Goal: Information Seeking & Learning: Learn about a topic

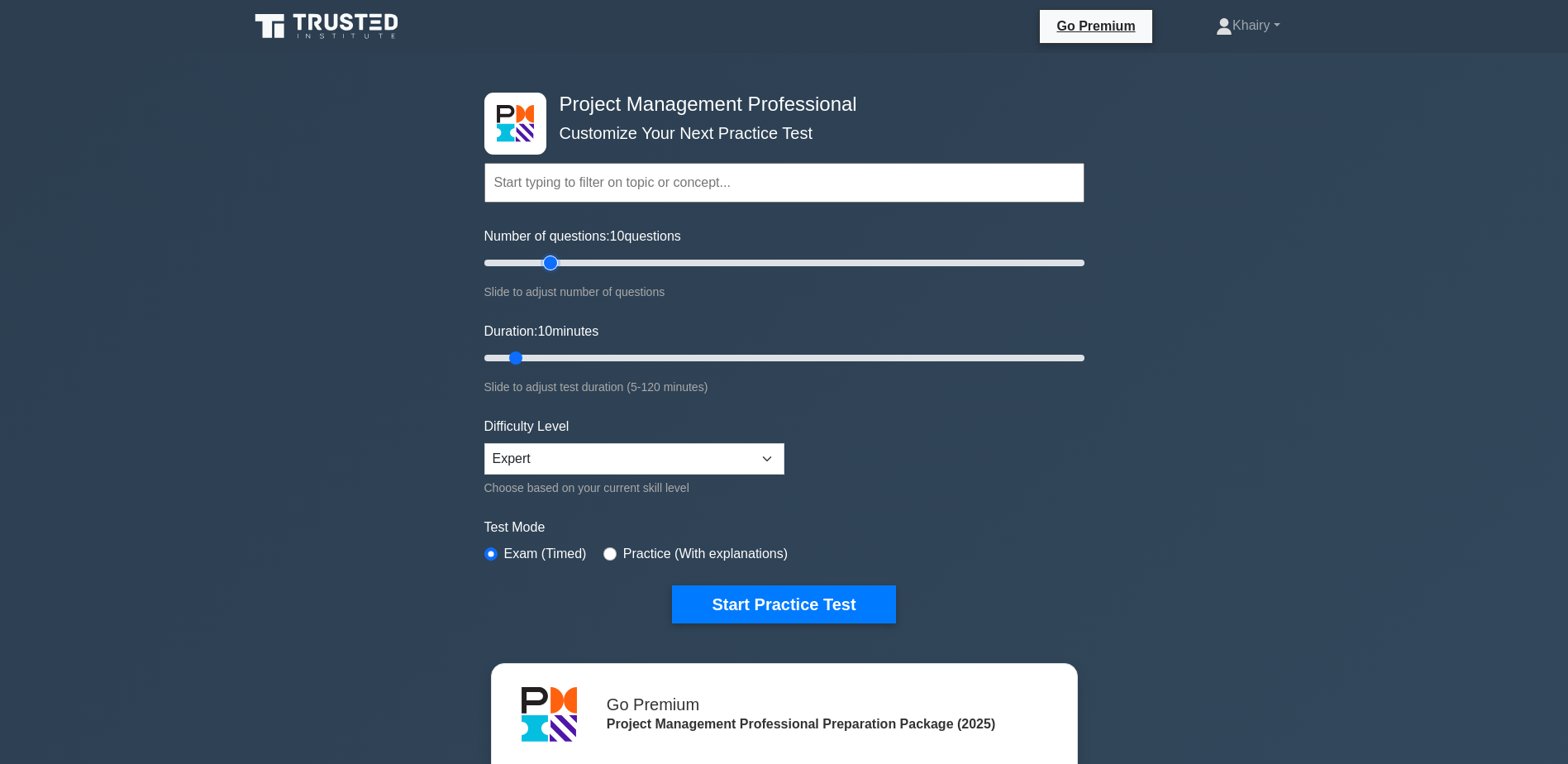
click at [552, 262] on input "Number of questions: 10 questions" at bounding box center [784, 263] width 600 height 20
type input "30"
click at [572, 266] on input "Number of questions: 25 questions" at bounding box center [784, 263] width 600 height 20
click at [599, 358] on input "Duration: 25 minutes" at bounding box center [784, 357] width 600 height 20
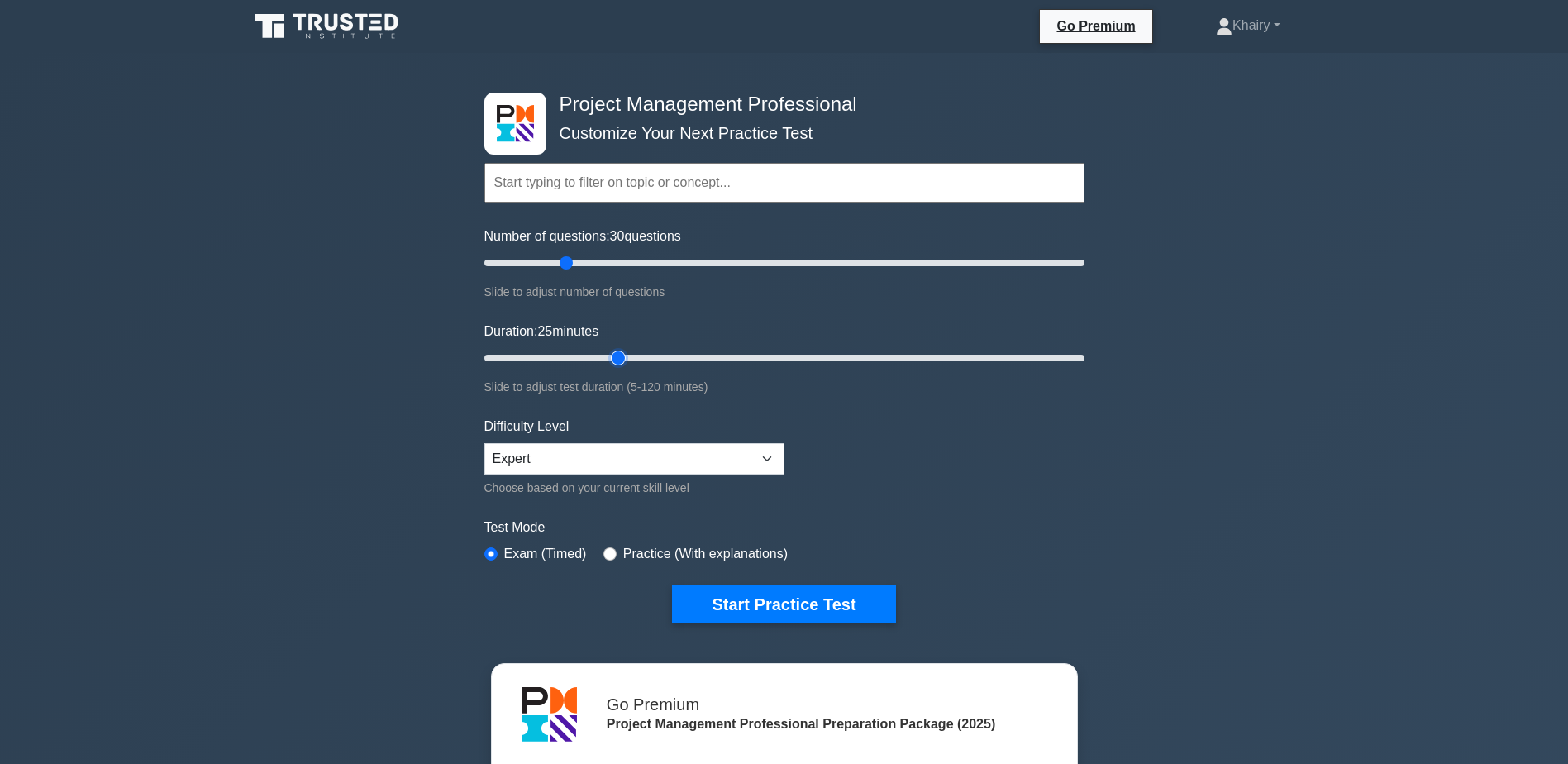
type input "30"
click at [612, 359] on input "Duration: 25 minutes" at bounding box center [784, 357] width 600 height 20
click at [612, 359] on input "Duration: 30 minutes" at bounding box center [784, 357] width 600 height 20
click at [778, 607] on button "Start Practice Test" at bounding box center [784, 604] width 223 height 38
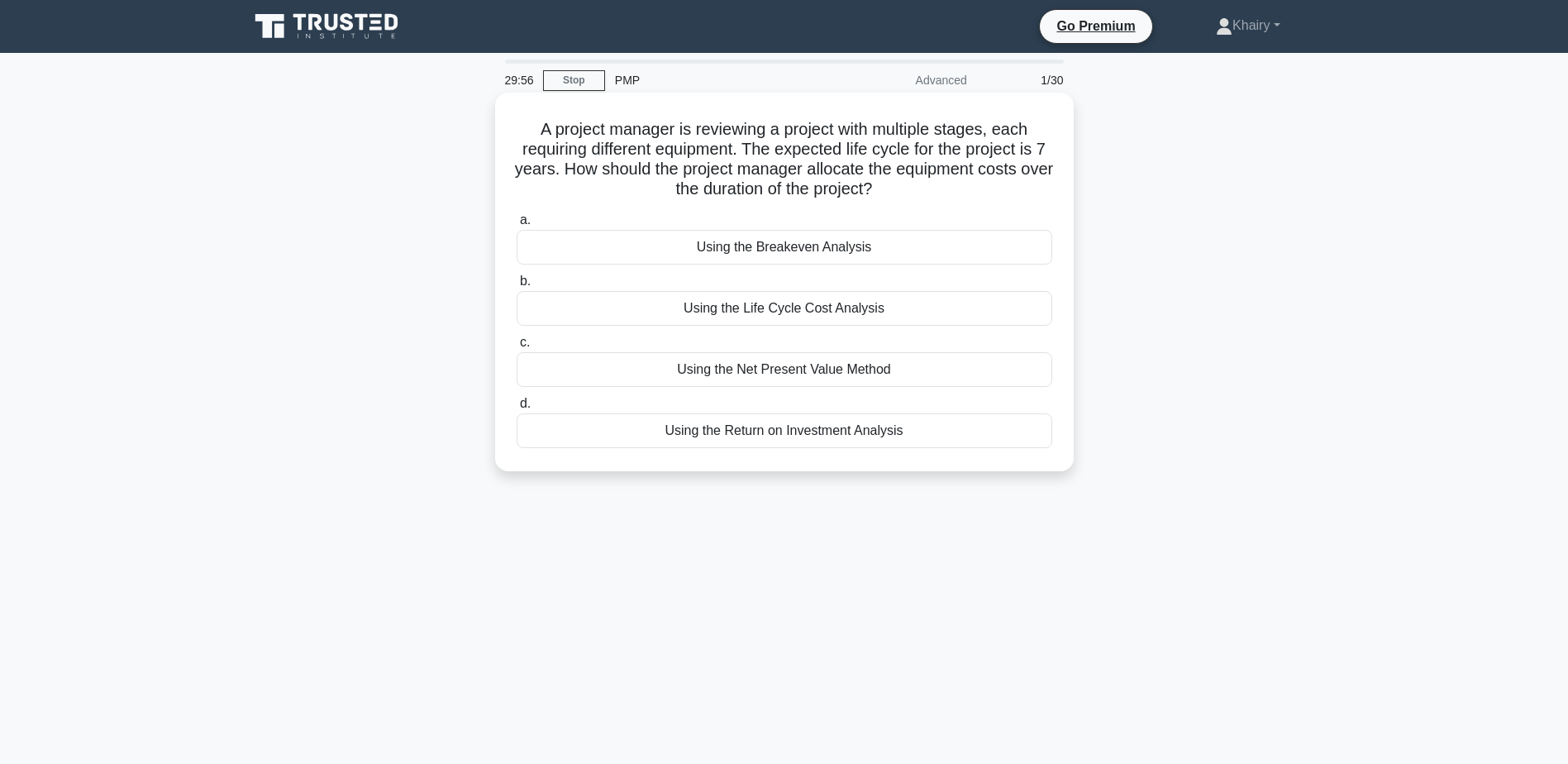
drag, startPoint x: 527, startPoint y: 124, endPoint x: 961, endPoint y: 195, distance: 439.8
click at [961, 195] on h5 "A project manager is reviewing a project with multiple stages, each requiring d…" at bounding box center [784, 160] width 539 height 81
copy h5 "A project manager is reviewing a project with multiple stages, each requiring d…"
click at [701, 305] on div "Using the Life Cycle Cost Analysis" at bounding box center [784, 308] width 536 height 35
click at [517, 287] on input "b. Using the Life Cycle Cost Analysis" at bounding box center [517, 281] width 0 height 10
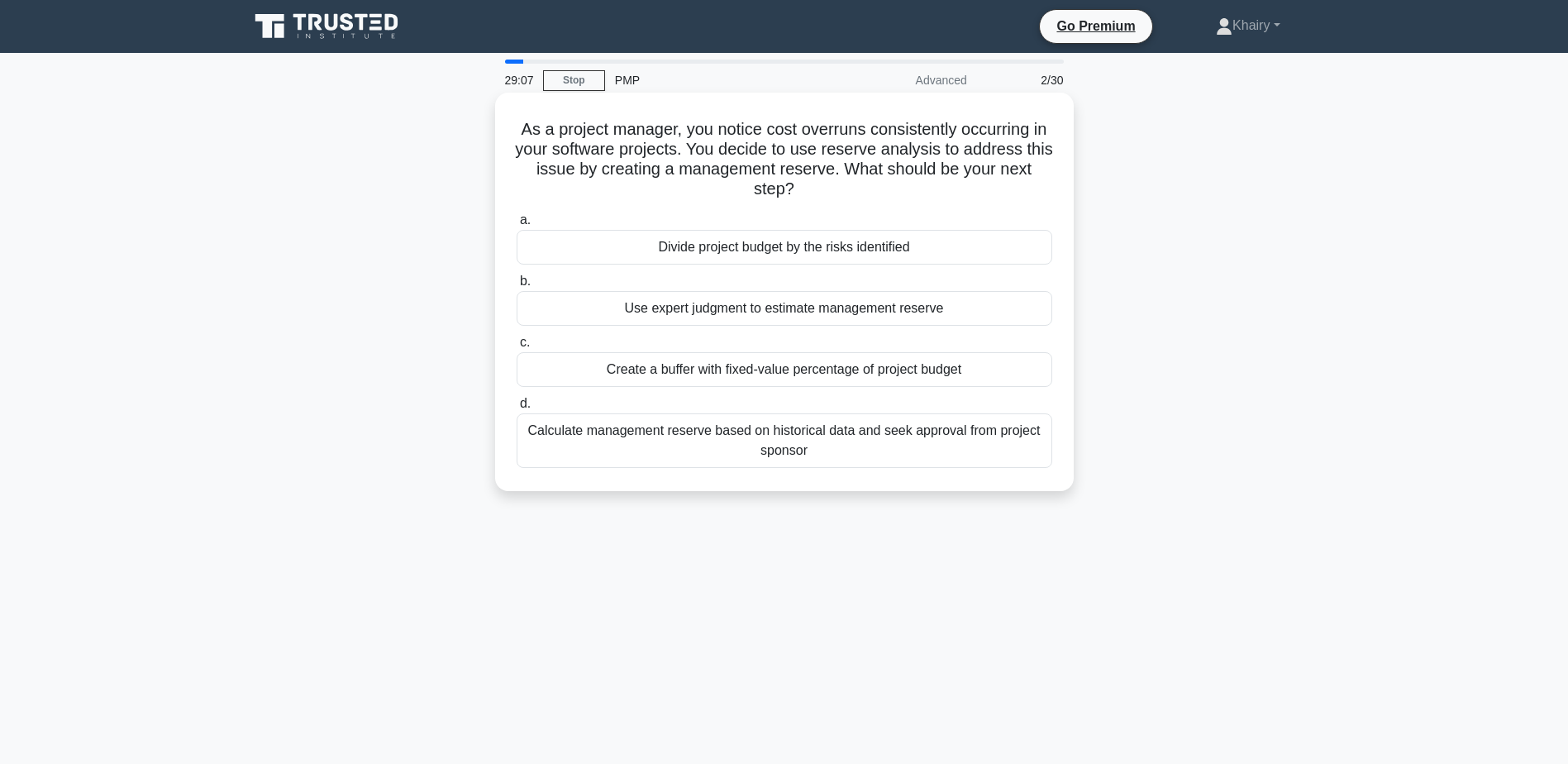
drag, startPoint x: 508, startPoint y: 113, endPoint x: 878, endPoint y: 195, distance: 379.0
click at [878, 195] on div "As a project manager, you notice cost overruns consistently occurring in your s…" at bounding box center [784, 292] width 565 height 386
copy h5 "As a project manager, you notice cost overruns consistently occurring in your s…"
click at [674, 448] on div "Calculate management reserve based on historical data and seek approval from pr…" at bounding box center [784, 441] width 536 height 55
click at [517, 409] on input "d. Calculate management reserve based on historical data and seek approval from…" at bounding box center [517, 404] width 0 height 10
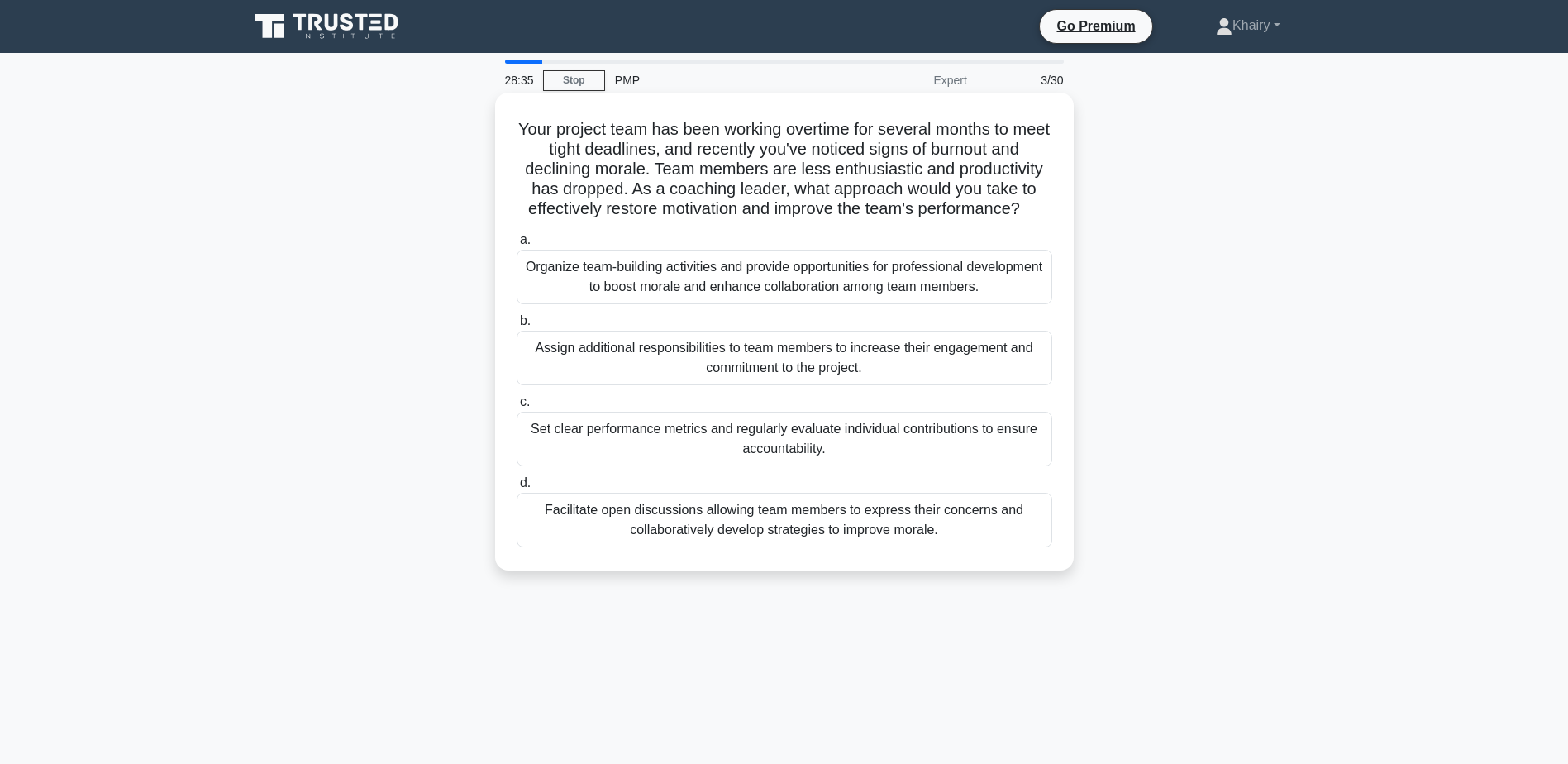
drag, startPoint x: 529, startPoint y: 117, endPoint x: 1056, endPoint y: 216, distance: 536.2
click at [1056, 216] on div "Your project team has been working overtime for several months to meet tight de…" at bounding box center [784, 332] width 565 height 465
copy h5 "Your project team has been working overtime for several months to meet tight de…"
click at [808, 531] on div "Facilitate open discussions allowing team members to express their concerns and…" at bounding box center [784, 520] width 536 height 55
click at [517, 489] on input "d. Facilitate open discussions allowing team members to express their concerns …" at bounding box center [517, 483] width 0 height 10
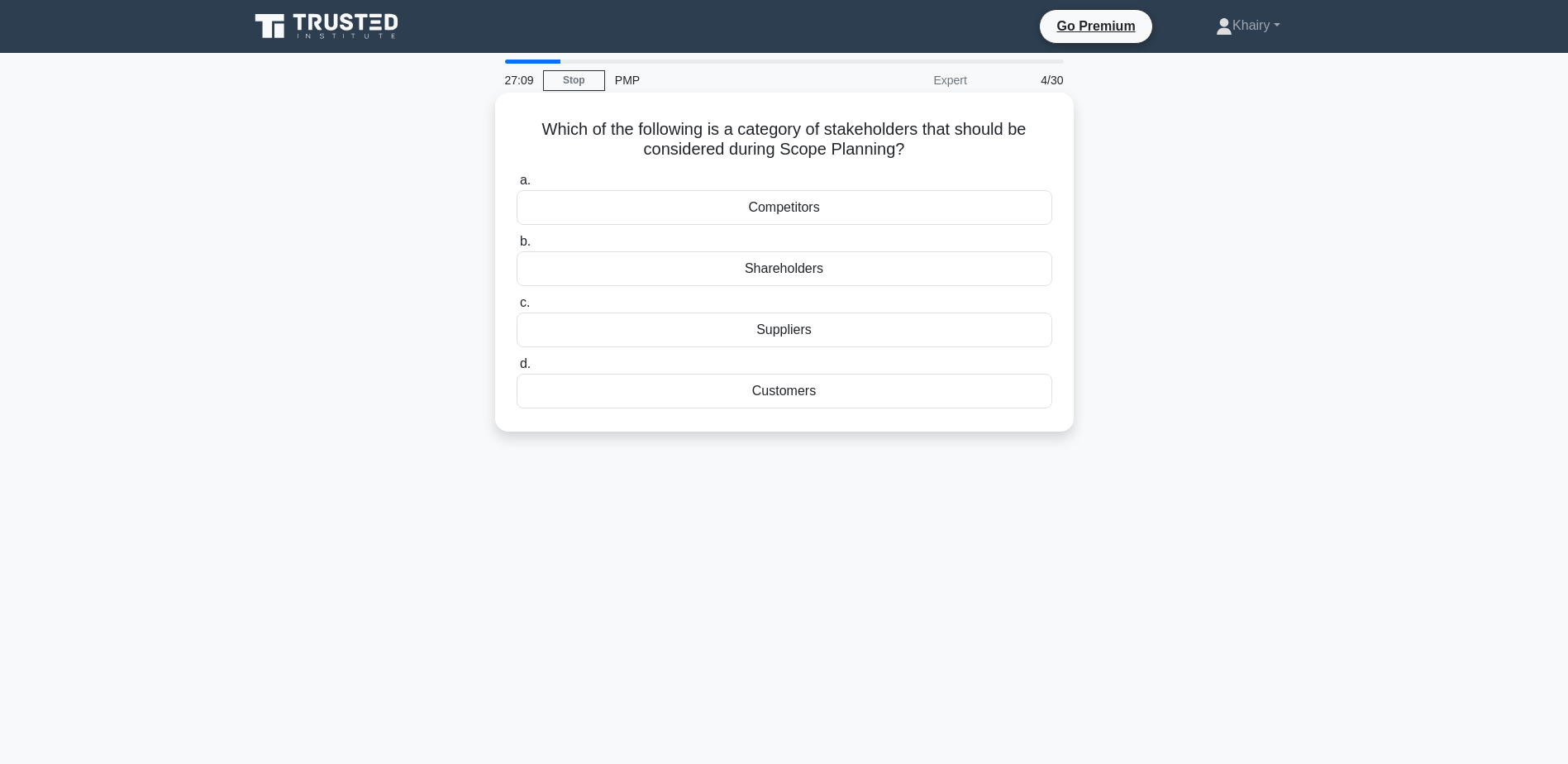
click at [773, 272] on div "Shareholders" at bounding box center [784, 269] width 536 height 35
click at [517, 248] on input "b. Shareholders" at bounding box center [517, 241] width 0 height 10
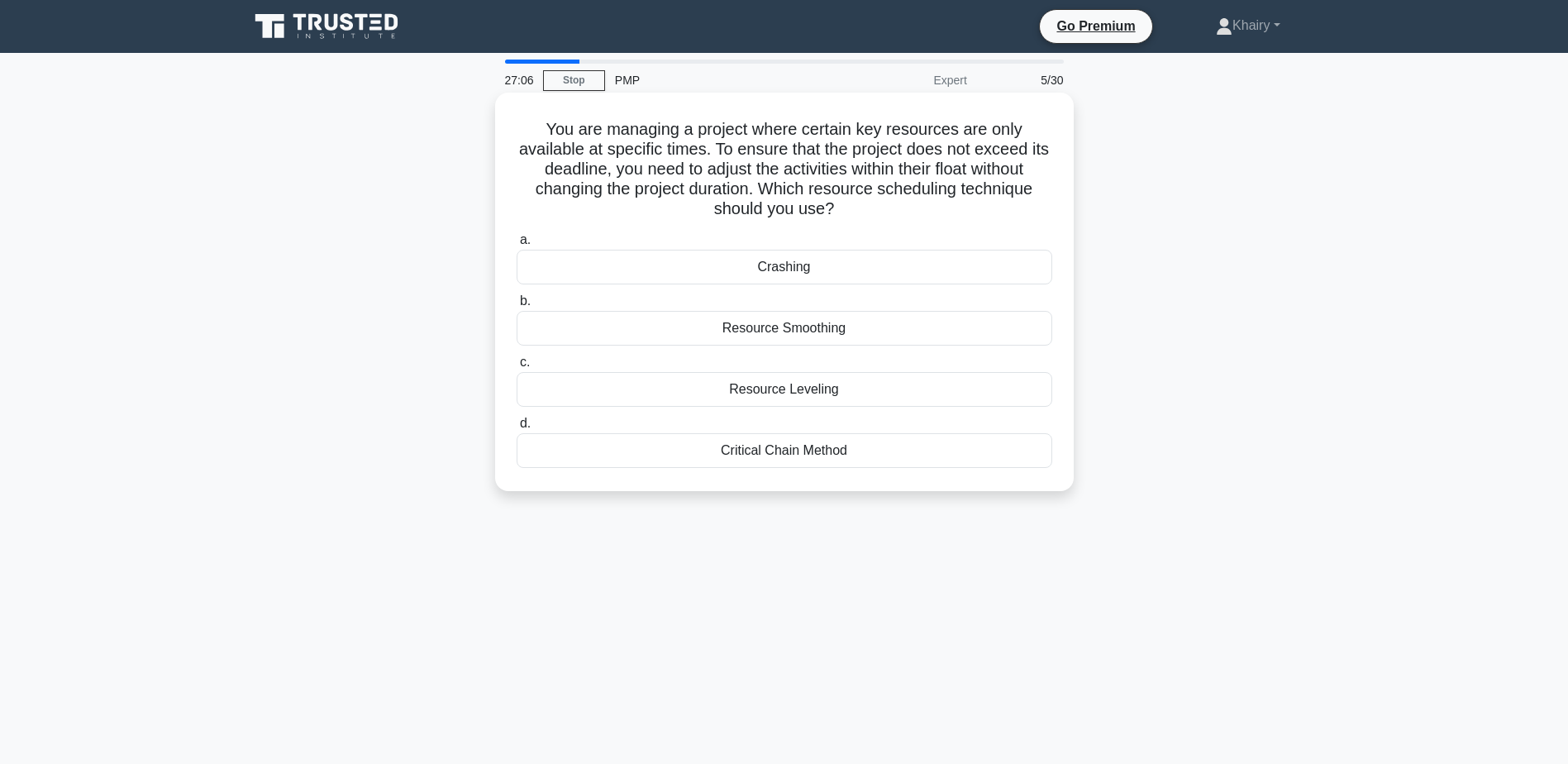
drag, startPoint x: 534, startPoint y: 122, endPoint x: 995, endPoint y: 217, distance: 470.7
click at [995, 217] on h5 "You are managing a project where certain key resources are only available at sp…" at bounding box center [784, 169] width 539 height 101
copy h5 "You are managing a project where certain key resources are only available at sp…"
click at [776, 327] on div "Resource Smoothing" at bounding box center [784, 328] width 536 height 35
click at [517, 307] on input "b. Resource Smoothing" at bounding box center [517, 301] width 0 height 10
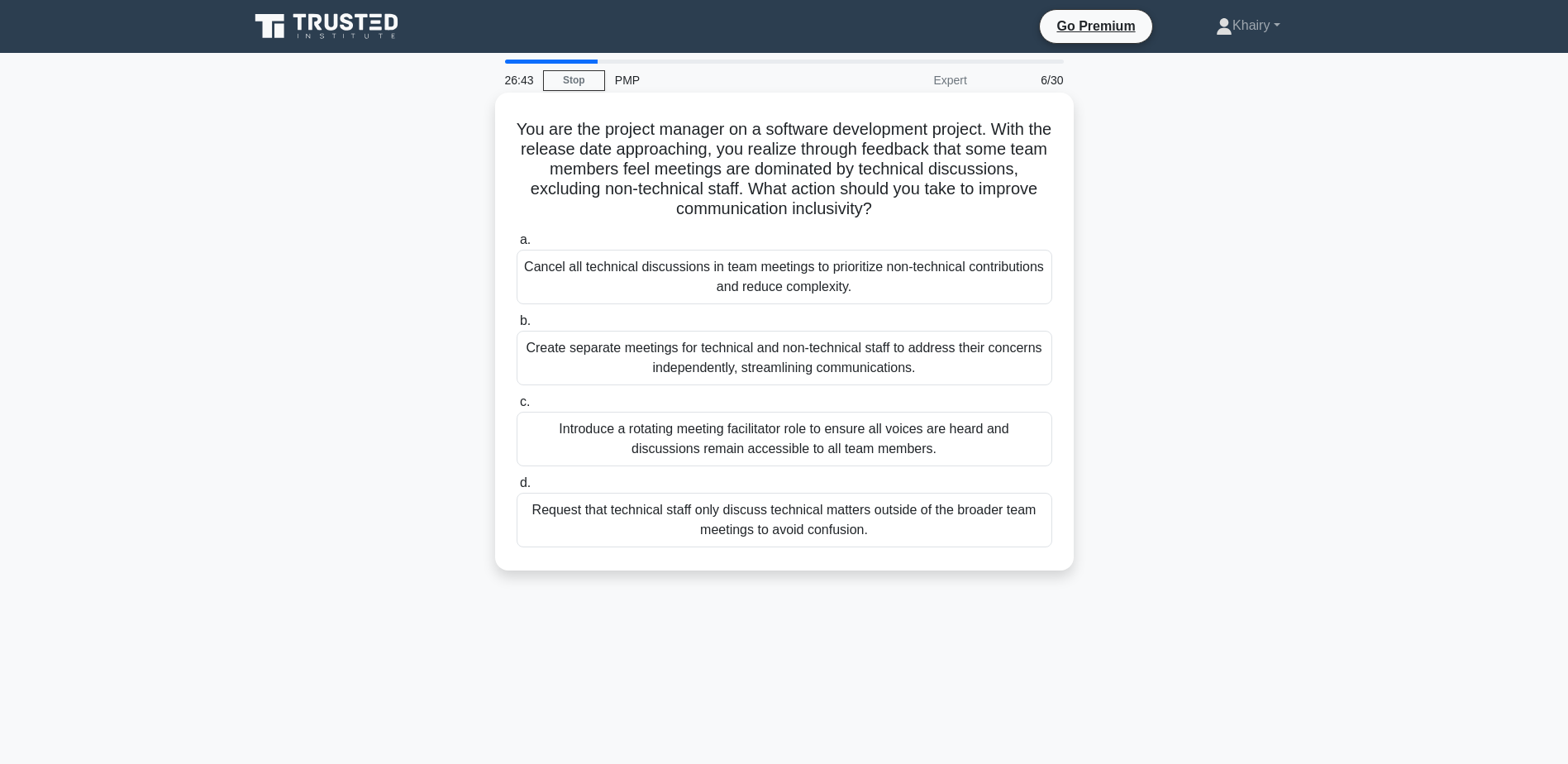
click at [519, 126] on h5 "You are the project manager on a software development project. With the release…" at bounding box center [784, 169] width 539 height 101
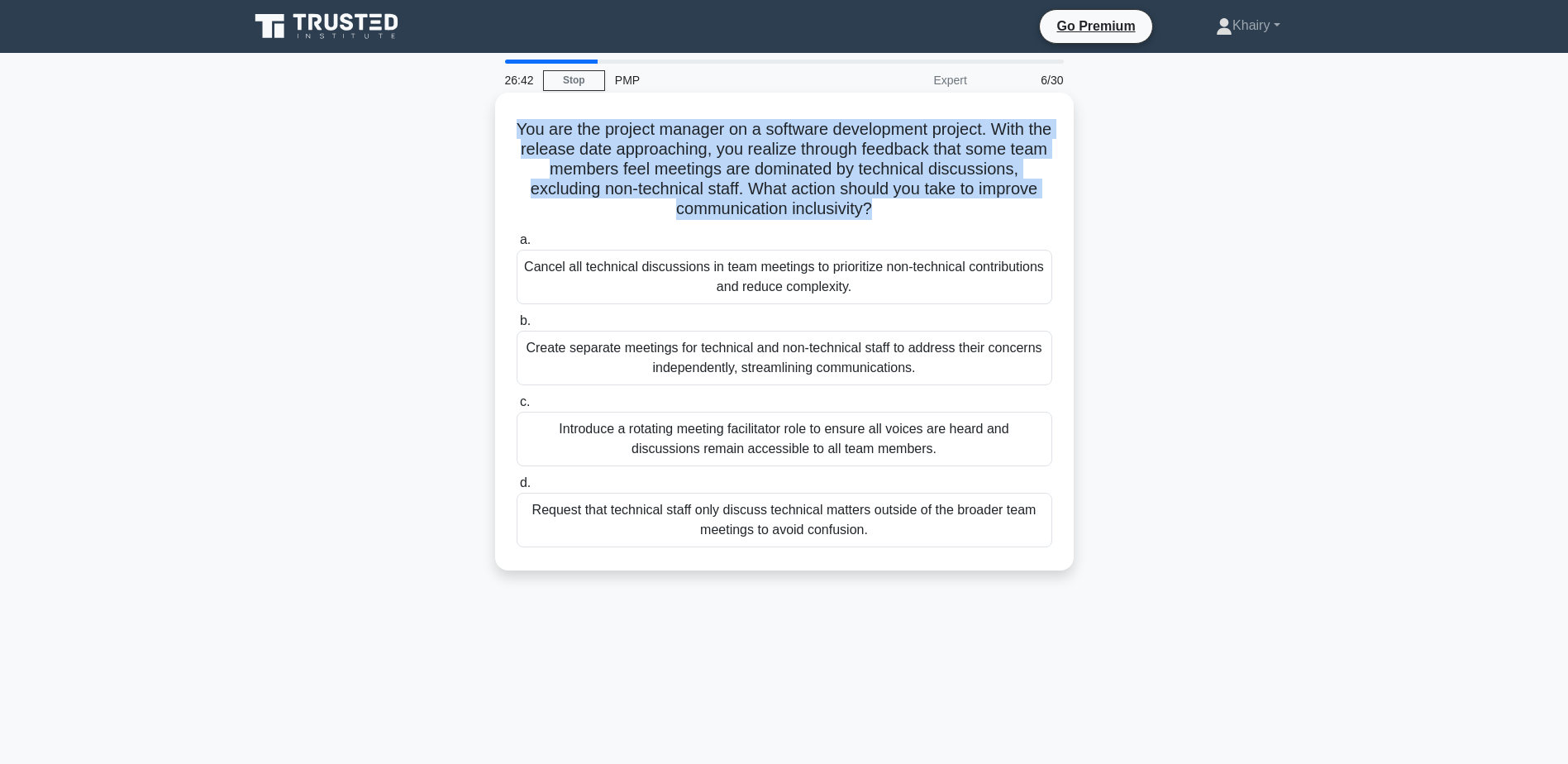
drag, startPoint x: 519, startPoint y: 126, endPoint x: 885, endPoint y: 209, distance: 375.3
click at [885, 209] on h5 "You are the project manager on a software development project. With the release…" at bounding box center [784, 169] width 539 height 101
click at [885, 209] on icon ".spinner_0XTQ{transform-origin:center;animation:spinner_y6GP .75s linear infini…" at bounding box center [882, 210] width 20 height 20
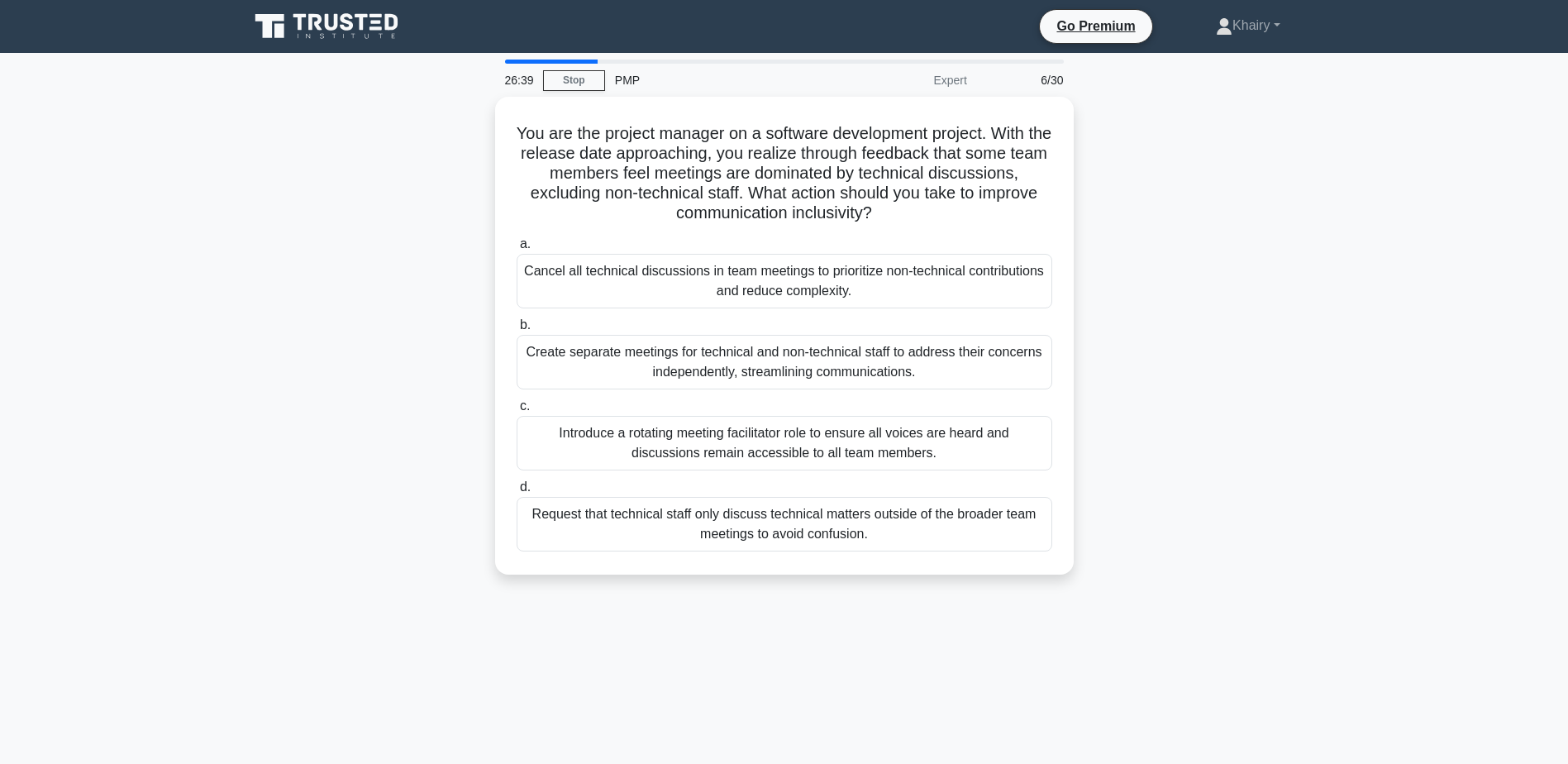
drag, startPoint x: 499, startPoint y: 122, endPoint x: 1152, endPoint y: 204, distance: 658.1
click at [1152, 204] on div "You are the project manager on a software development project. With the release…" at bounding box center [784, 345] width 1092 height 498
copy h5 "You are the project manager on a software development project. With the release…"
click at [1185, 153] on div "You are the project manager on a software development project. With the release…" at bounding box center [784, 345] width 1092 height 498
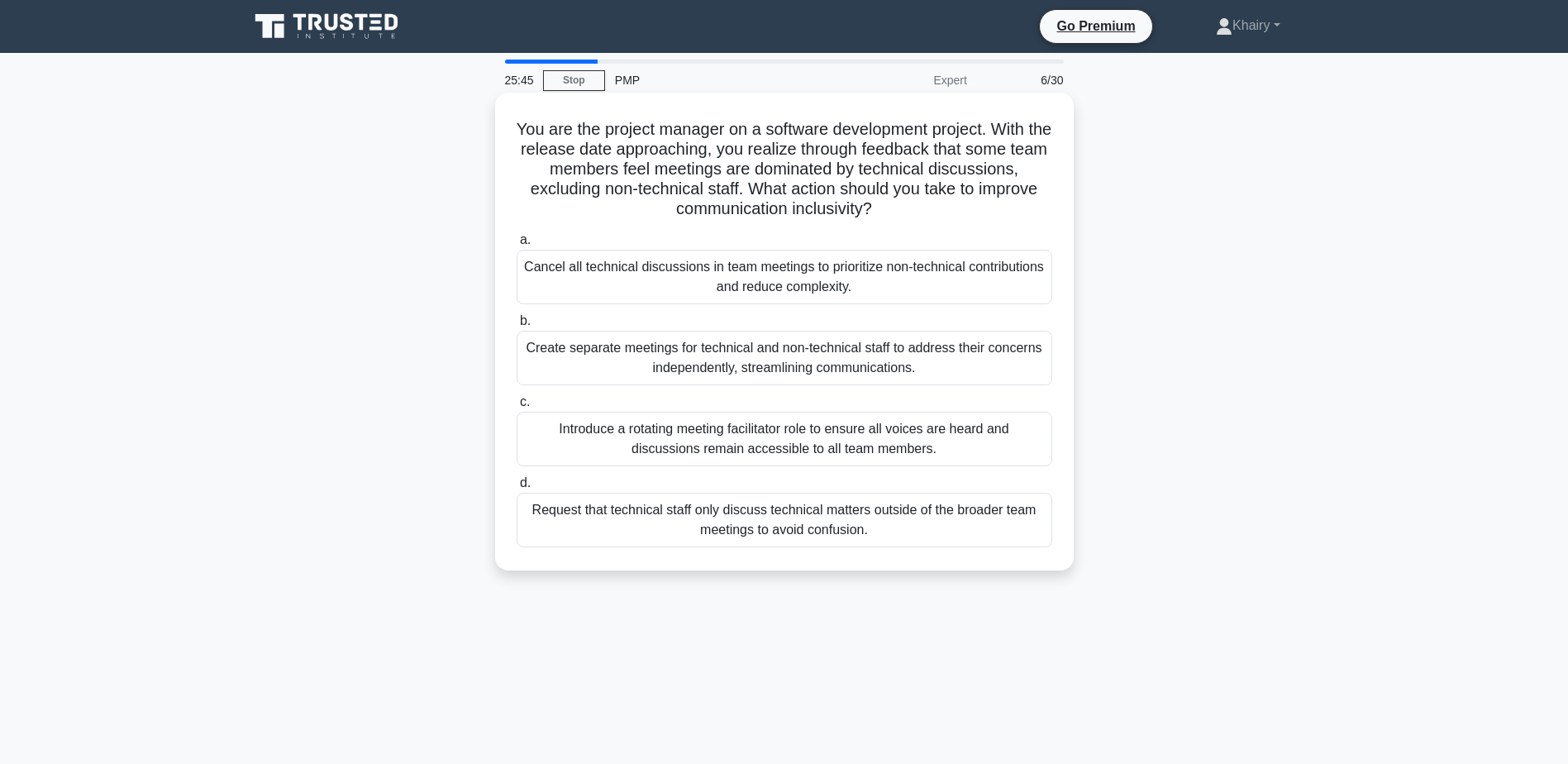
click at [663, 444] on div "Introduce a rotating meeting facilitator role to ensure all voices are heard an…" at bounding box center [784, 440] width 536 height 55
click at [517, 408] on input "c. Introduce a rotating meeting facilitator role to ensure all voices are heard…" at bounding box center [517, 402] width 0 height 10
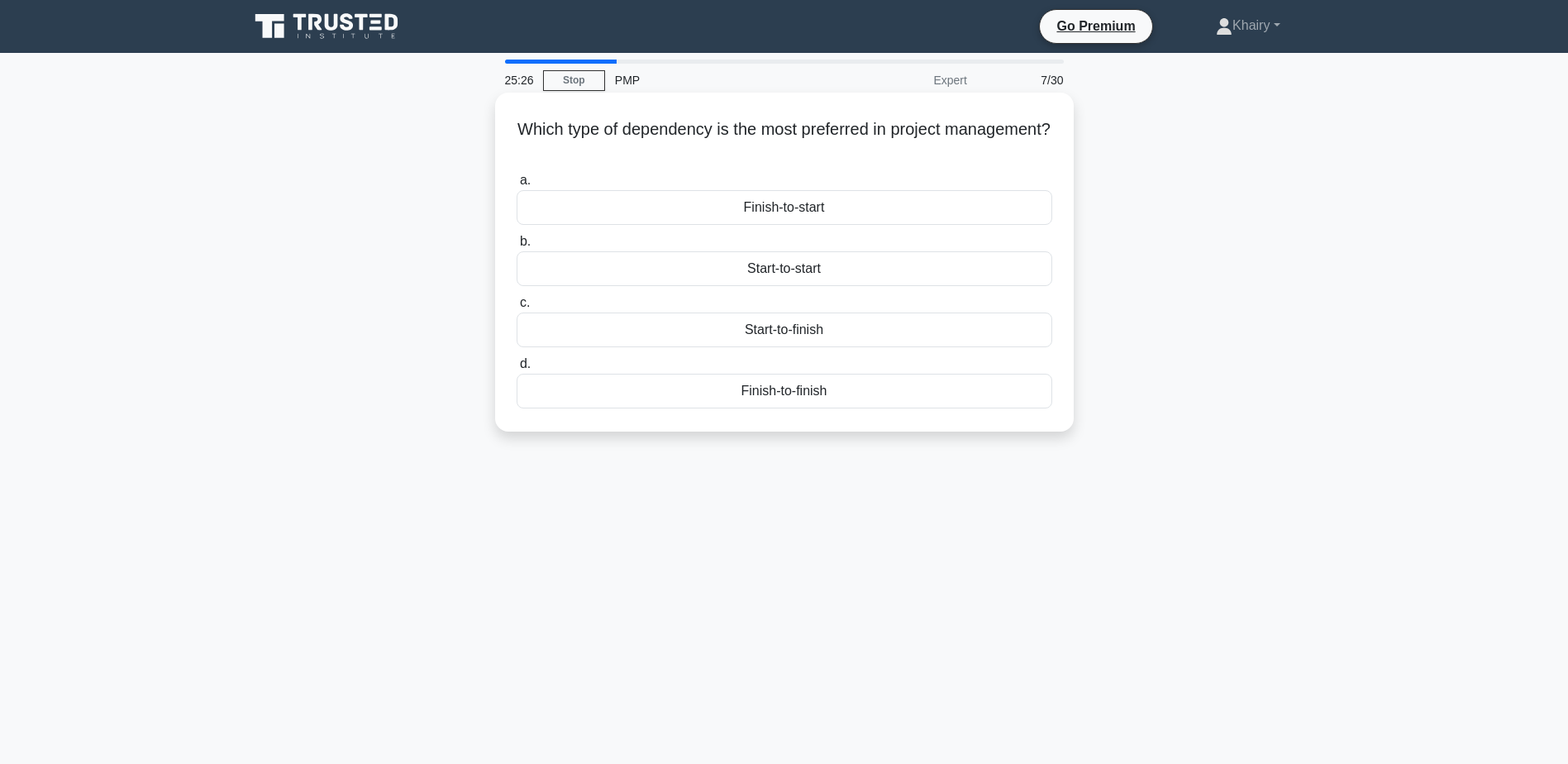
click at [777, 201] on div "Finish-to-start" at bounding box center [784, 207] width 536 height 35
click at [517, 186] on input "a. Finish-to-start" at bounding box center [517, 180] width 0 height 10
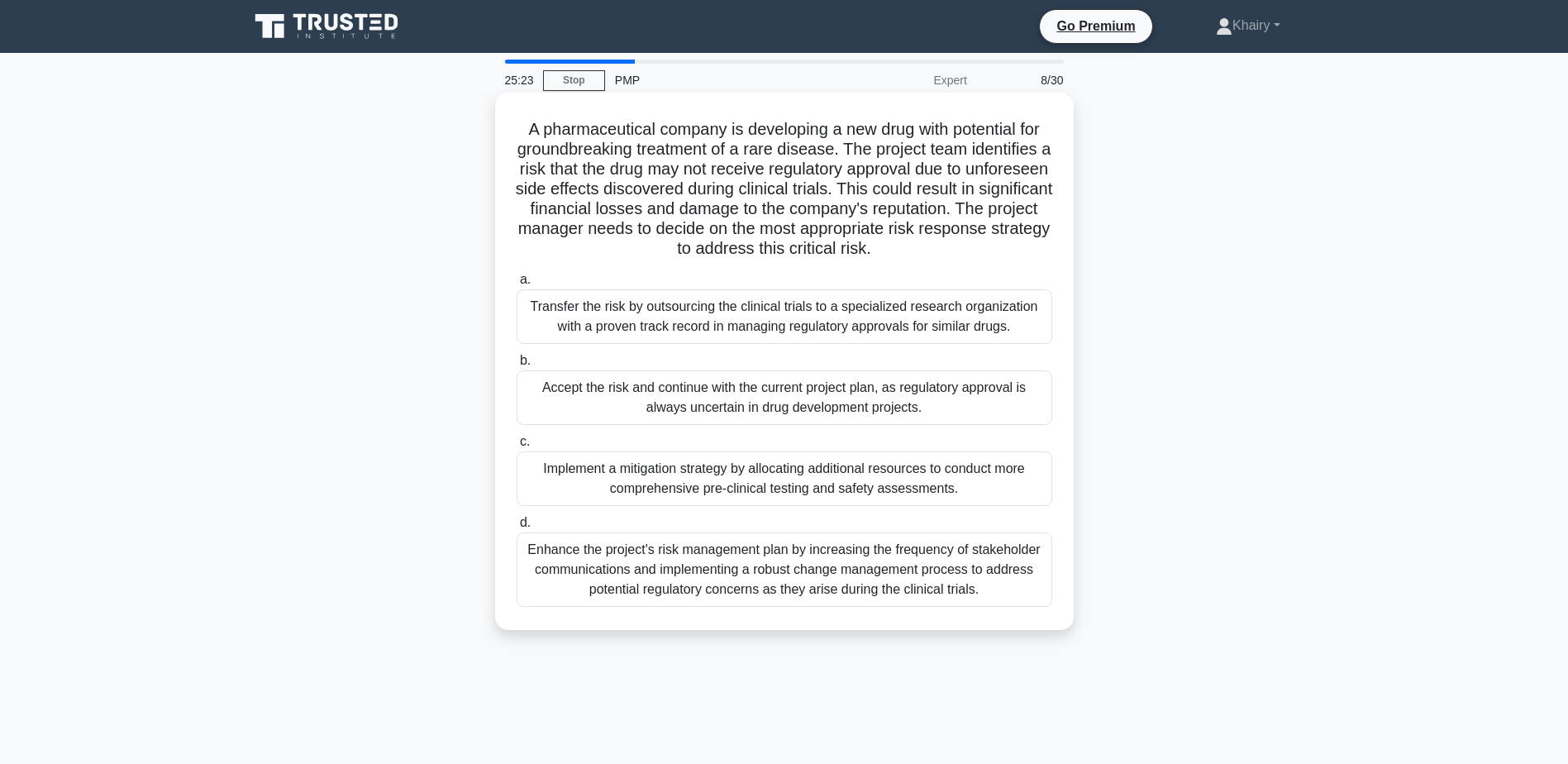
drag, startPoint x: 514, startPoint y: 123, endPoint x: 1041, endPoint y: 259, distance: 544.3
click at [1041, 259] on h5 "A pharmaceutical company is developing a new drug with potential for groundbrea…" at bounding box center [784, 189] width 539 height 141
copy h5 "A pharmaceutical company is developing a new drug with potential for groundbrea…"
click at [682, 310] on div "Transfer the risk by outsourcing the clinical trials to a specialized research …" at bounding box center [784, 317] width 536 height 55
click at [517, 286] on input "a. Transfer the risk by outsourcing the clinical trials to a specialized resear…" at bounding box center [517, 279] width 0 height 10
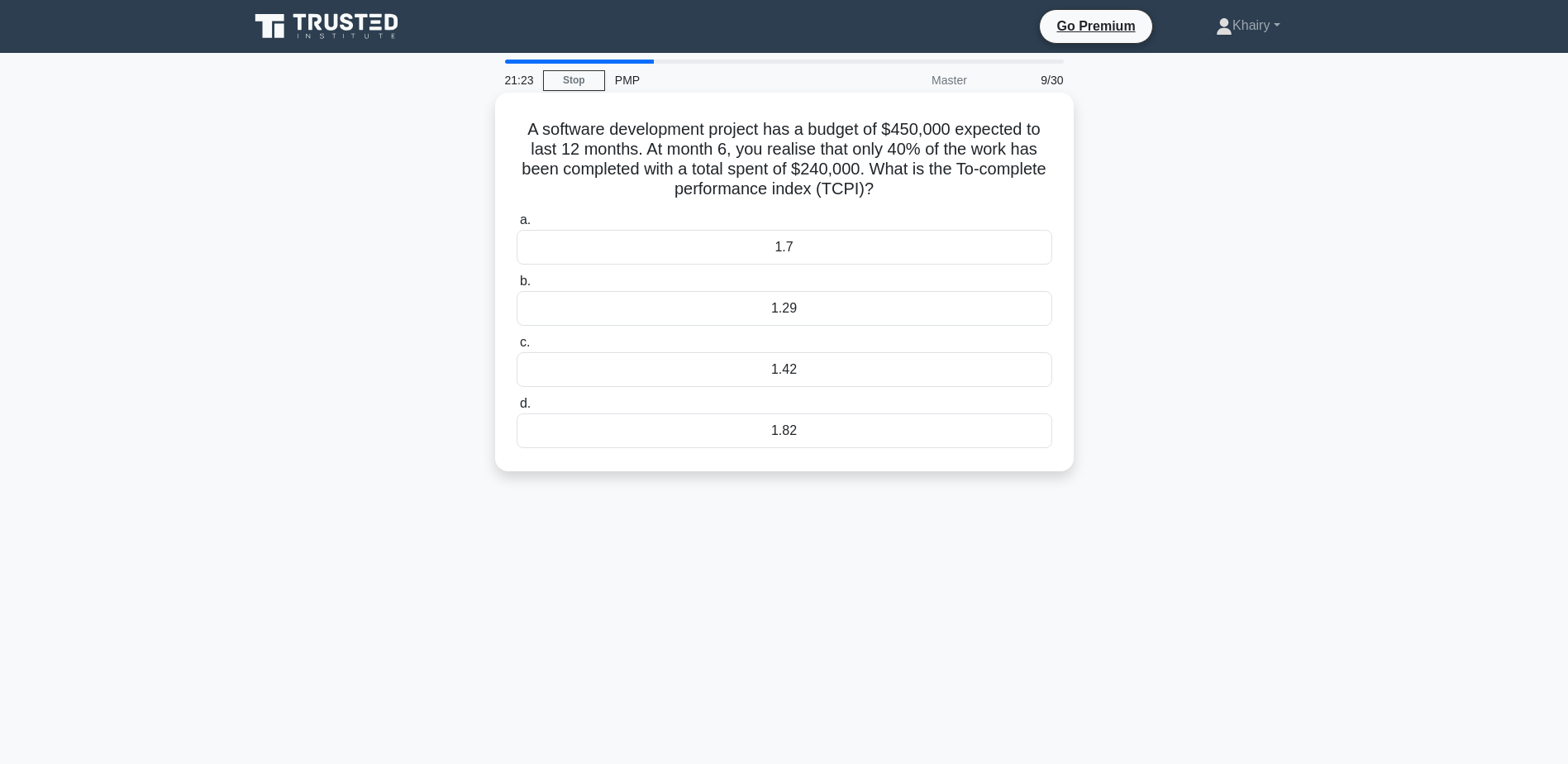
click at [784, 317] on div "1.29" at bounding box center [784, 308] width 536 height 35
click at [517, 287] on input "b. 1.29" at bounding box center [517, 281] width 0 height 10
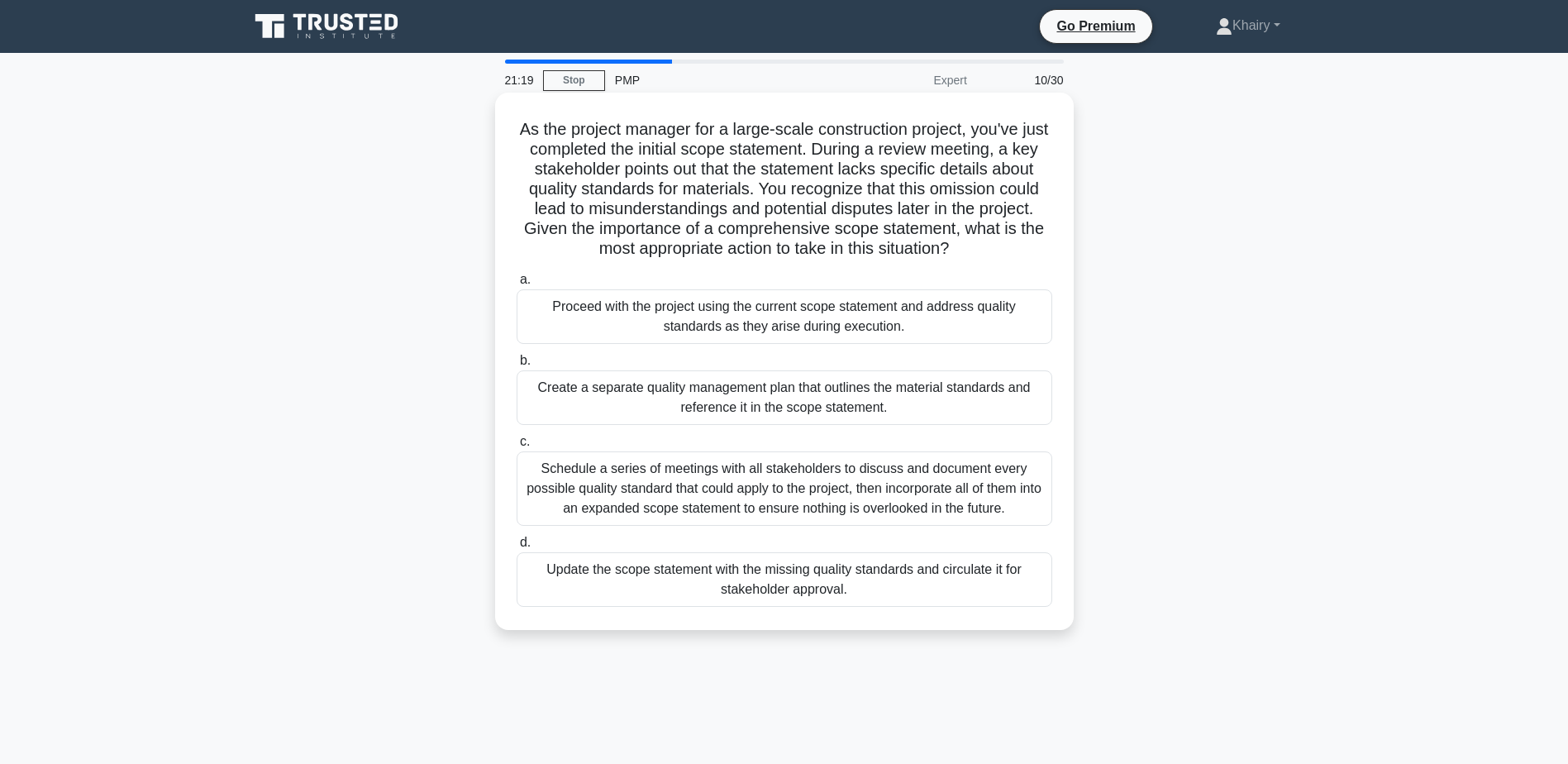
drag, startPoint x: 527, startPoint y: 129, endPoint x: 1020, endPoint y: 252, distance: 508.1
click at [1020, 252] on h5 "As the project manager for a large-scale construction project, you've just comp…" at bounding box center [784, 189] width 539 height 141
copy h5 "As the project manager for a large-scale construction project, you've just comp…"
click at [750, 482] on div "Schedule a series of meetings with all stakeholders to discuss and document eve…" at bounding box center [784, 489] width 536 height 75
click at [517, 447] on input "c. Schedule a series of meetings with all stakeholders to discuss and document …" at bounding box center [517, 442] width 0 height 10
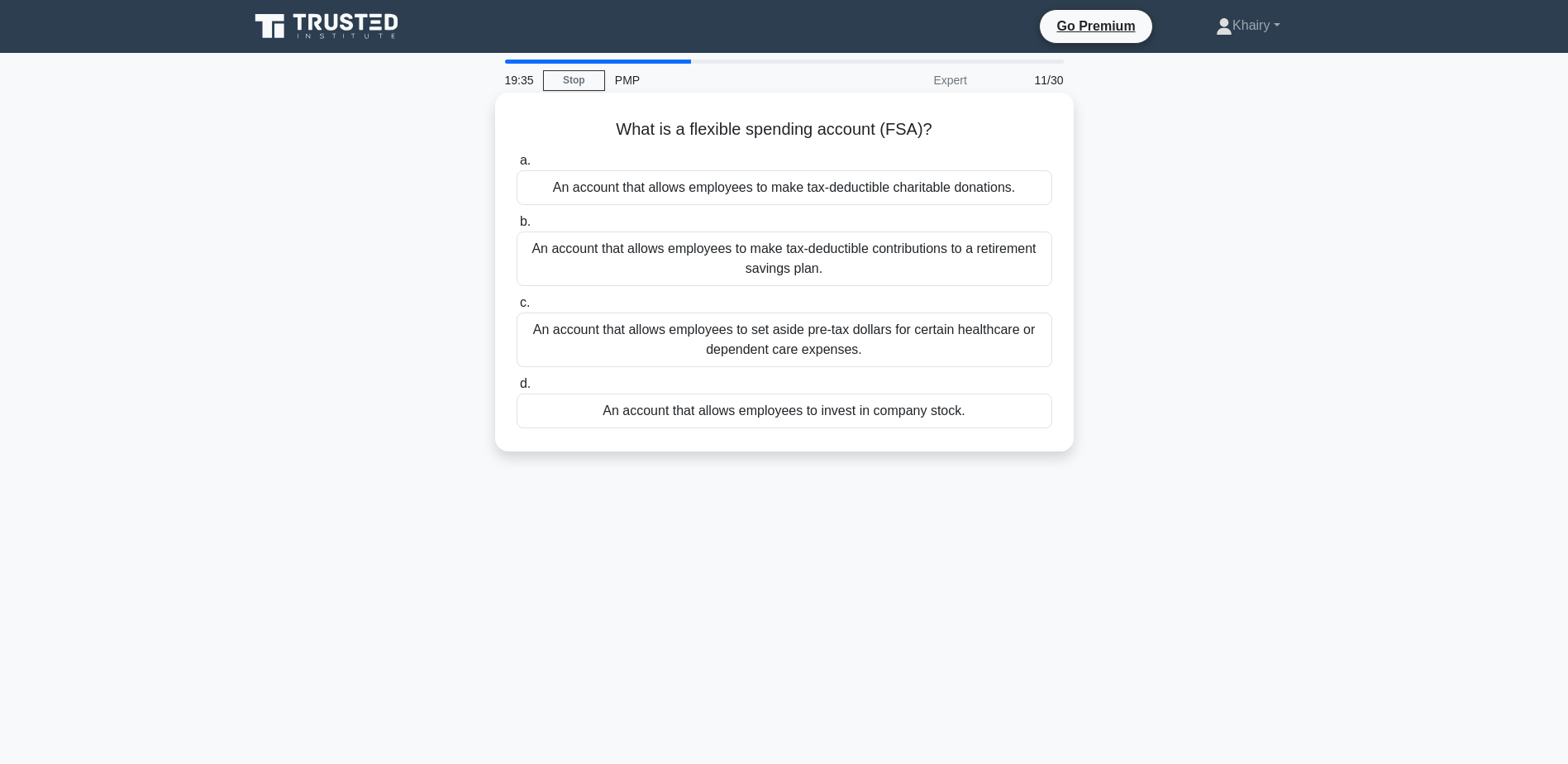
click at [715, 428] on div "An account that allows employees to invest in company stock." at bounding box center [784, 410] width 536 height 35
click at [517, 390] on input "d. An account that allows employees to invest in company stock." at bounding box center [517, 384] width 0 height 10
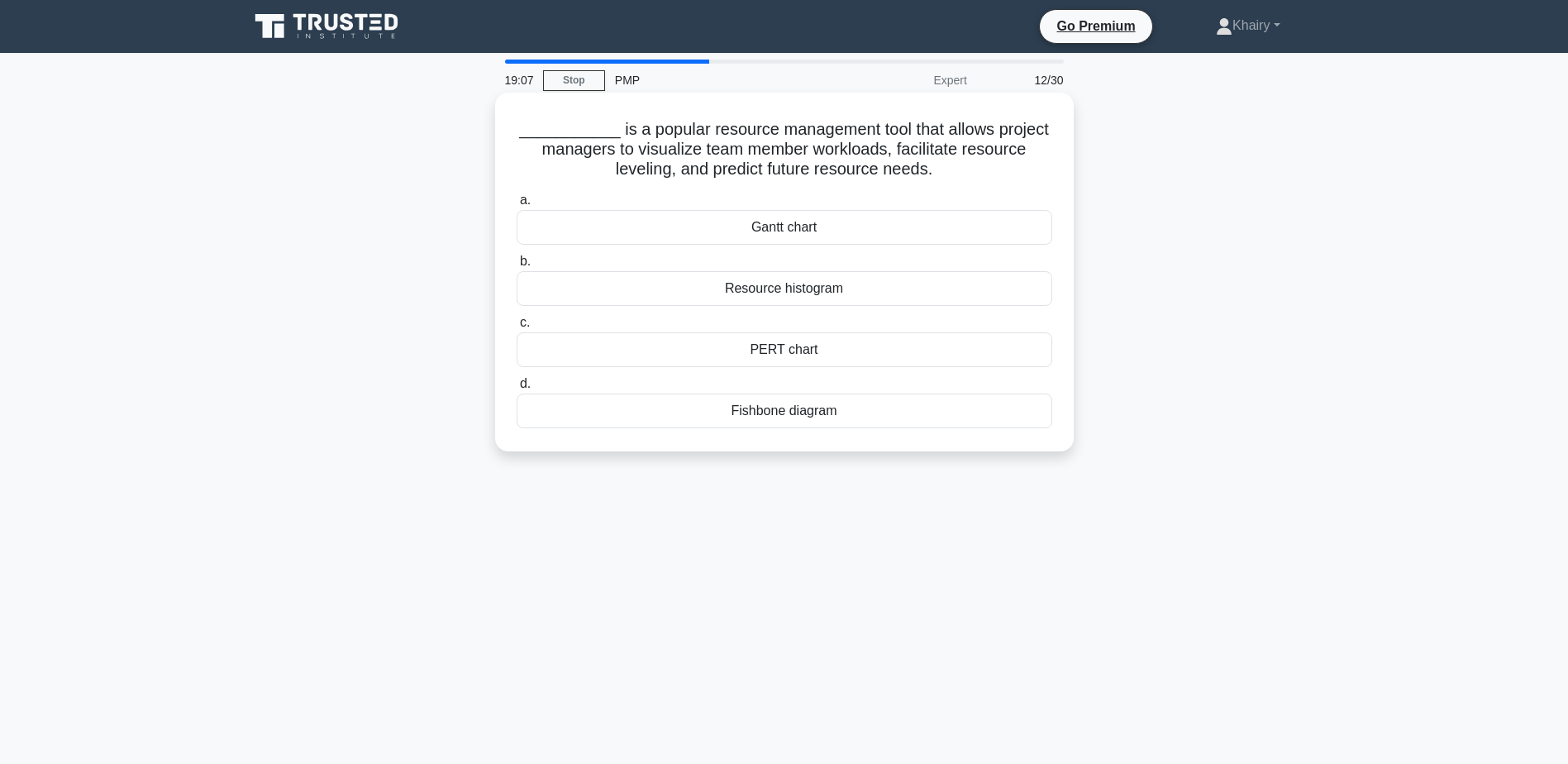
click at [814, 290] on div "Resource histogram" at bounding box center [784, 288] width 536 height 35
click at [517, 268] on input "b. Resource histogram" at bounding box center [517, 261] width 0 height 10
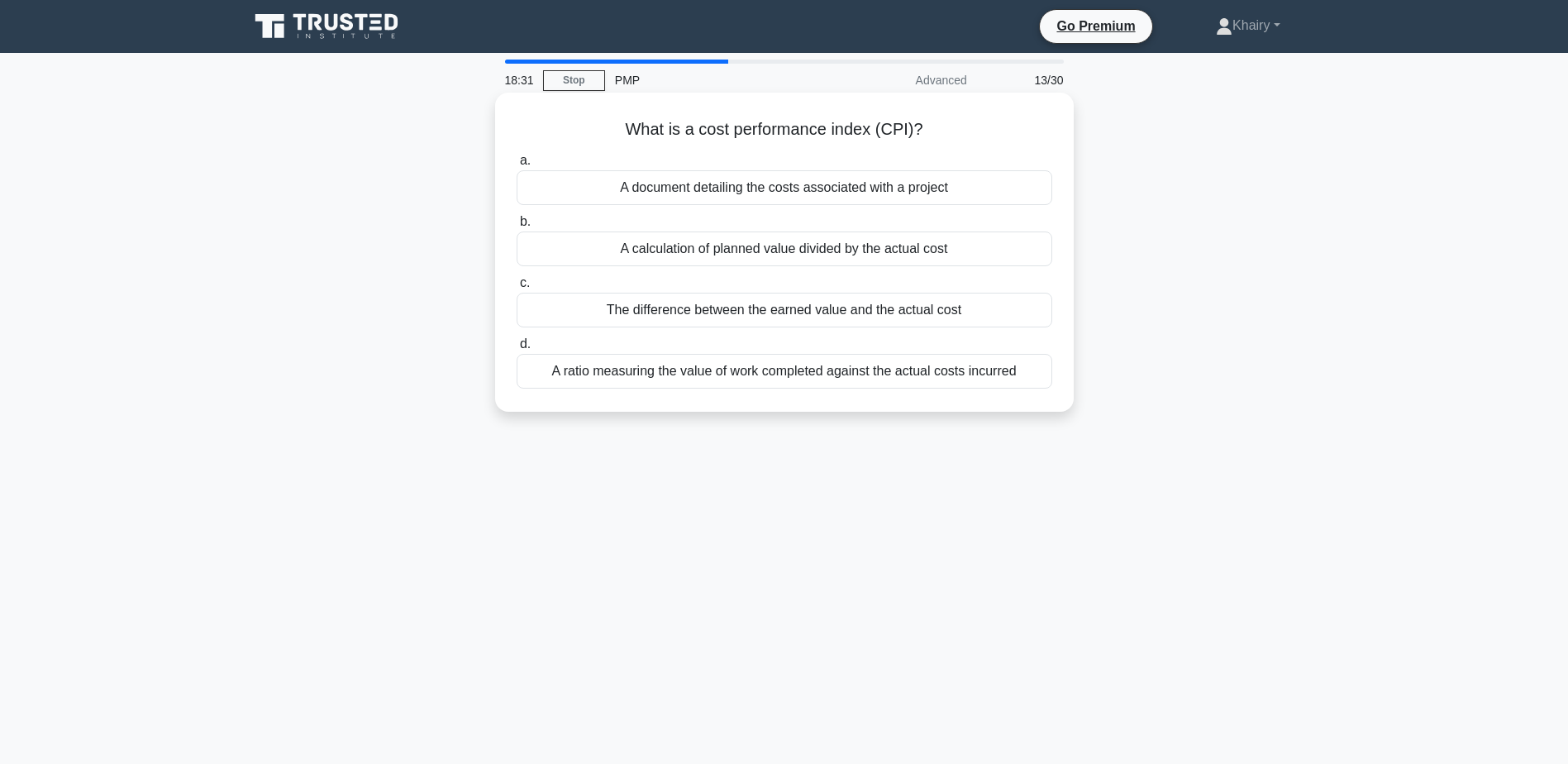
click at [795, 377] on div "A ratio measuring the value of work completed against the actual costs incurred" at bounding box center [784, 371] width 536 height 35
click at [517, 350] on input "d. A ratio measuring the value of work completed against the actual costs incur…" at bounding box center [517, 344] width 0 height 10
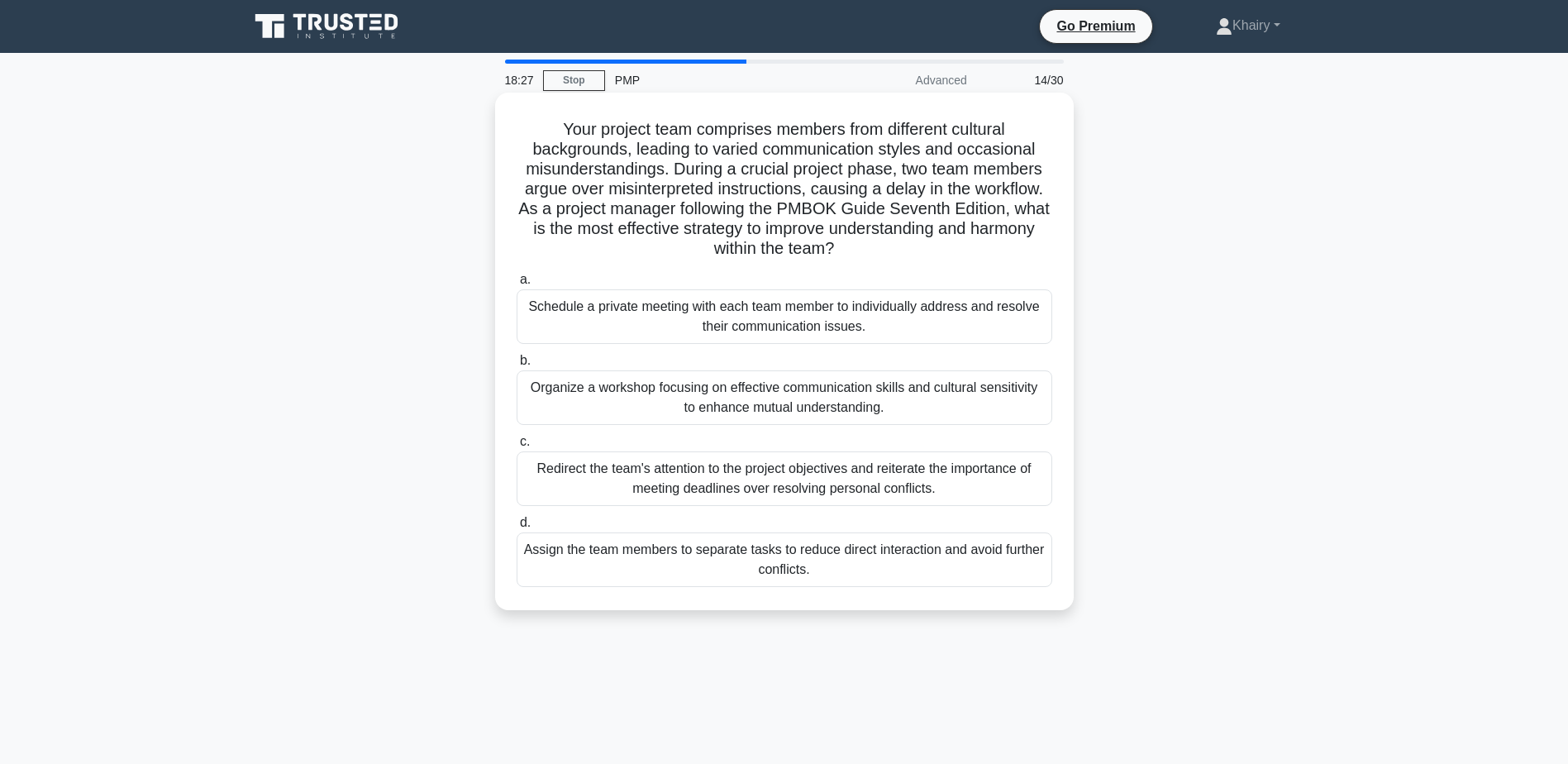
click at [550, 120] on h5 "Your project team comprises members from different cultural backgrounds, leadin…" at bounding box center [784, 189] width 539 height 141
drag, startPoint x: 690, startPoint y: 141, endPoint x: 898, endPoint y: 262, distance: 240.6
click at [898, 262] on div "Your project team comprises members from different cultural backgrounds, leadin…" at bounding box center [784, 352] width 565 height 505
copy h5 "Your project team comprises members from different cultural backgrounds, leadin…"
click at [617, 407] on div "Organize a workshop focusing on effective communication skills and cultural sen…" at bounding box center [784, 398] width 536 height 55
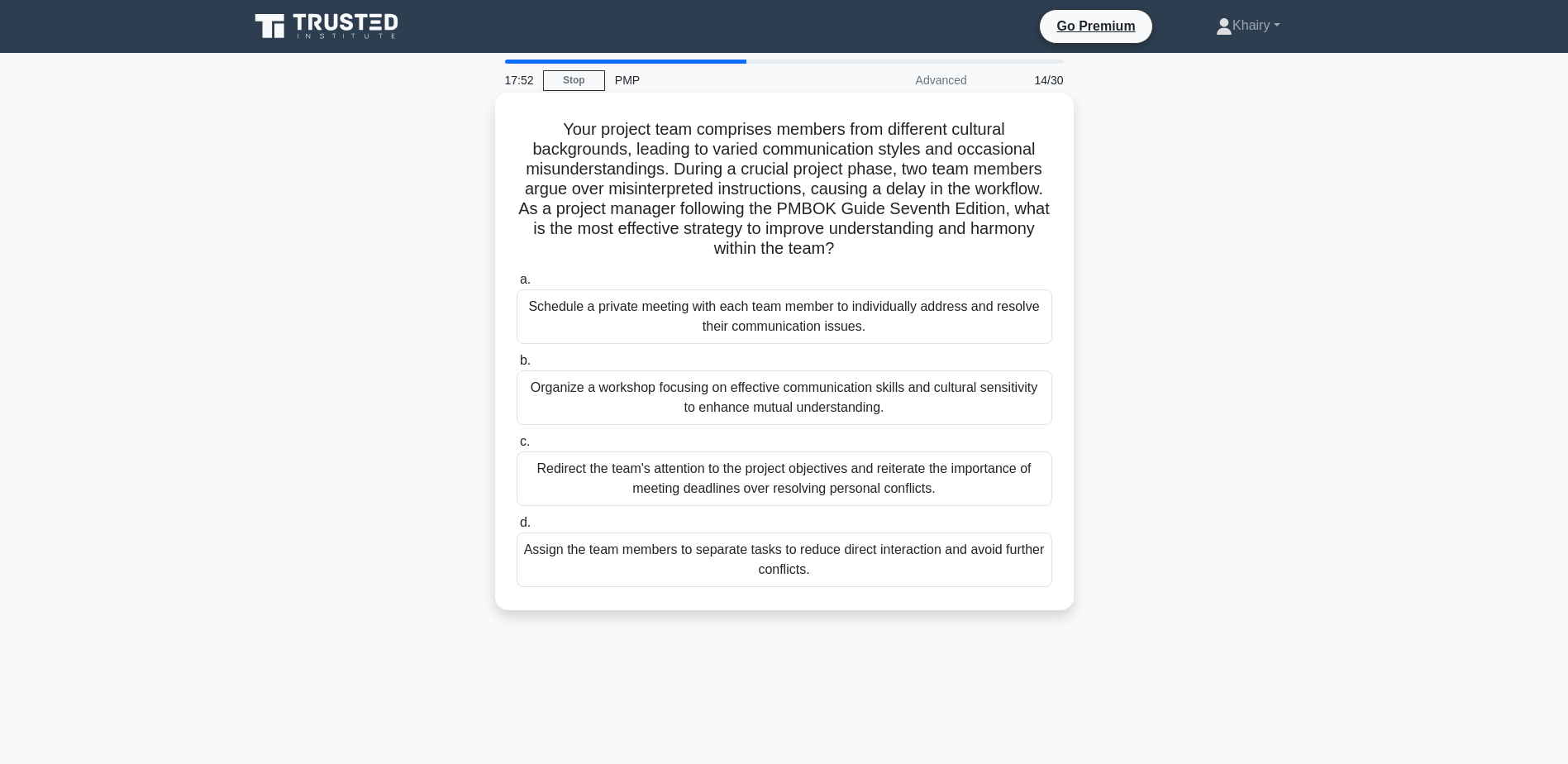
click at [517, 367] on input "b. Organize a workshop focusing on effective communication skills and cultural …" at bounding box center [517, 360] width 0 height 10
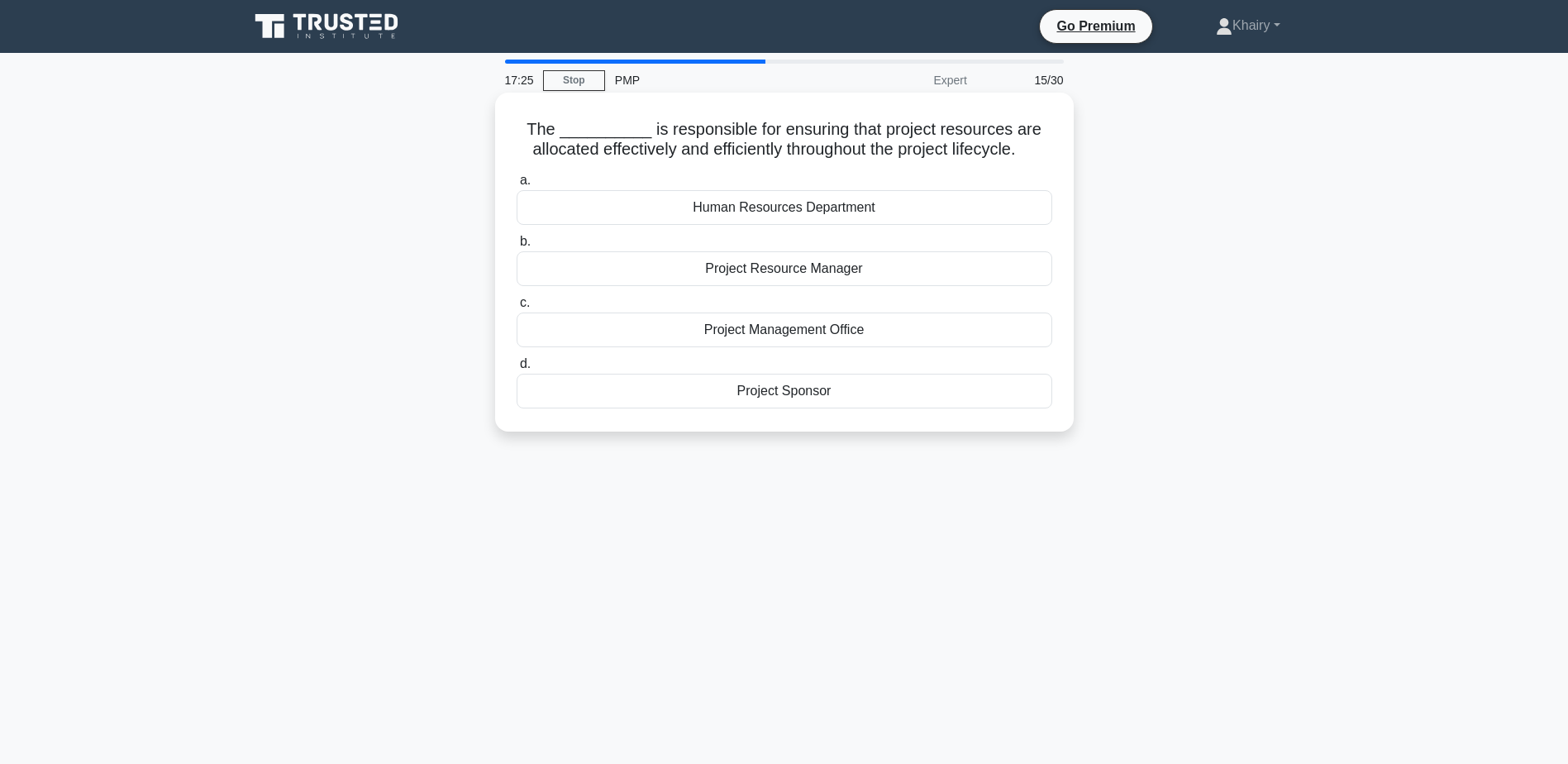
click at [797, 275] on div "Project Resource Manager" at bounding box center [784, 269] width 536 height 35
click at [517, 248] on input "b. Project Resource Manager" at bounding box center [517, 241] width 0 height 10
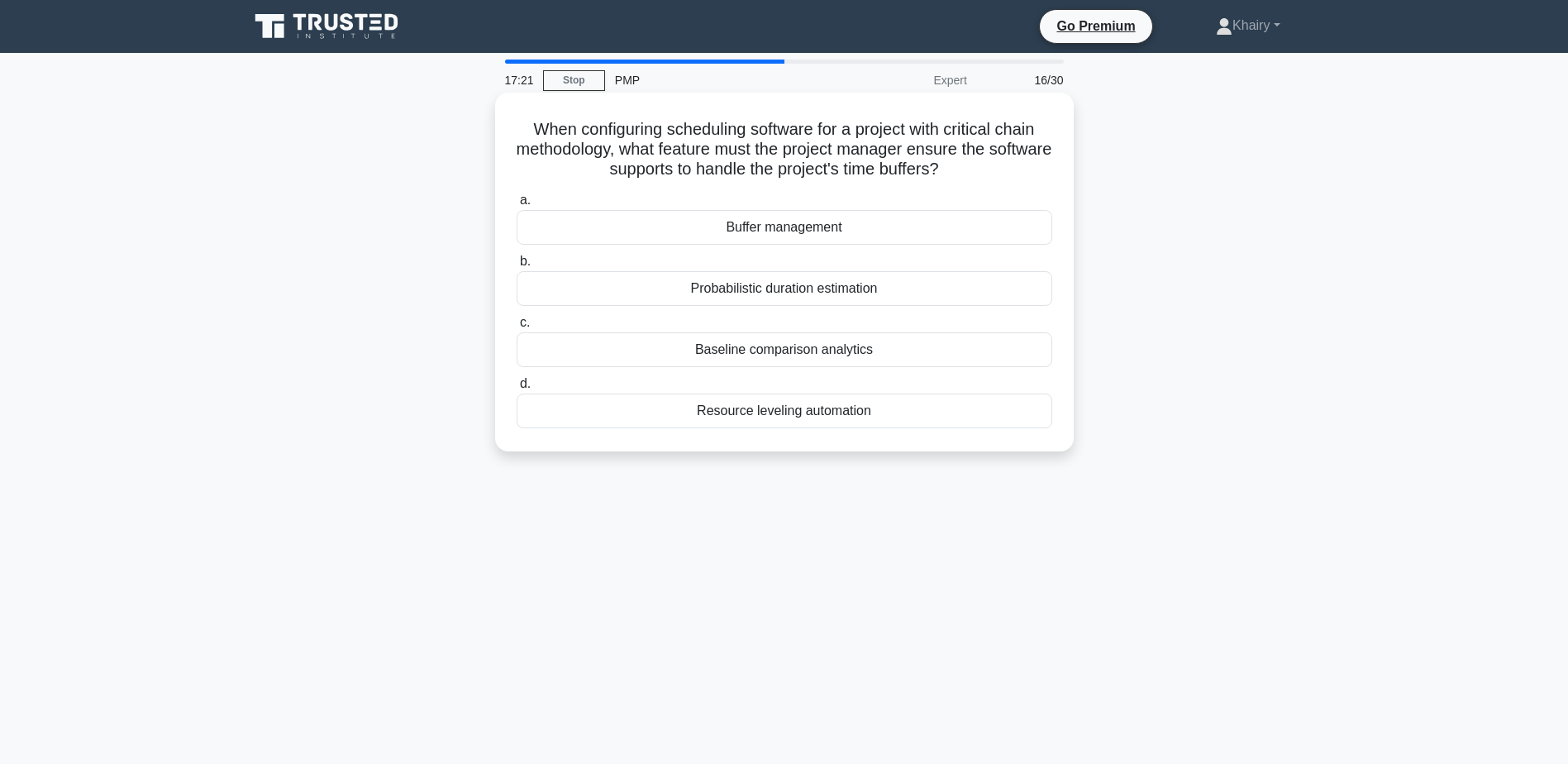
drag, startPoint x: 518, startPoint y: 127, endPoint x: 1042, endPoint y: 182, distance: 526.9
click at [1042, 182] on div "When configuring scheduling software for a project with critical chain methodol…" at bounding box center [784, 272] width 565 height 346
copy h5 "When configuring scheduling software for a project with critical chain methodol…"
click at [730, 223] on div "Buffer management" at bounding box center [784, 227] width 536 height 35
click at [517, 206] on input "a. Buffer management" at bounding box center [517, 200] width 0 height 10
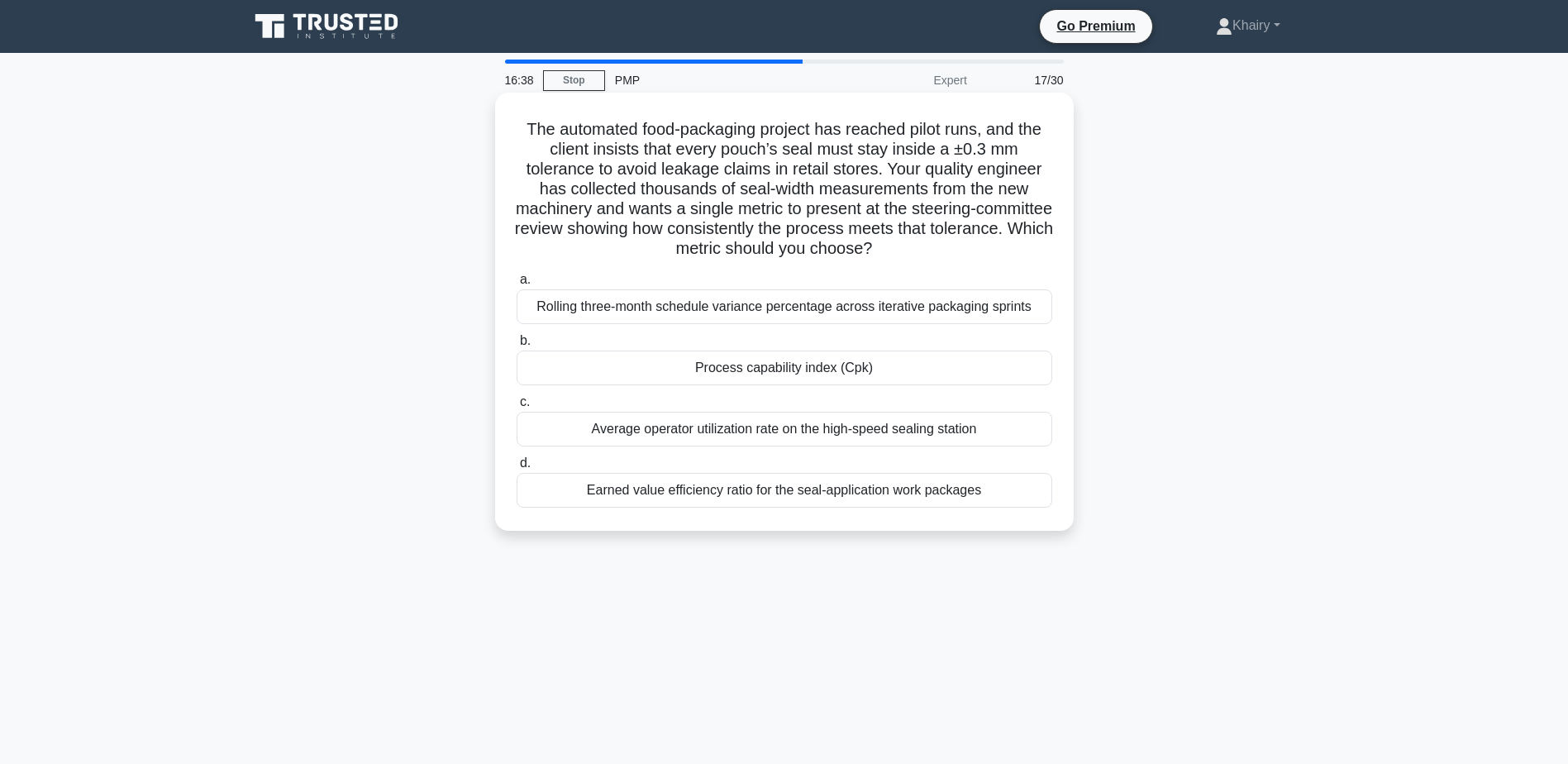
drag, startPoint x: 511, startPoint y: 129, endPoint x: 947, endPoint y: 255, distance: 453.8
click at [947, 255] on div "The automated food-packaging project has reached pilot runs, and the client ins…" at bounding box center [784, 312] width 565 height 425
copy h5 "The automated food-packaging project has reached pilot runs, and the client ins…"
click at [979, 204] on h5 "The automated food-packaging project has reached pilot runs, and the client ins…" at bounding box center [784, 189] width 539 height 141
click at [773, 370] on div "Process capability index (Cpk)" at bounding box center [784, 368] width 536 height 35
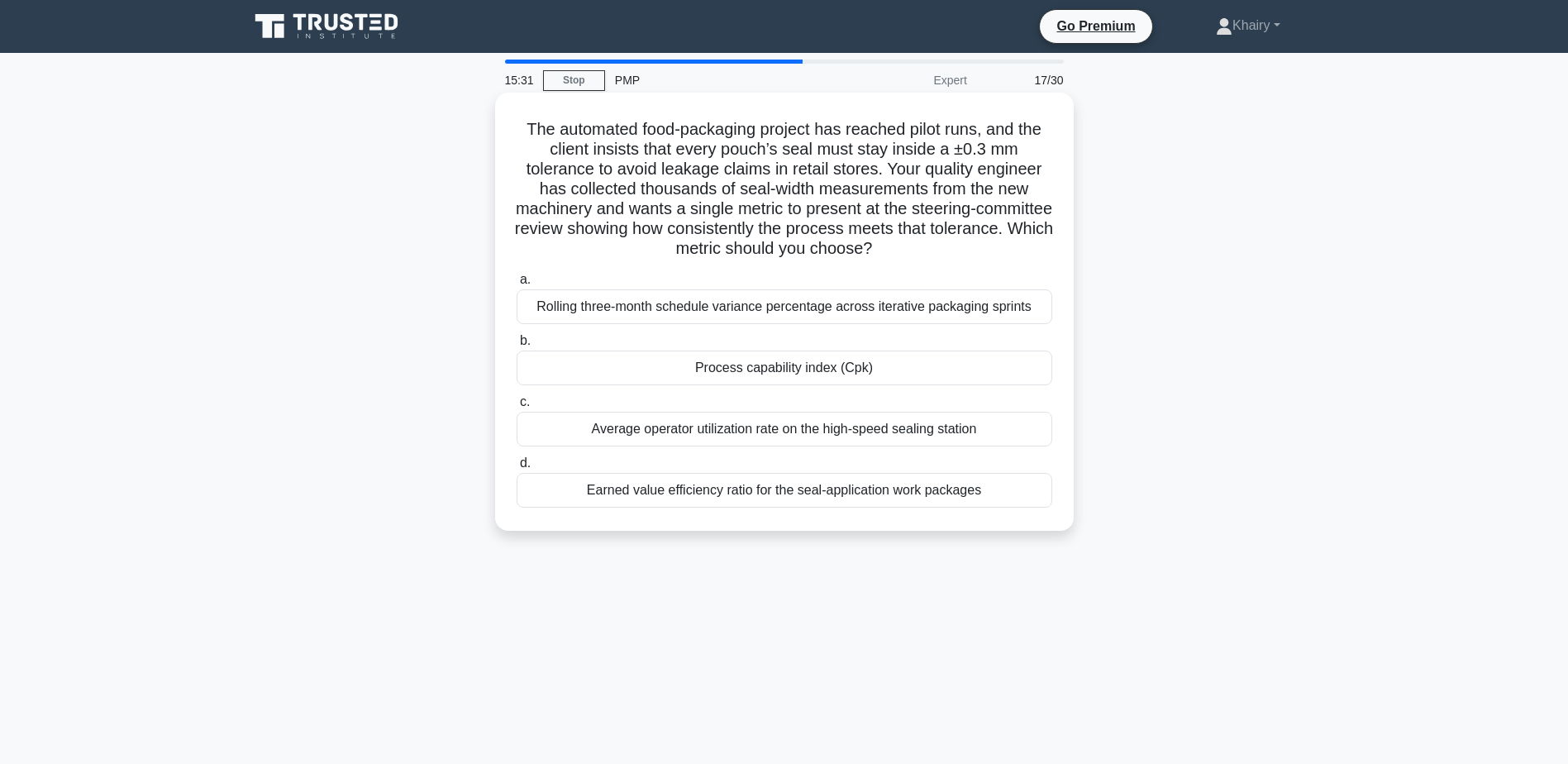
click at [517, 347] on input "b. Process capability index (Cpk)" at bounding box center [517, 340] width 0 height 10
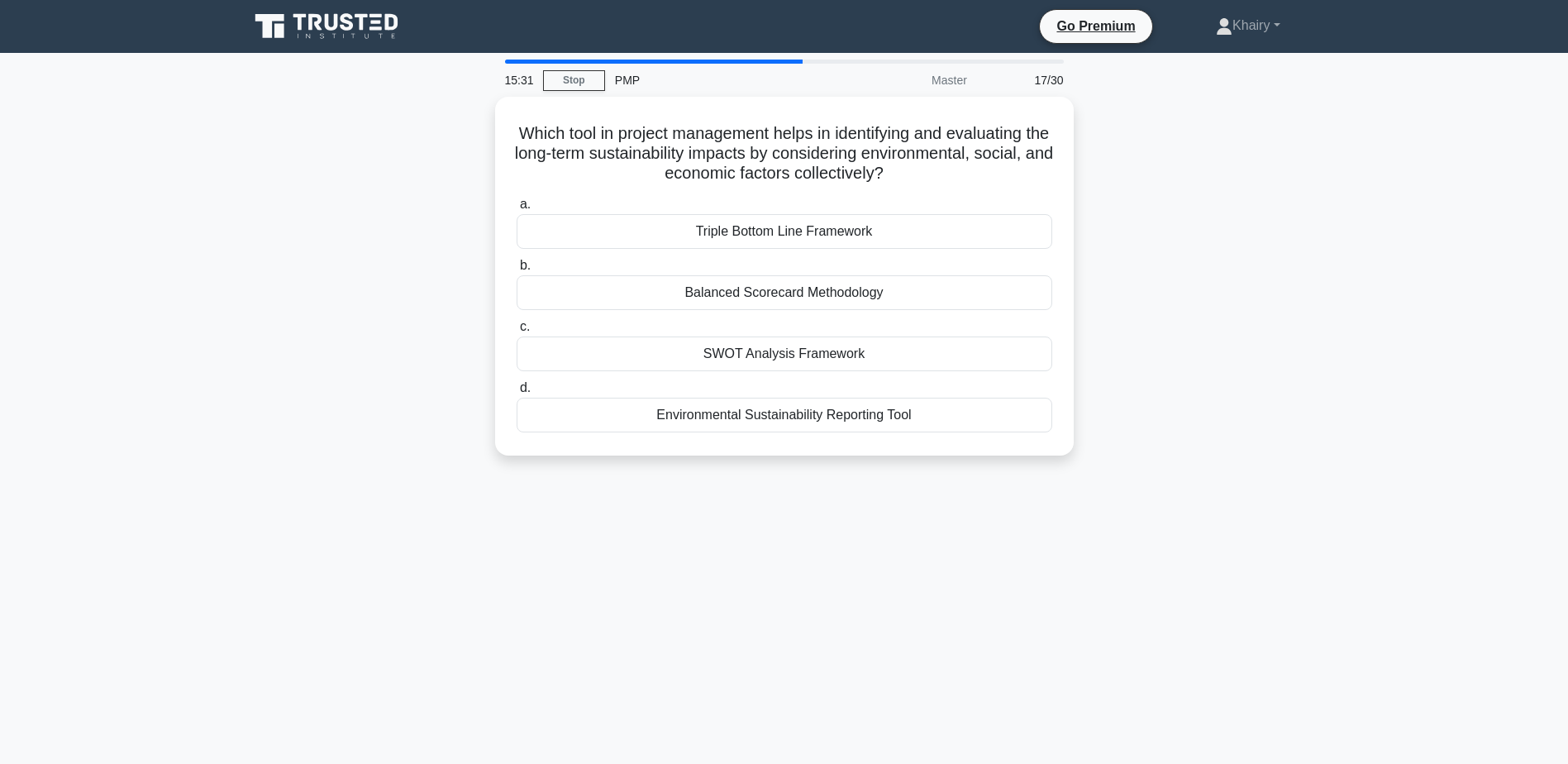
click at [773, 370] on div "SWOT Analysis Framework" at bounding box center [784, 354] width 536 height 35
click at [517, 333] on input "c. SWOT Analysis Framework" at bounding box center [517, 326] width 0 height 10
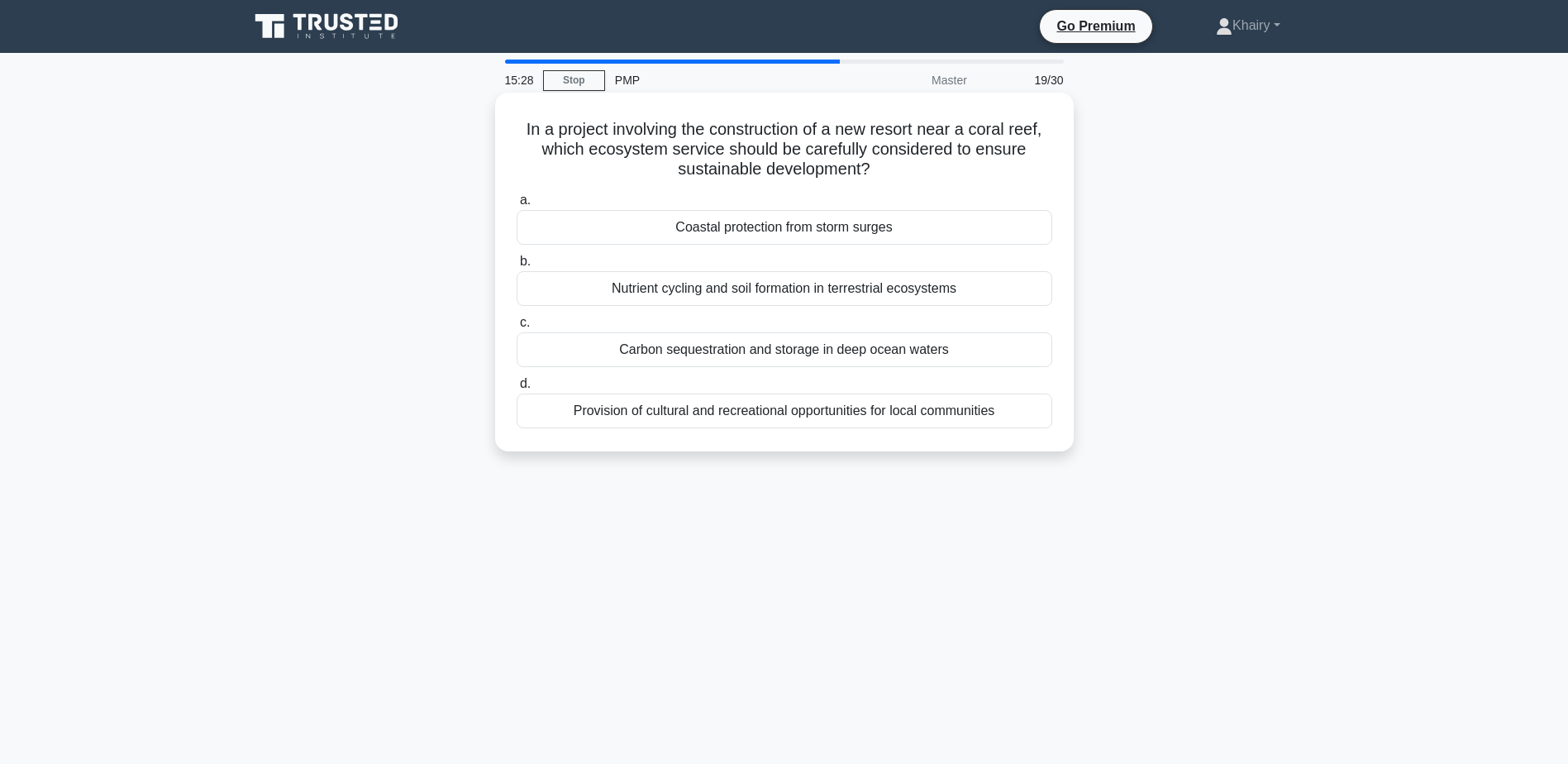
click at [515, 122] on h5 "In a project involving the construction of a new resort near a coral reef, whic…" at bounding box center [784, 149] width 539 height 61
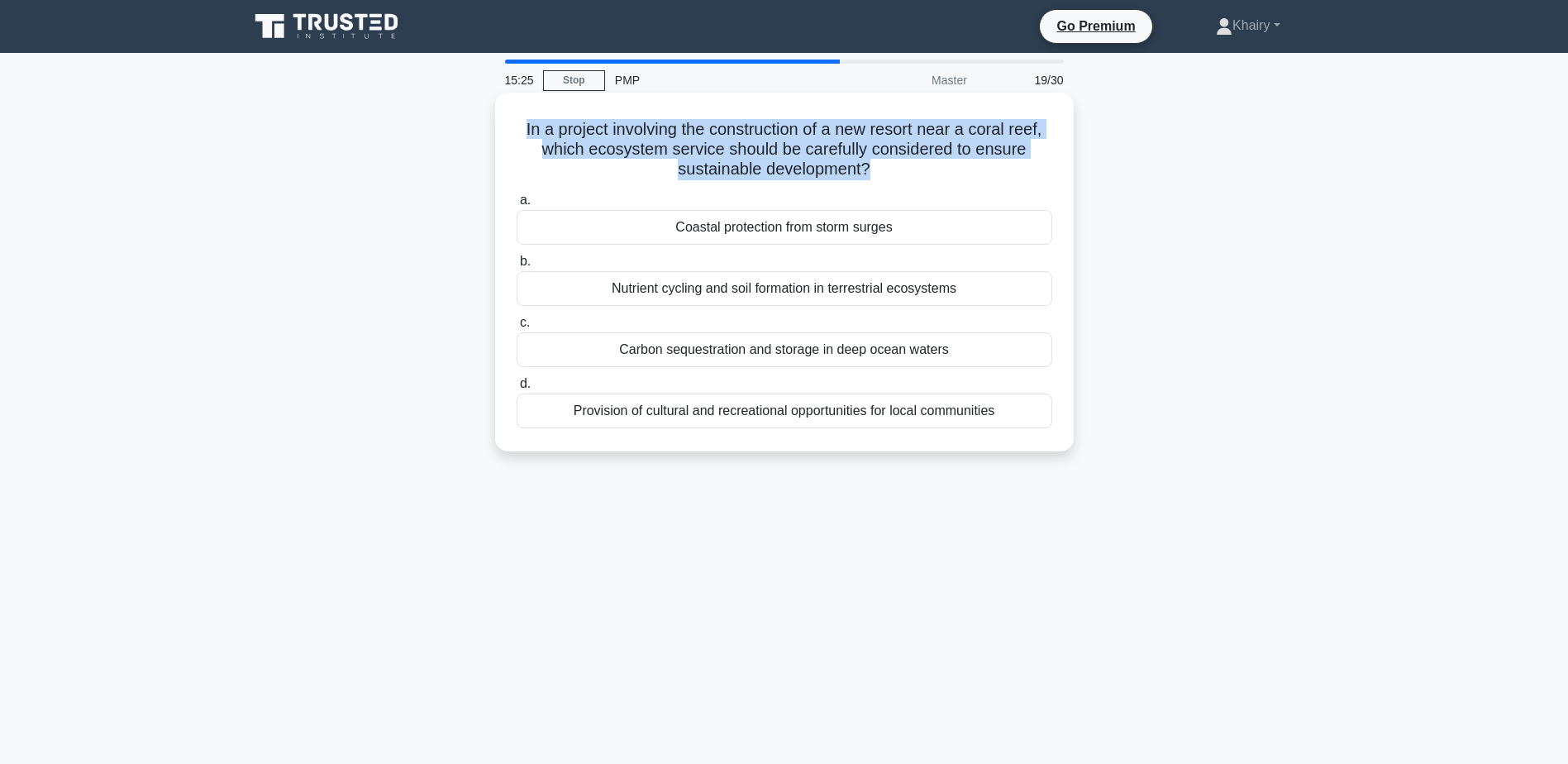
drag, startPoint x: 515, startPoint y: 122, endPoint x: 963, endPoint y: 180, distance: 451.7
click at [963, 180] on h5 "In a project involving the construction of a new resort near a coral reef, whic…" at bounding box center [784, 149] width 539 height 61
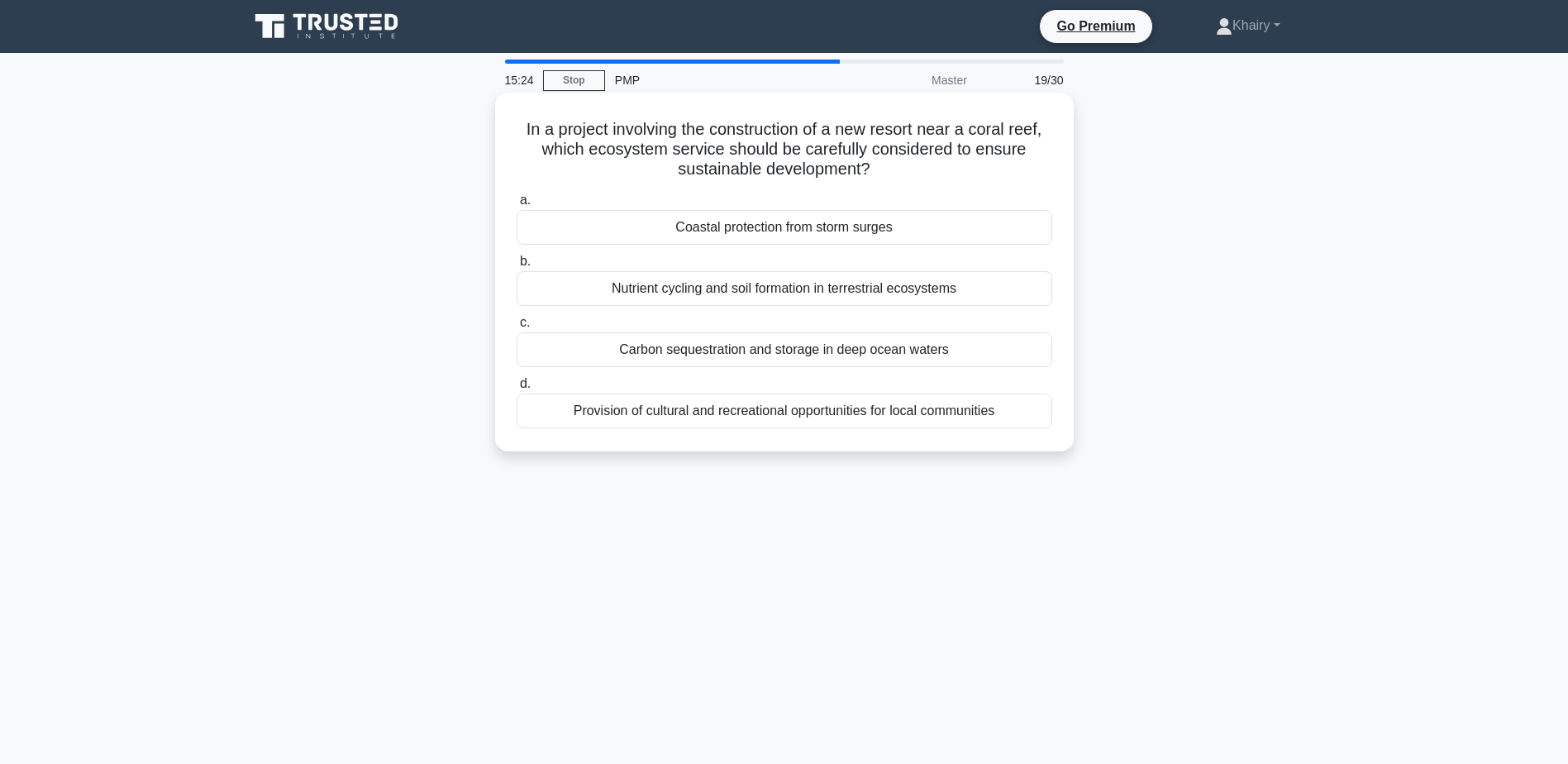
click at [507, 123] on div "In a project involving the construction of a new resort near a coral reef, whic…" at bounding box center [784, 272] width 565 height 346
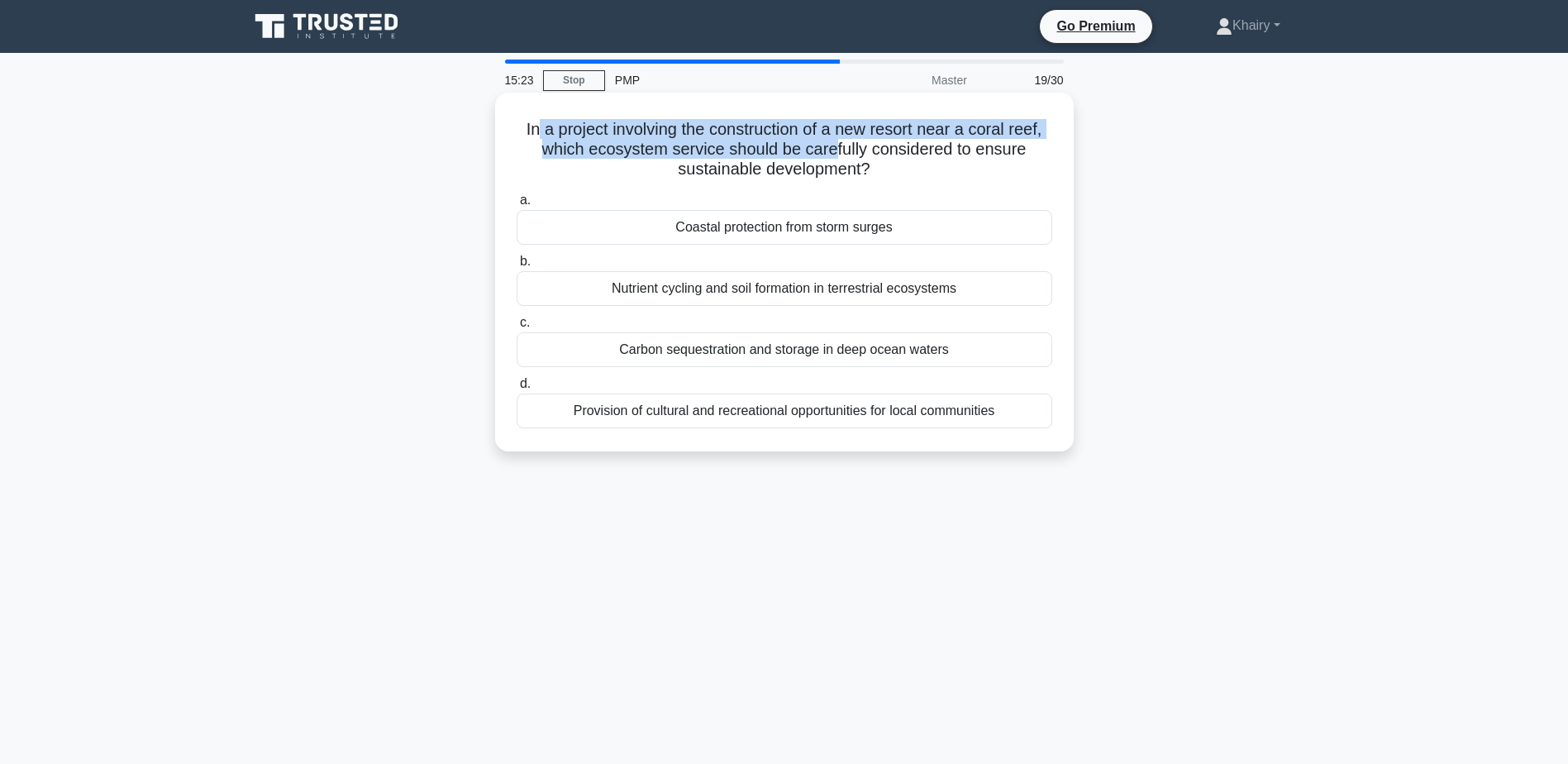
drag, startPoint x: 613, startPoint y: 118, endPoint x: 964, endPoint y: 183, distance: 357.0
click at [887, 169] on h5 "In a project involving the construction of a new resort near a coral reef, whic…" at bounding box center [784, 149] width 539 height 61
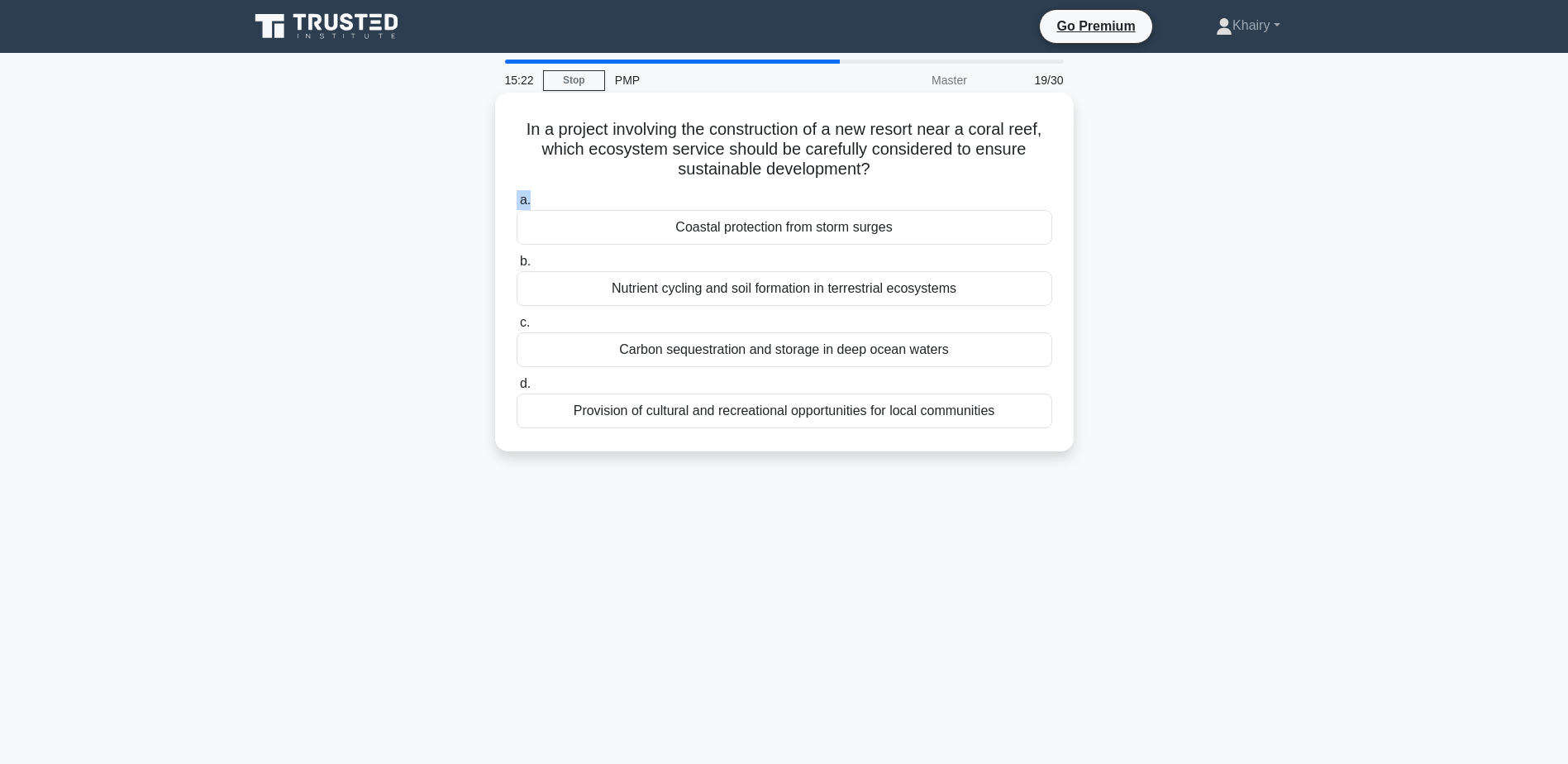
drag, startPoint x: 964, startPoint y: 183, endPoint x: 1047, endPoint y: 194, distance: 83.7
click at [1047, 194] on div "In a project involving the construction of a new resort near a coral reef, whic…" at bounding box center [784, 272] width 565 height 346
drag, startPoint x: 488, startPoint y: 129, endPoint x: 1139, endPoint y: 176, distance: 652.7
click at [1139, 176] on div "In a project involving the construction of a new resort near a coral reef, whic…" at bounding box center [784, 286] width 1092 height 379
click at [1163, 127] on div "In a project involving the construction of a new resort near a coral reef, whic…" at bounding box center [784, 286] width 1092 height 379
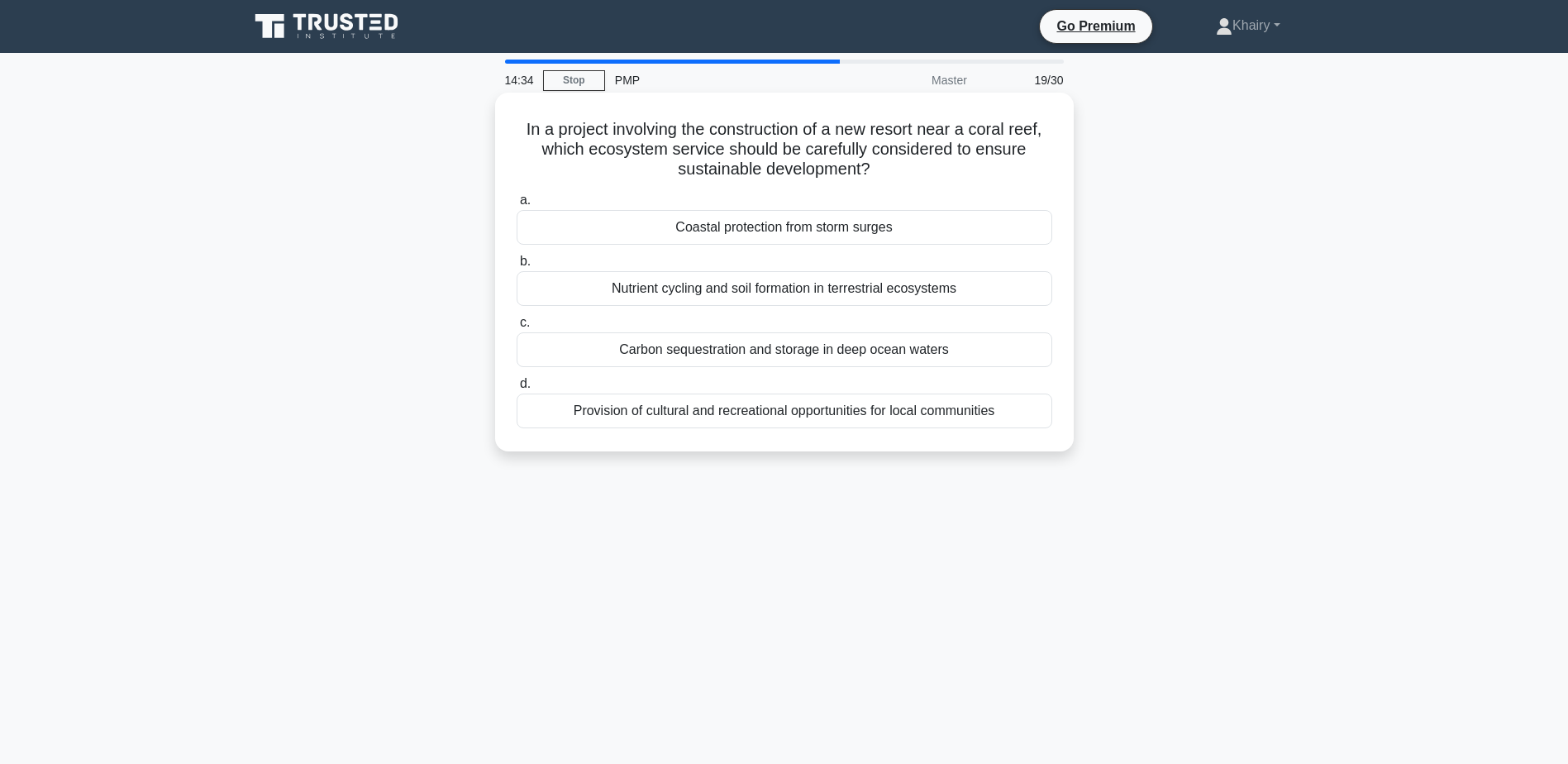
click at [758, 351] on div "Carbon sequestration and storage in deep ocean waters" at bounding box center [784, 350] width 536 height 35
click at [517, 328] on input "c. Carbon sequestration and storage in deep ocean waters" at bounding box center [517, 322] width 0 height 10
click at [703, 418] on div "The project is over budget but behind schedule." at bounding box center [784, 410] width 536 height 35
click at [517, 390] on input "d. The project is over budget but behind schedule." at bounding box center [517, 384] width 0 height 10
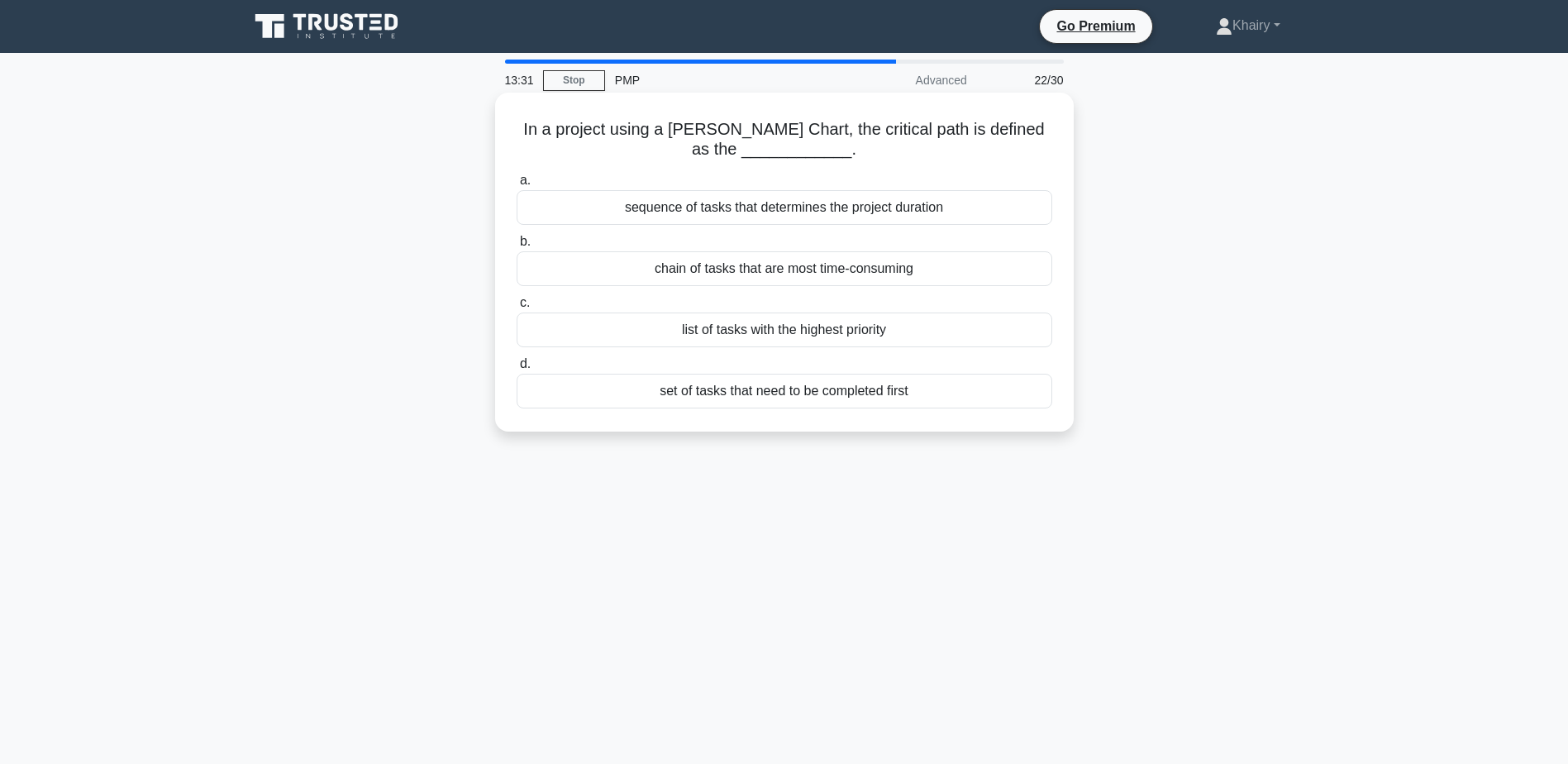
click at [747, 206] on div "sequence of tasks that determines the project duration" at bounding box center [784, 207] width 536 height 35
click at [517, 186] on input "a. sequence of tasks that determines the project duration" at bounding box center [517, 180] width 0 height 10
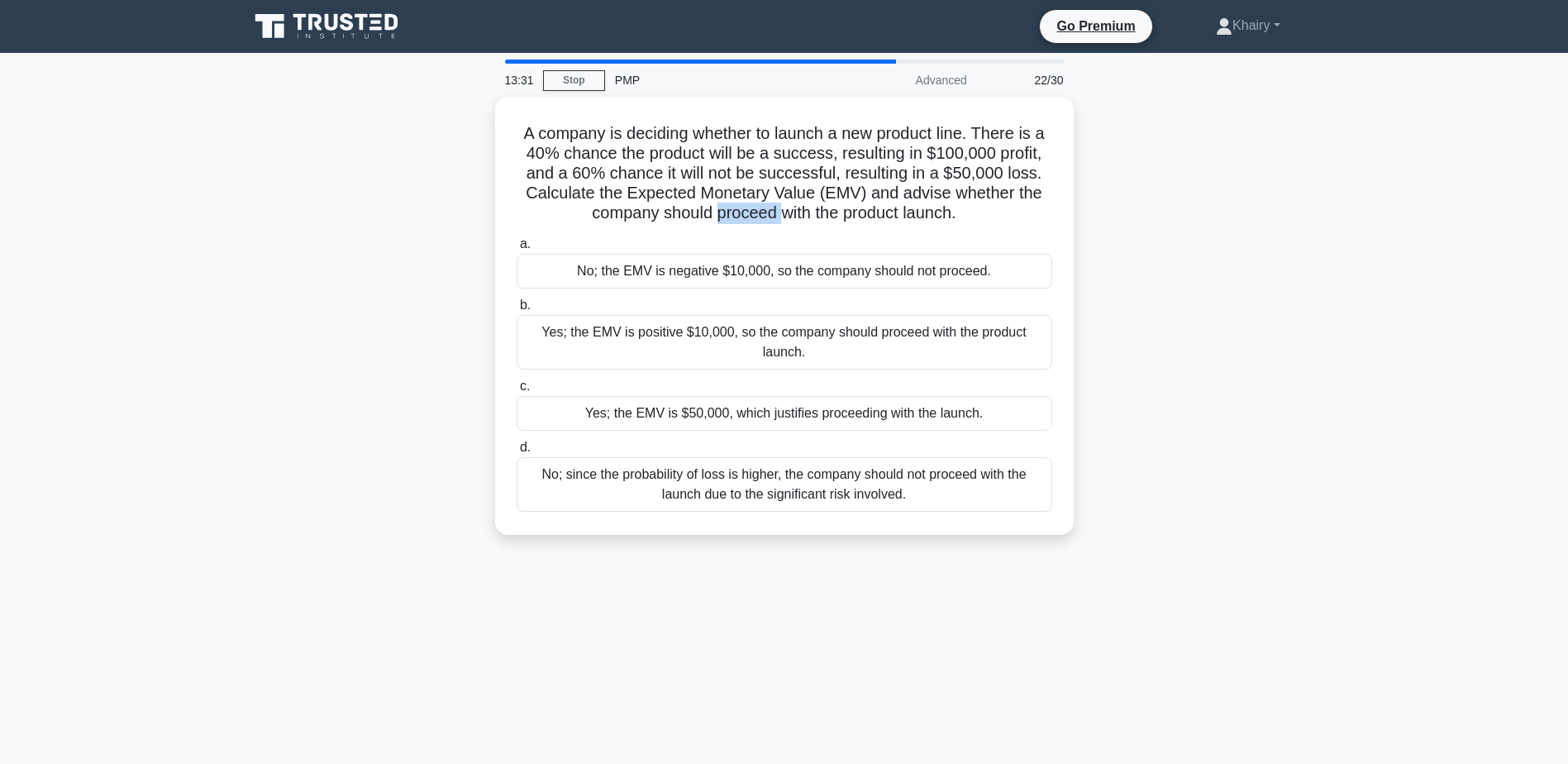
click at [747, 206] on h5 "A company is deciding whether to launch a new product line. There is a 40% chan…" at bounding box center [784, 173] width 539 height 101
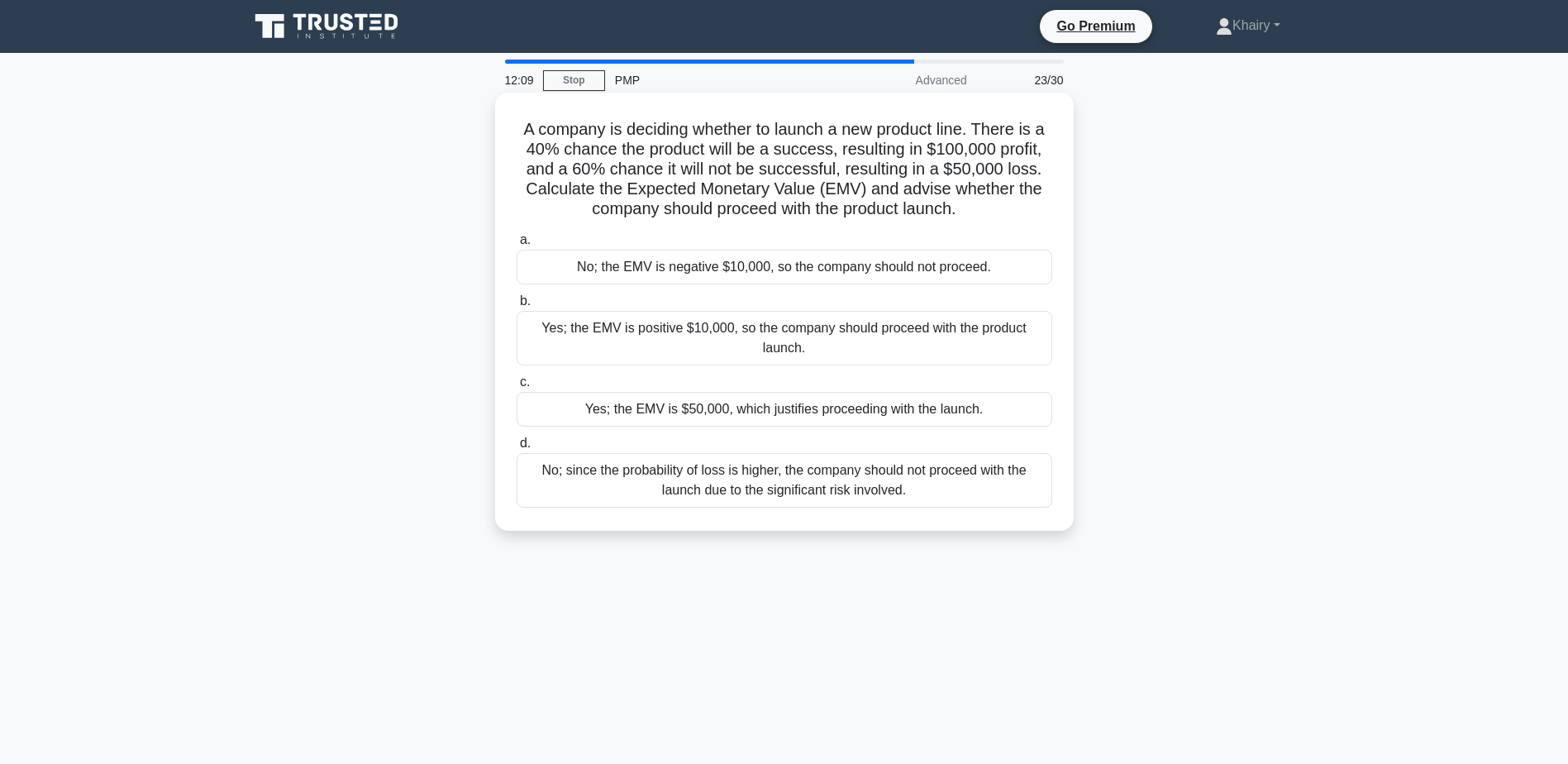
click at [837, 340] on div "Yes; the EMV is positive $10,000, so the company should proceed with the produc…" at bounding box center [784, 339] width 536 height 55
click at [517, 307] on input "b. Yes; the EMV is positive $10,000, so the company should proceed with the pro…" at bounding box center [517, 301] width 0 height 10
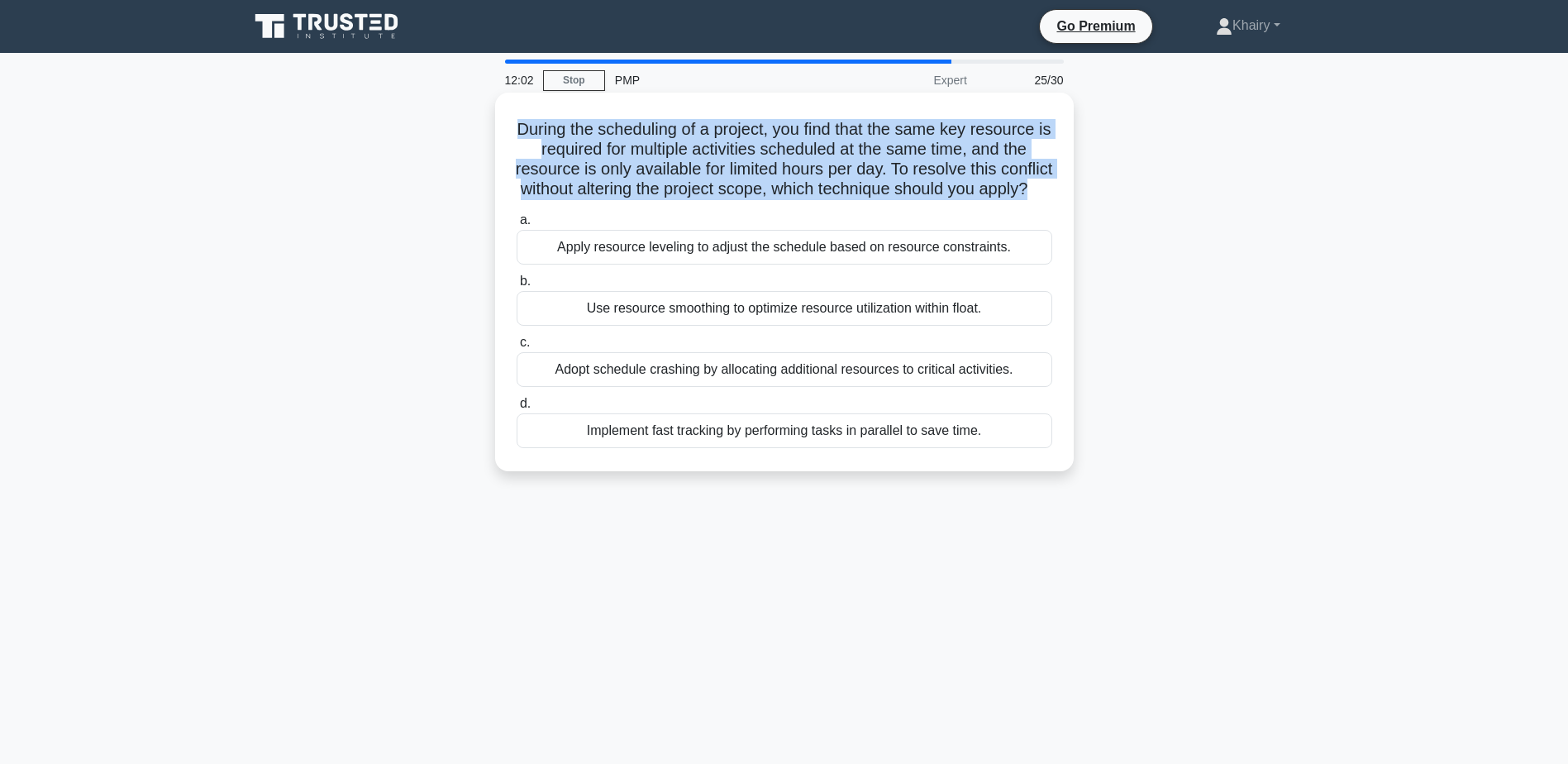
drag, startPoint x: 511, startPoint y: 127, endPoint x: 980, endPoint y: 215, distance: 477.2
click at [980, 215] on div "During the scheduling of a project, you find that the same key resource is requ…" at bounding box center [784, 282] width 565 height 366
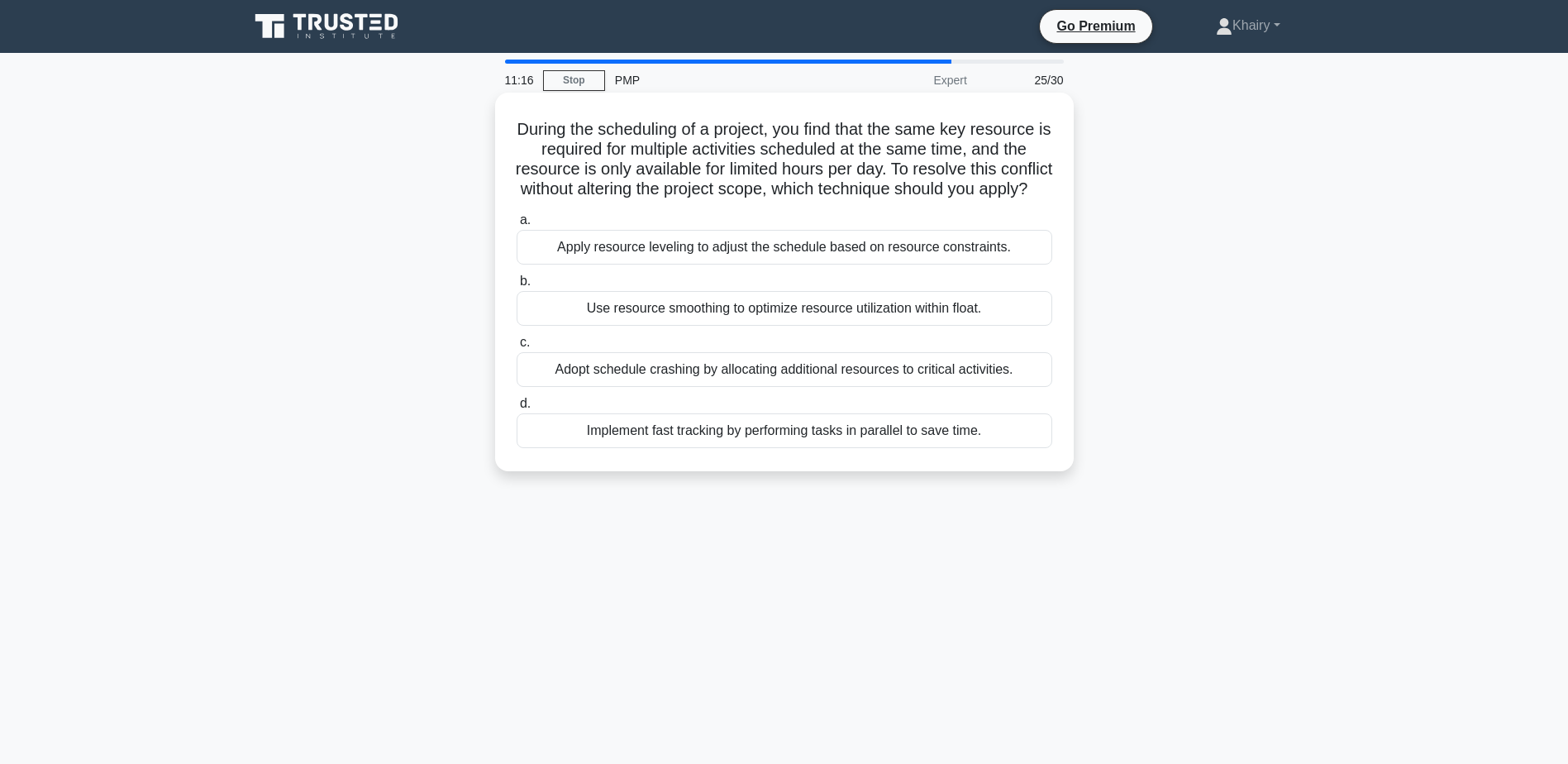
click at [809, 326] on div "Use resource smoothing to optimize resource utilization within float." at bounding box center [784, 308] width 536 height 35
click at [517, 287] on input "b. Use resource smoothing to optimize resource utilization within float." at bounding box center [517, 281] width 0 height 10
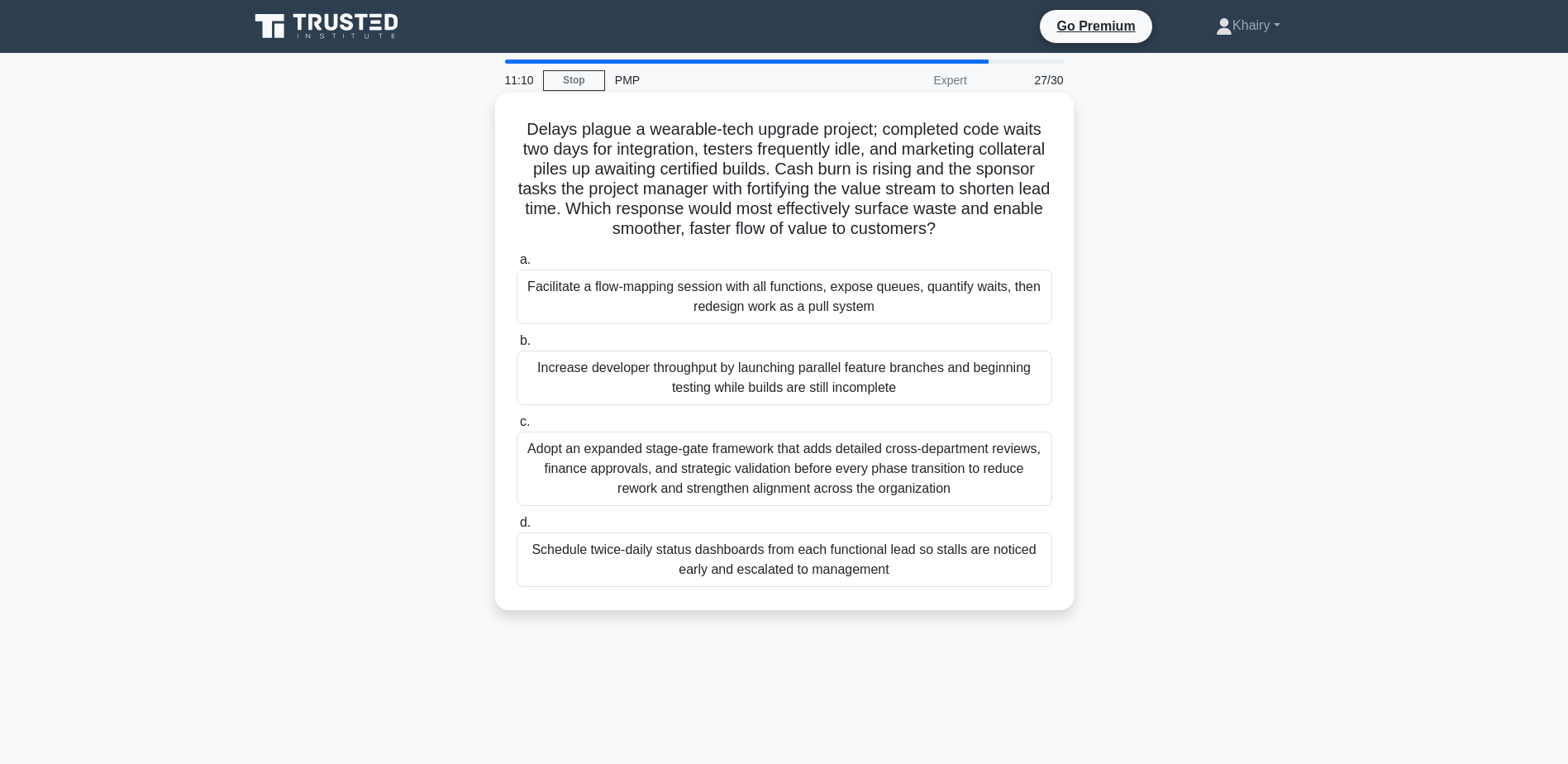
click at [628, 301] on div "Facilitate a flow-mapping session with all functions, expose queues, quantify w…" at bounding box center [784, 297] width 536 height 55
click at [517, 266] on input "a. Facilitate a flow-mapping session with all functions, expose queues, quantif…" at bounding box center [517, 259] width 0 height 10
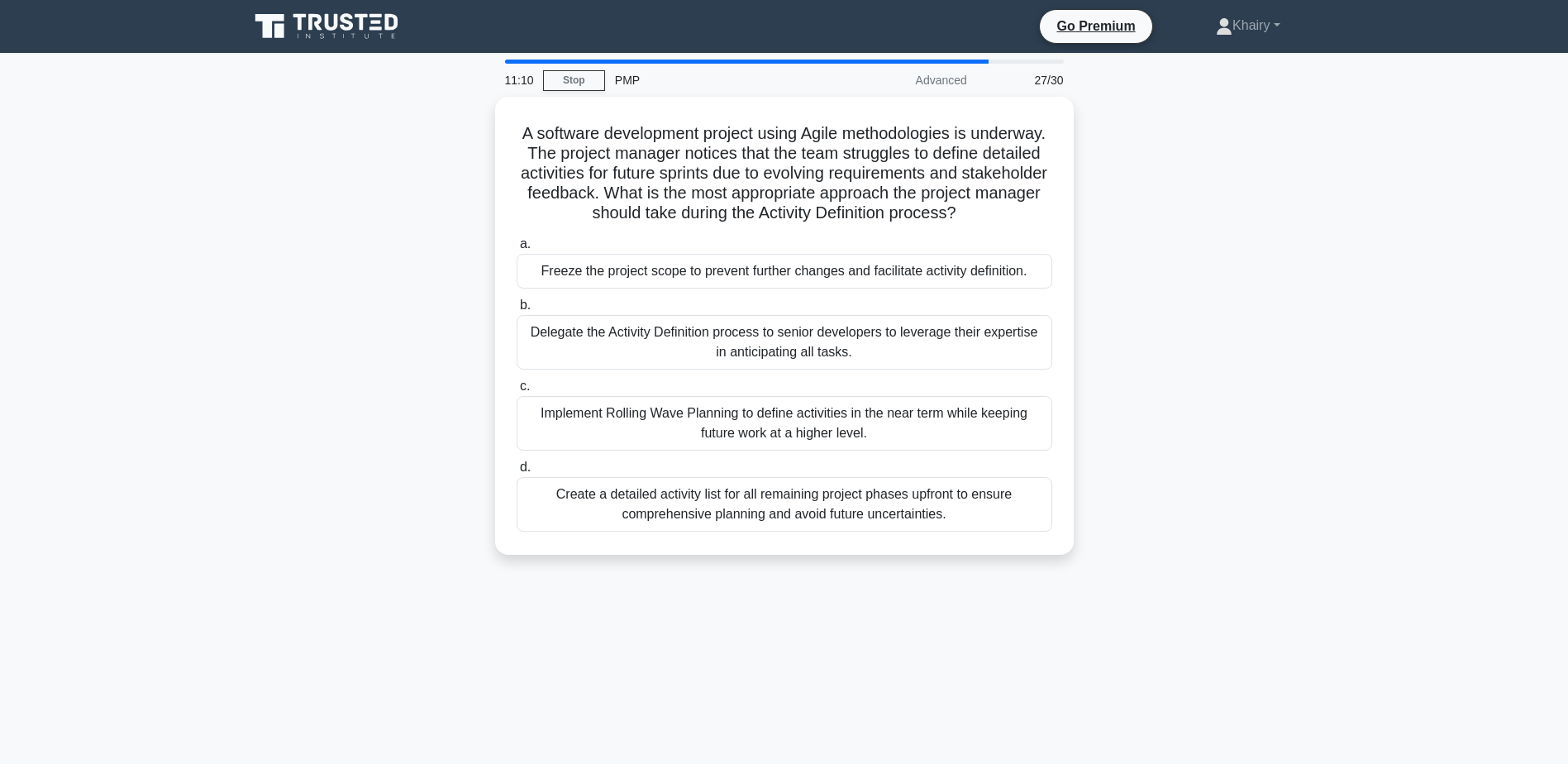
click at [628, 288] on div "Freeze the project scope to prevent further changes and facilitate activity def…" at bounding box center [784, 271] width 536 height 35
click at [517, 250] on input "a. Freeze the project scope to prevent further changes and facilitate activity …" at bounding box center [517, 244] width 0 height 10
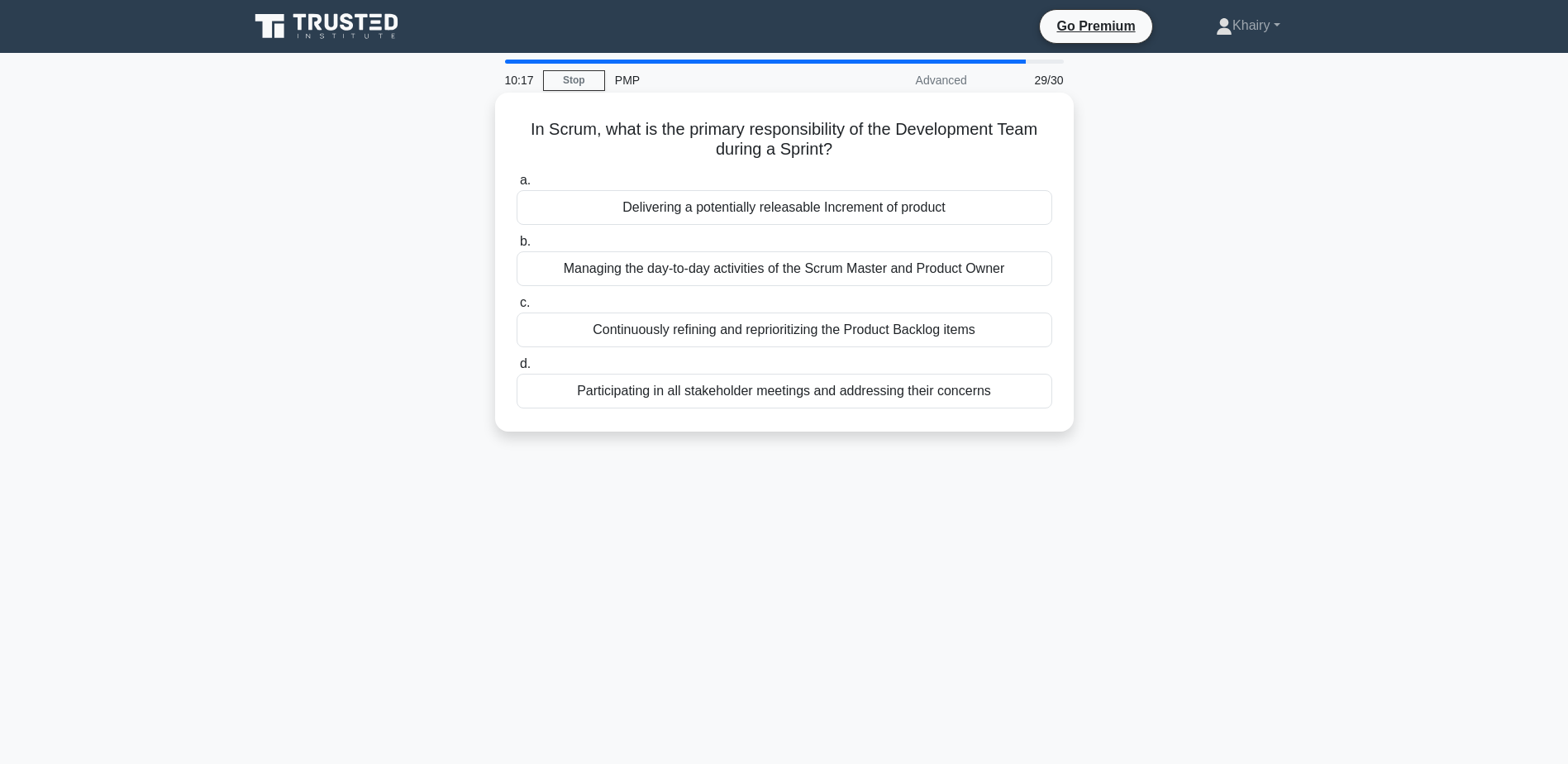
click at [733, 212] on div "Delivering a potentially releasable Increment of product" at bounding box center [784, 207] width 536 height 35
click at [517, 186] on input "a. Delivering a potentially releasable Increment of product" at bounding box center [517, 180] width 0 height 10
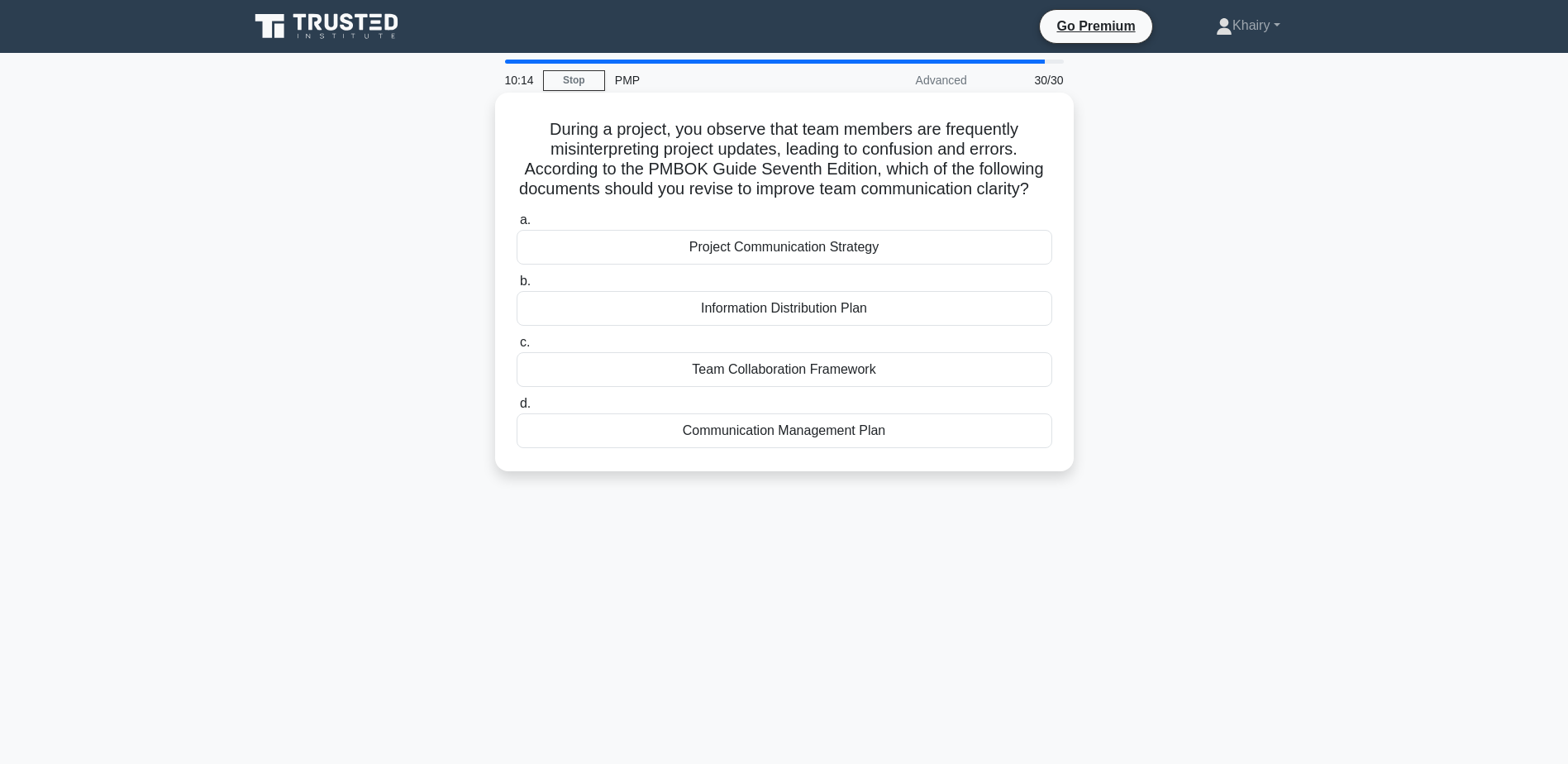
click at [538, 129] on h5 "During a project, you observe that team members are frequently misinterpreting …" at bounding box center [784, 160] width 539 height 81
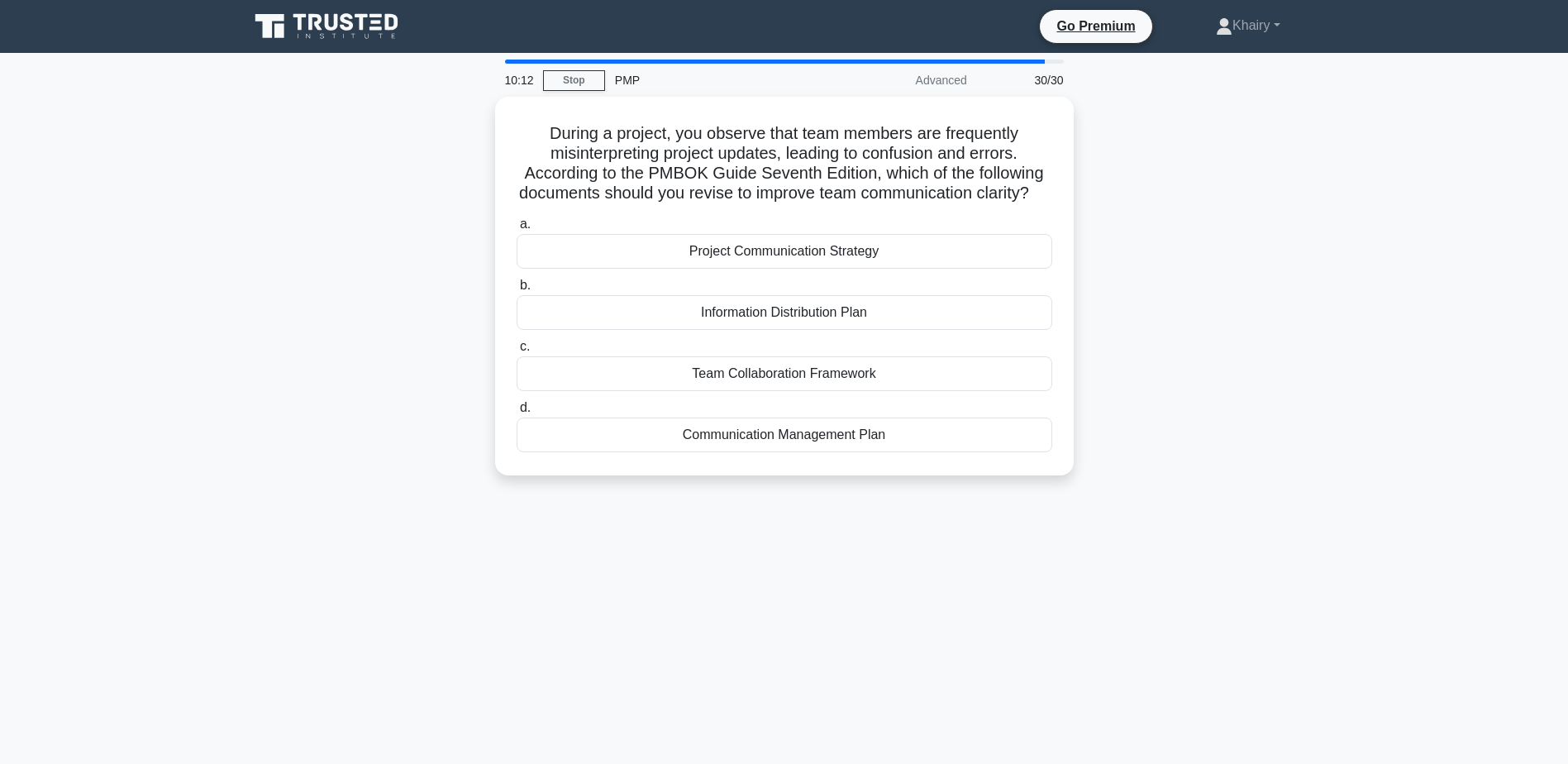
drag, startPoint x: 630, startPoint y: 115, endPoint x: 1088, endPoint y: 207, distance: 467.1
click at [1088, 207] on div "During a project, you observe that team members are frequently misinterpreting …" at bounding box center [784, 296] width 1092 height 399
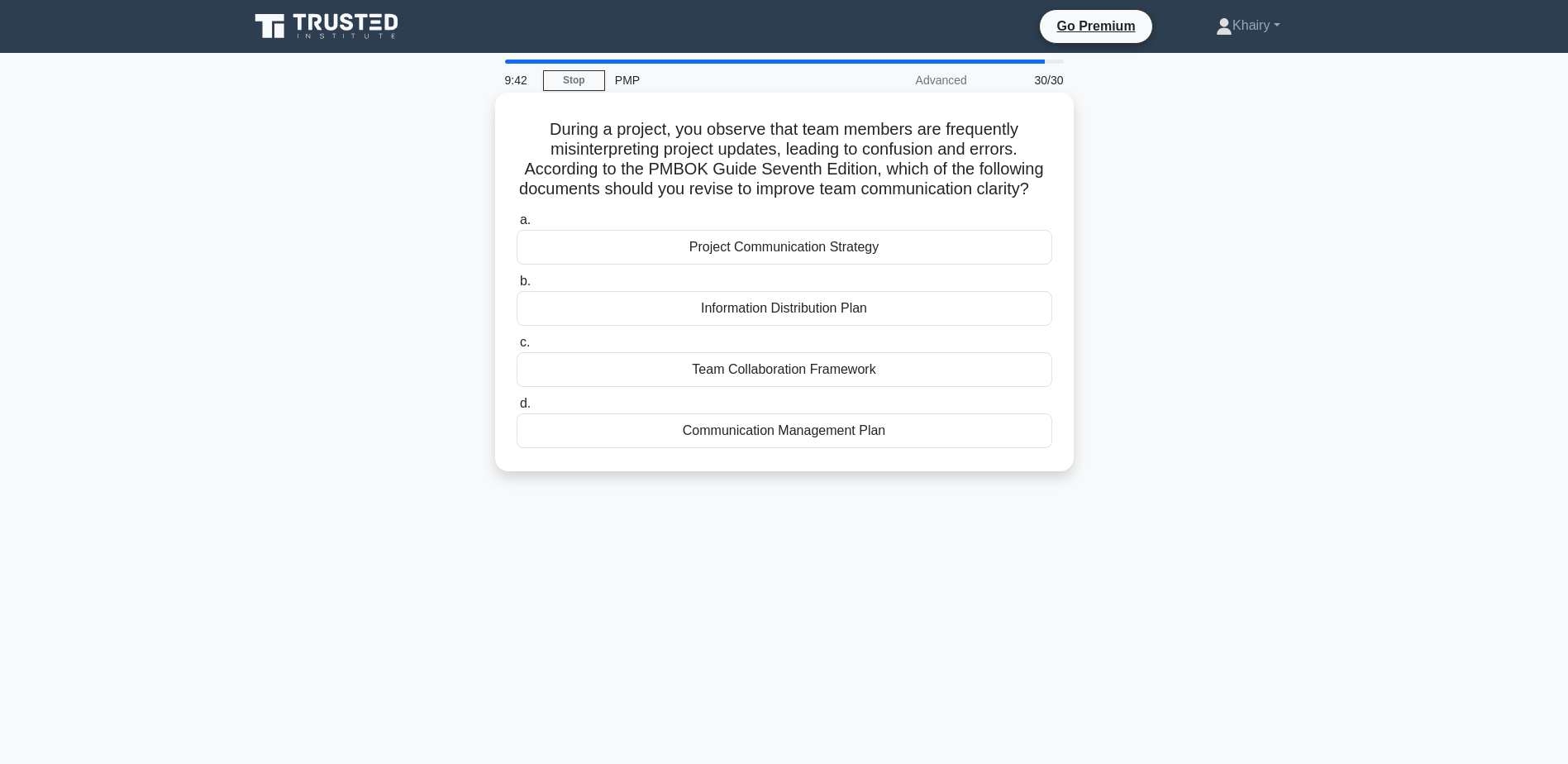
click at [787, 448] on div "Communication Management Plan" at bounding box center [784, 430] width 536 height 35
click at [517, 409] on input "d. Communication Management Plan" at bounding box center [517, 404] width 0 height 10
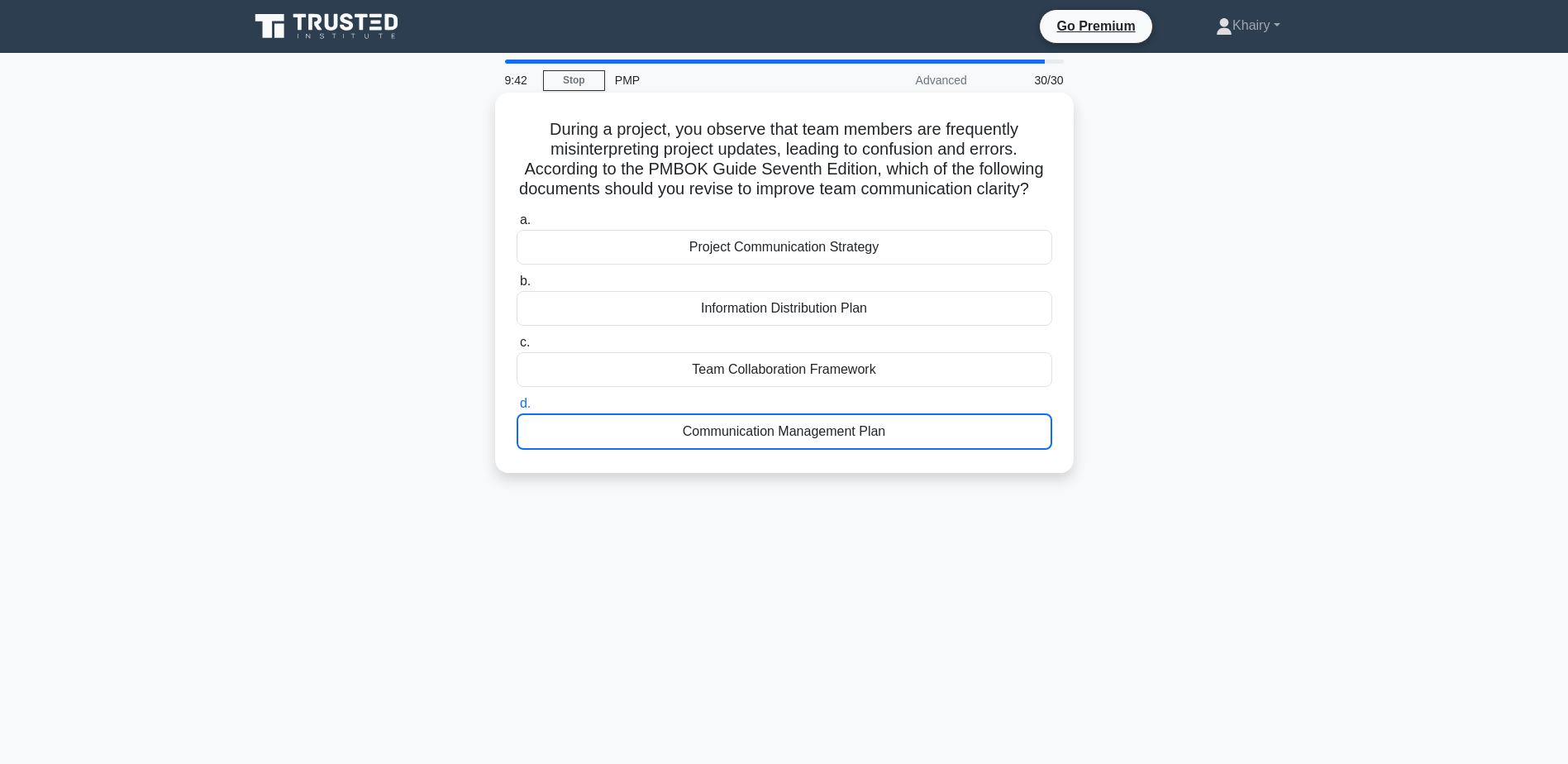
click at [787, 450] on div "Communication Management Plan" at bounding box center [784, 431] width 536 height 36
click at [517, 409] on input "d. Communication Management Plan" at bounding box center [517, 404] width 0 height 10
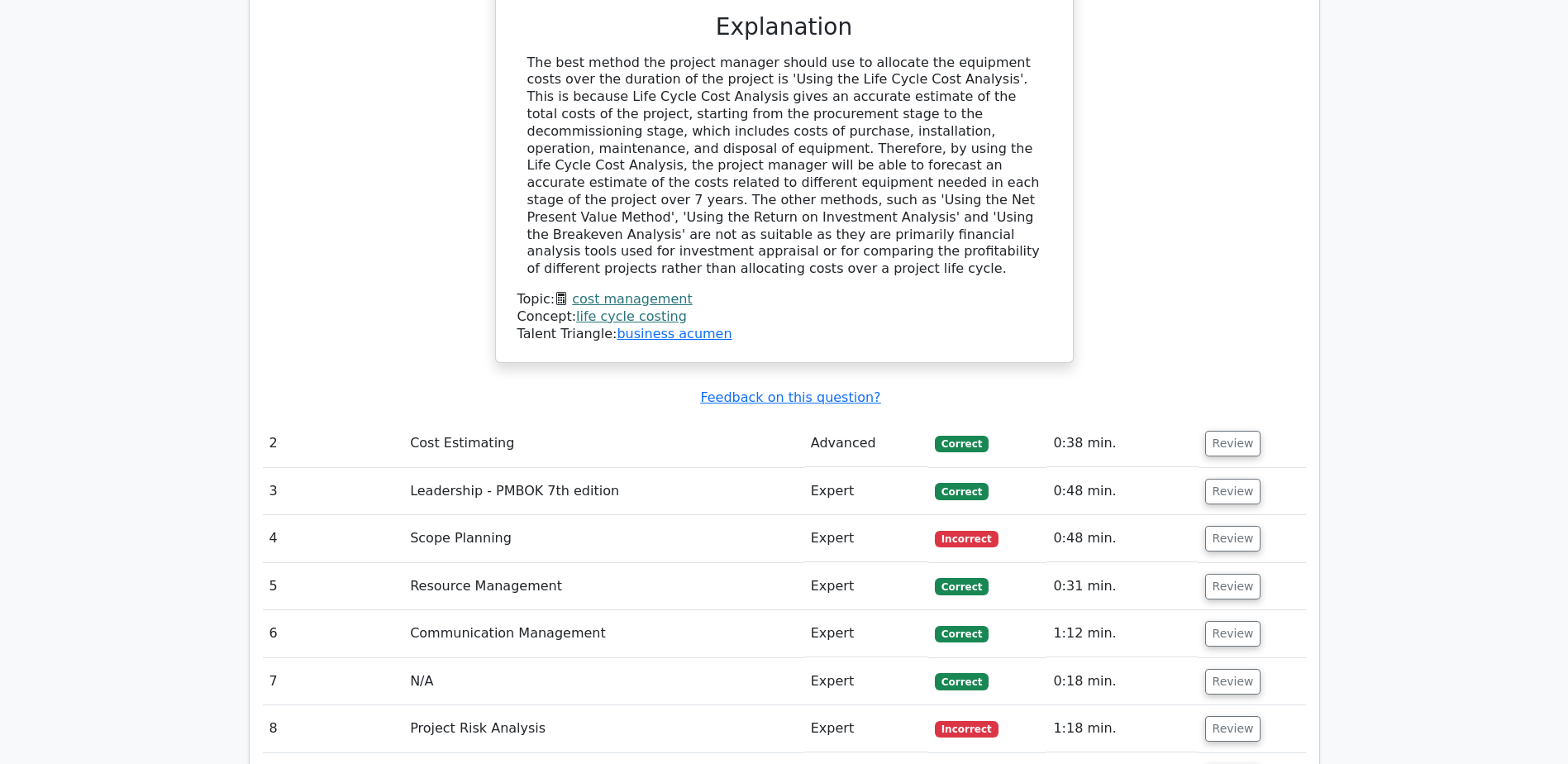
scroll to position [2399, 0]
click at [1237, 432] on button "Review" at bounding box center [1232, 444] width 56 height 26
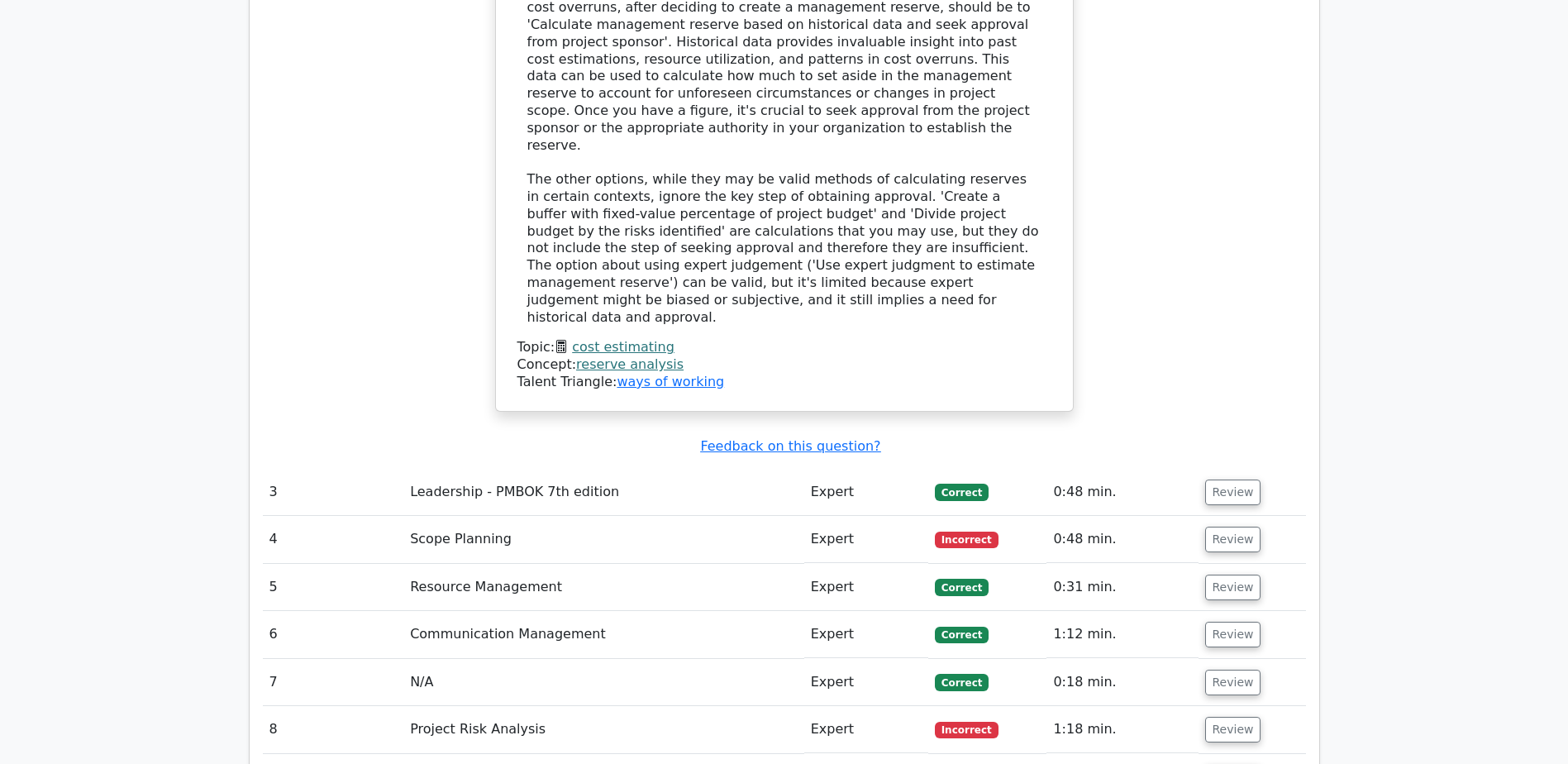
scroll to position [3308, 0]
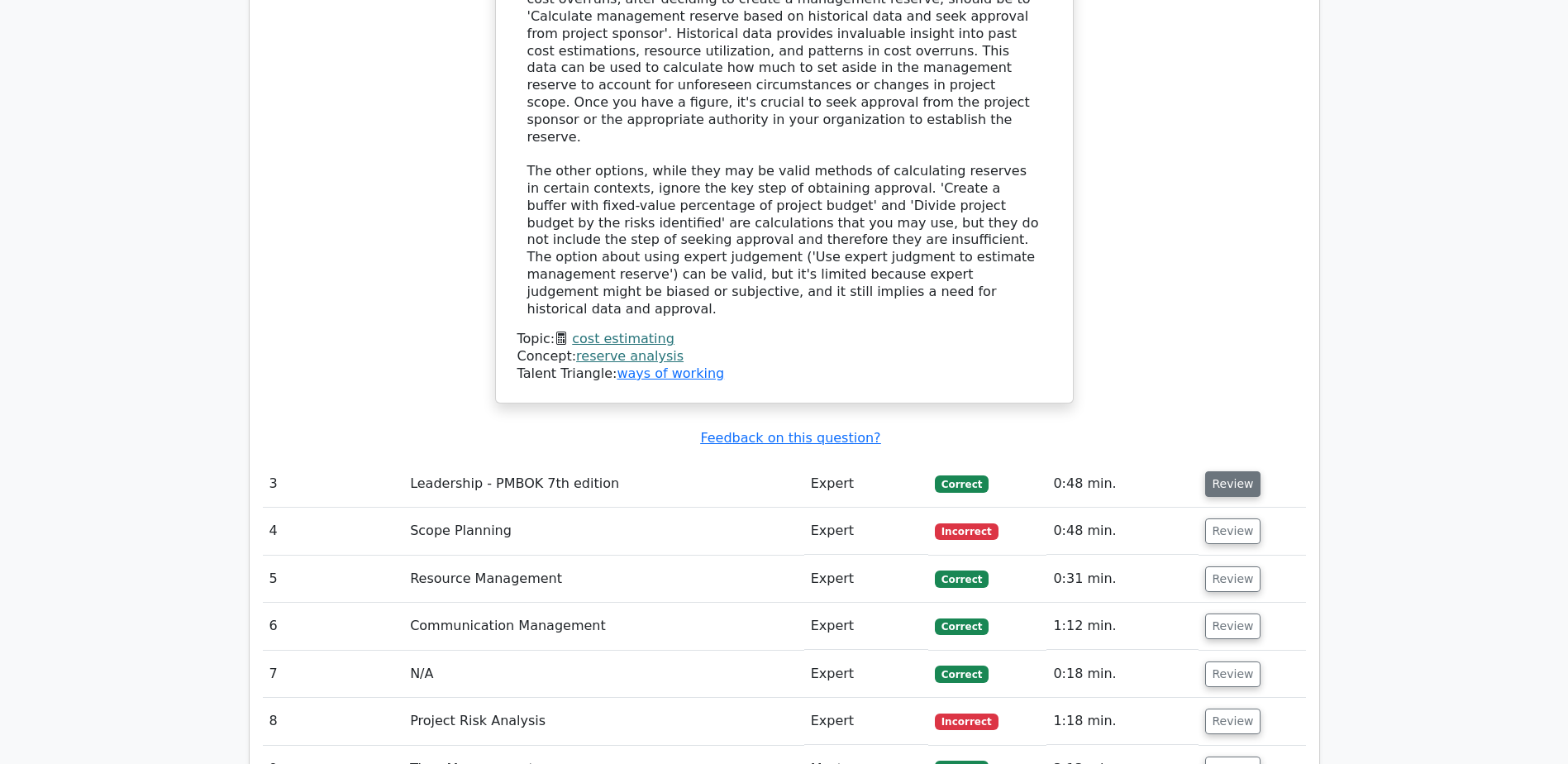
click at [1230, 472] on button "Review" at bounding box center [1232, 484] width 56 height 26
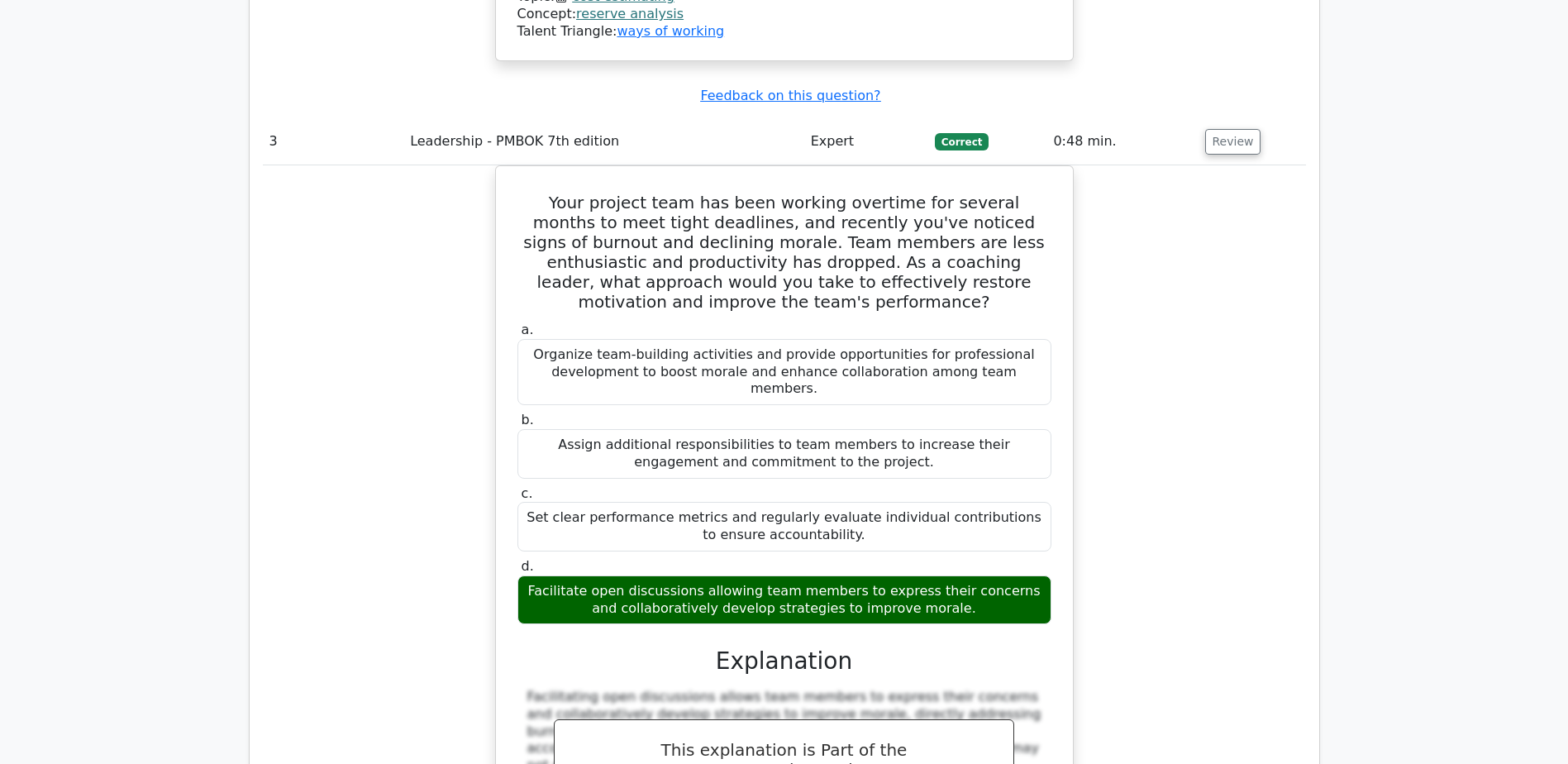
scroll to position [3970, 0]
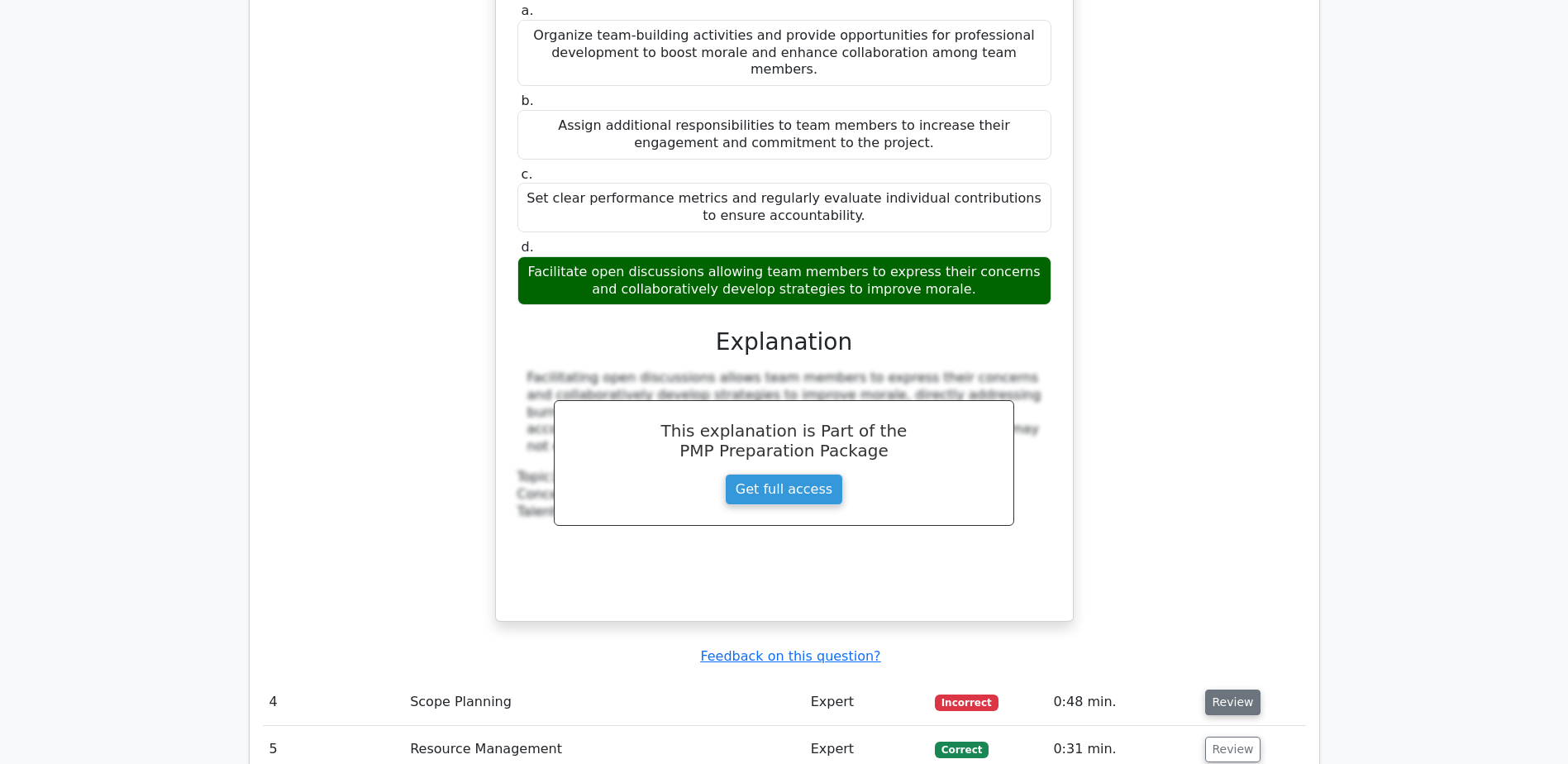
click at [1224, 690] on button "Review" at bounding box center [1232, 703] width 56 height 26
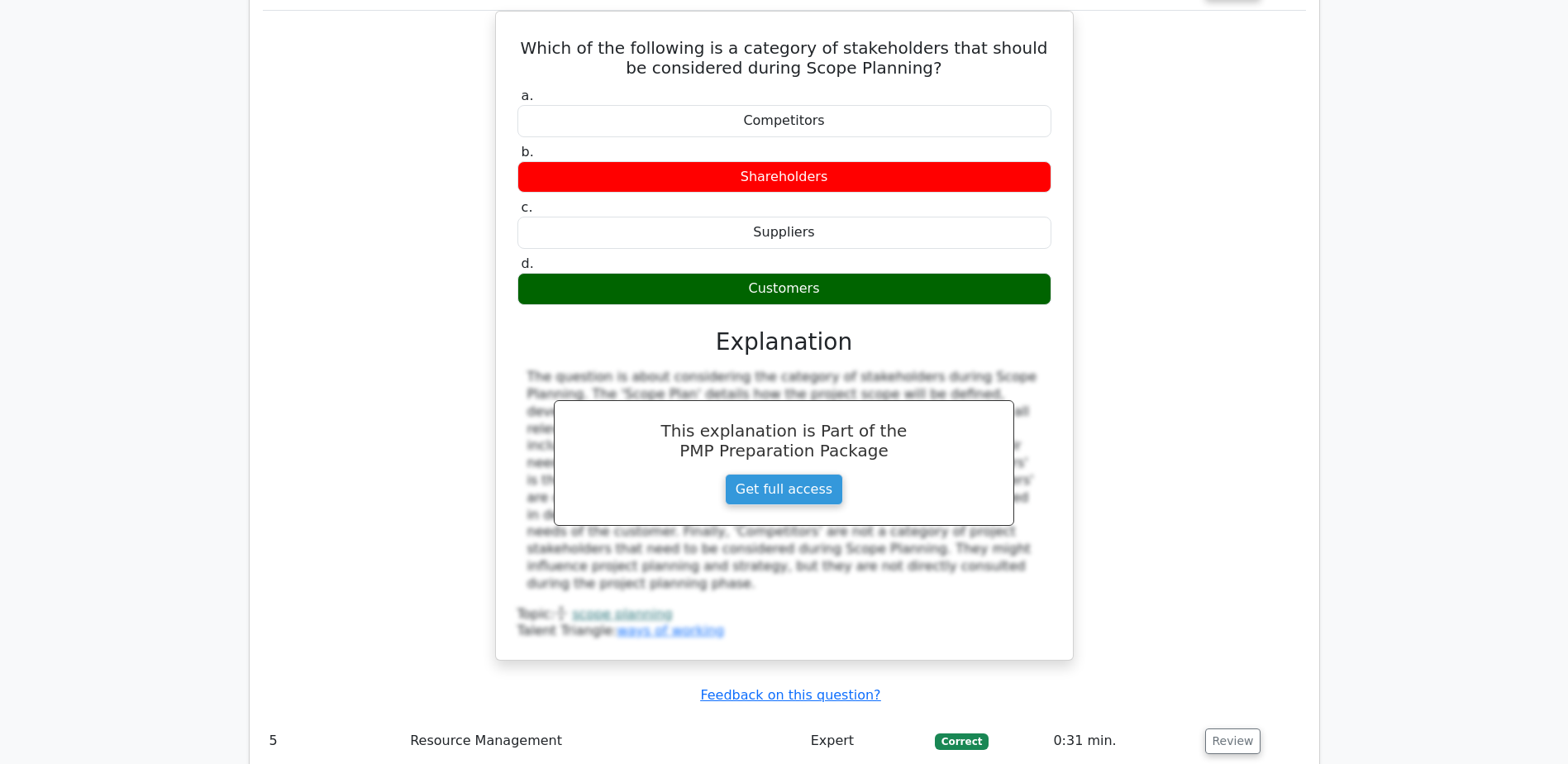
scroll to position [4714, 0]
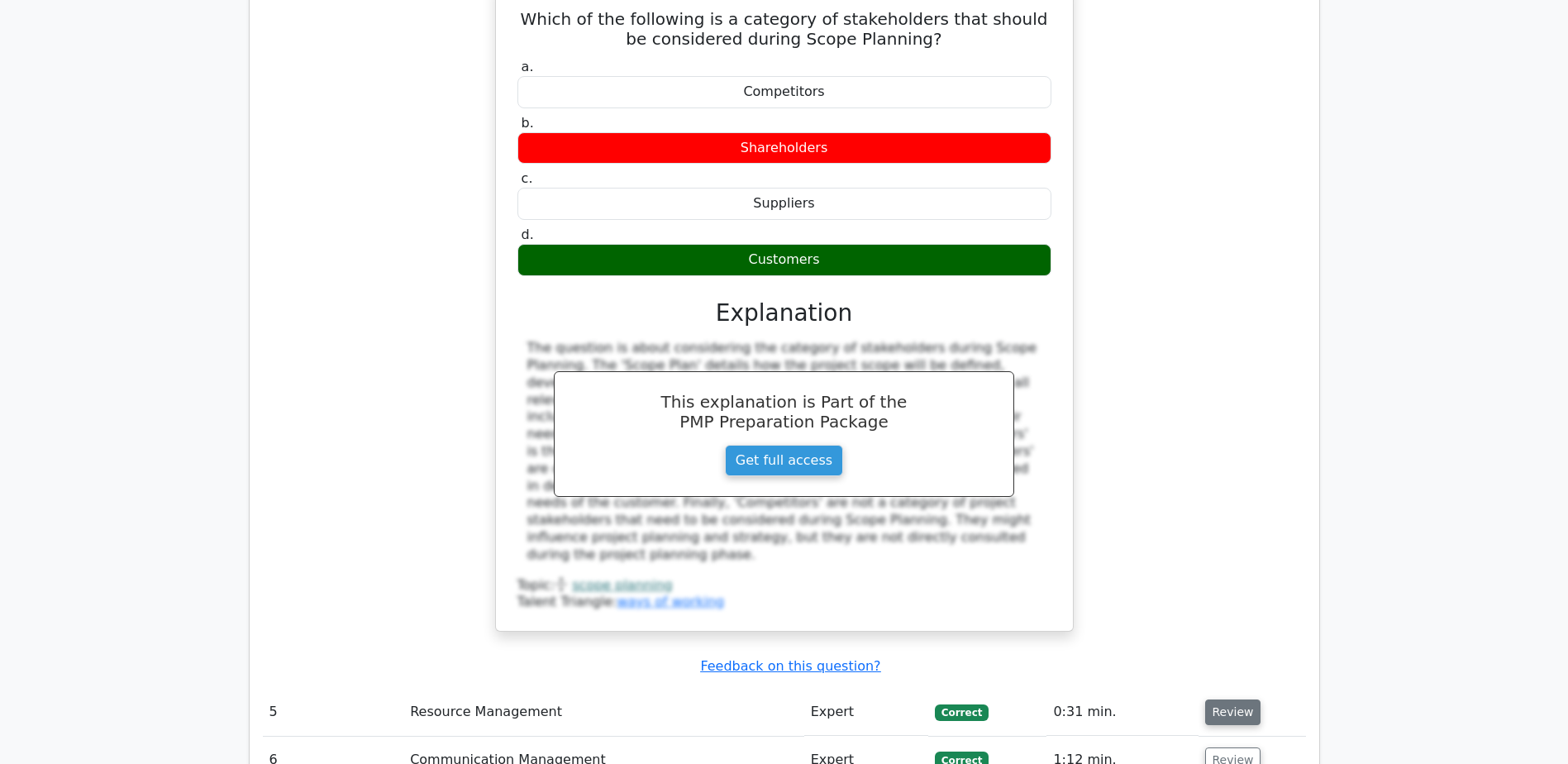
click at [1238, 700] on button "Review" at bounding box center [1232, 712] width 56 height 26
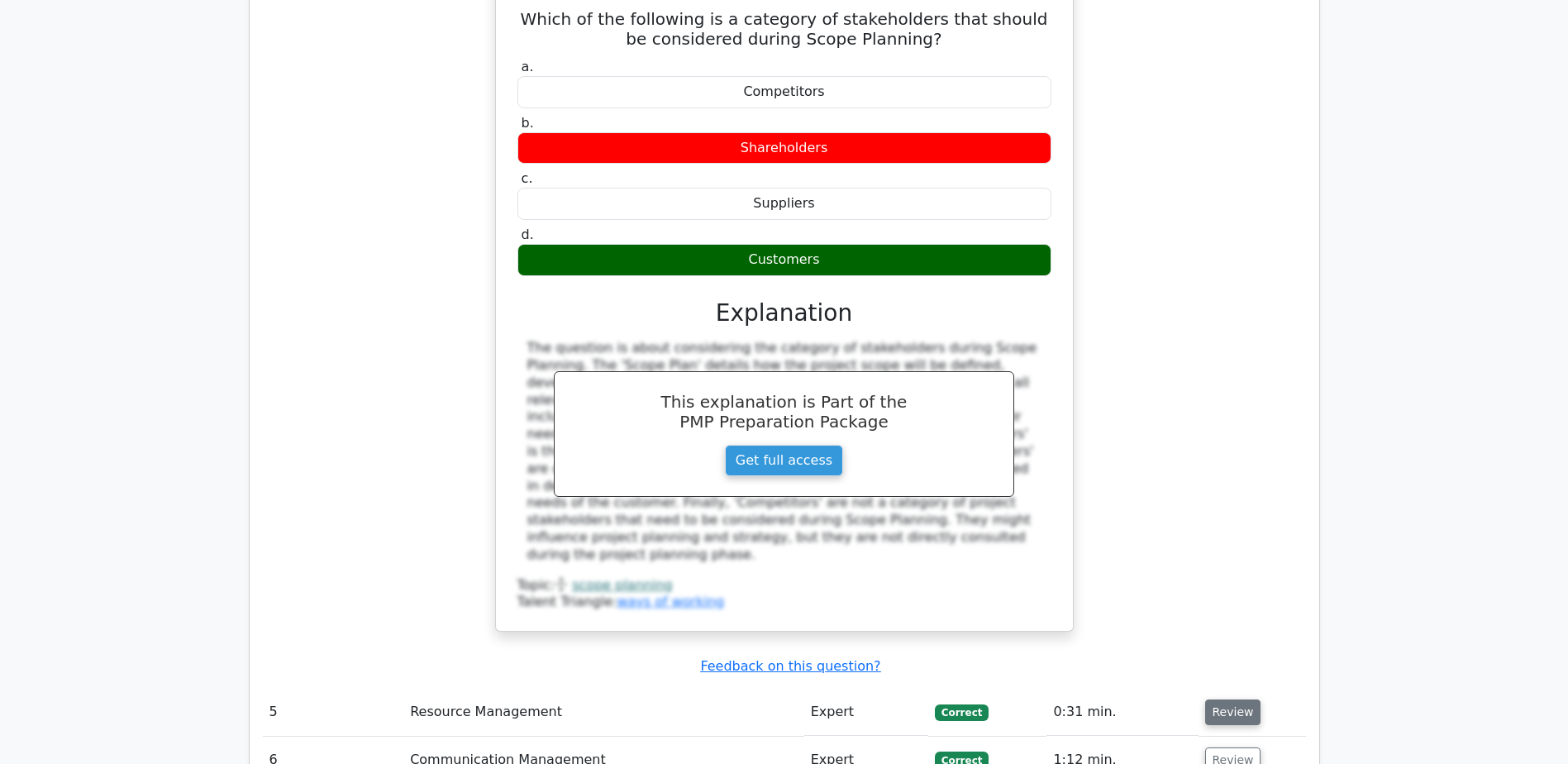
click at [1238, 700] on button "Review" at bounding box center [1232, 712] width 56 height 26
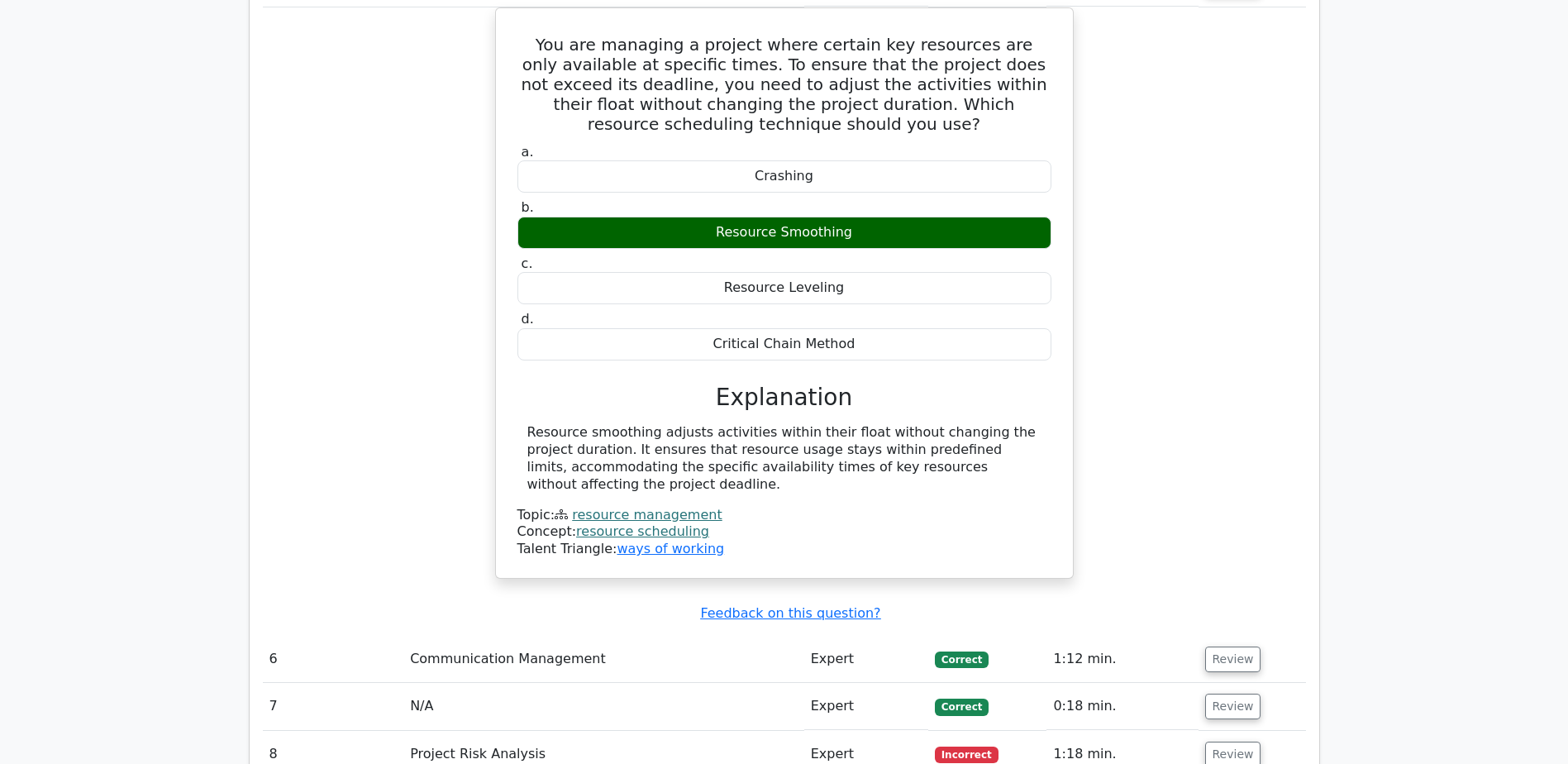
scroll to position [5459, 0]
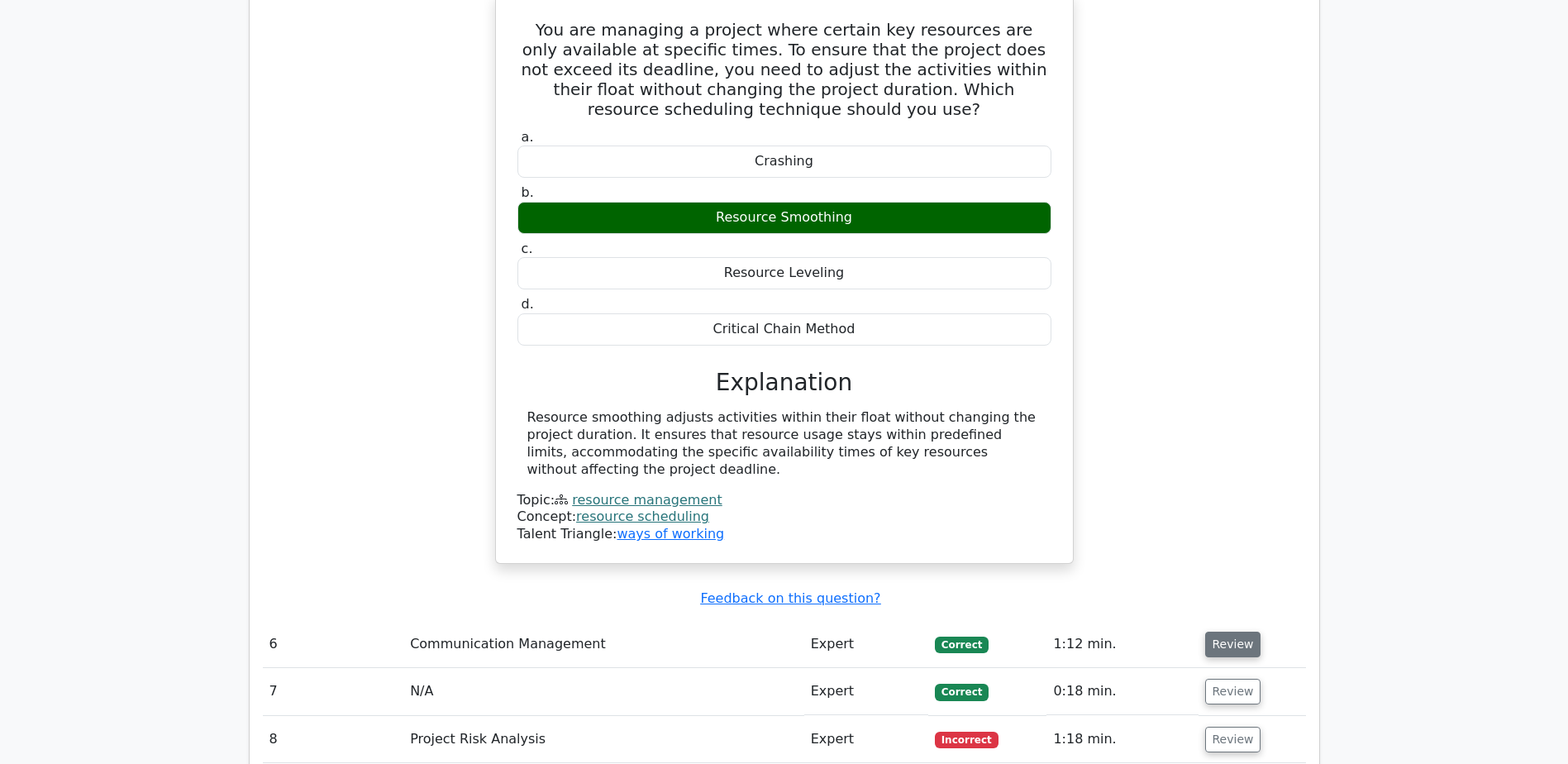
click at [1232, 632] on button "Review" at bounding box center [1232, 644] width 56 height 26
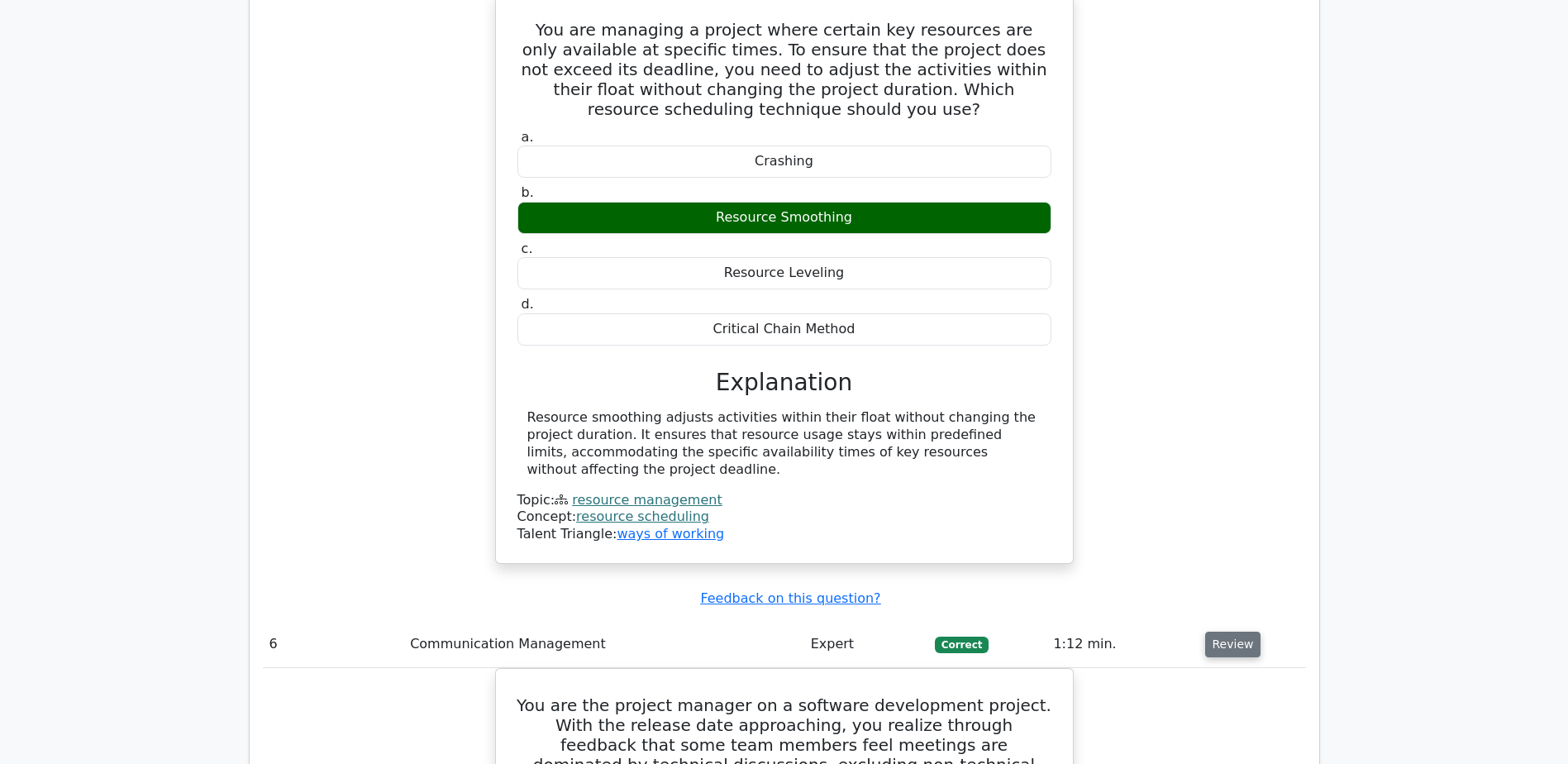
click at [1232, 632] on button "Review" at bounding box center [1232, 644] width 56 height 26
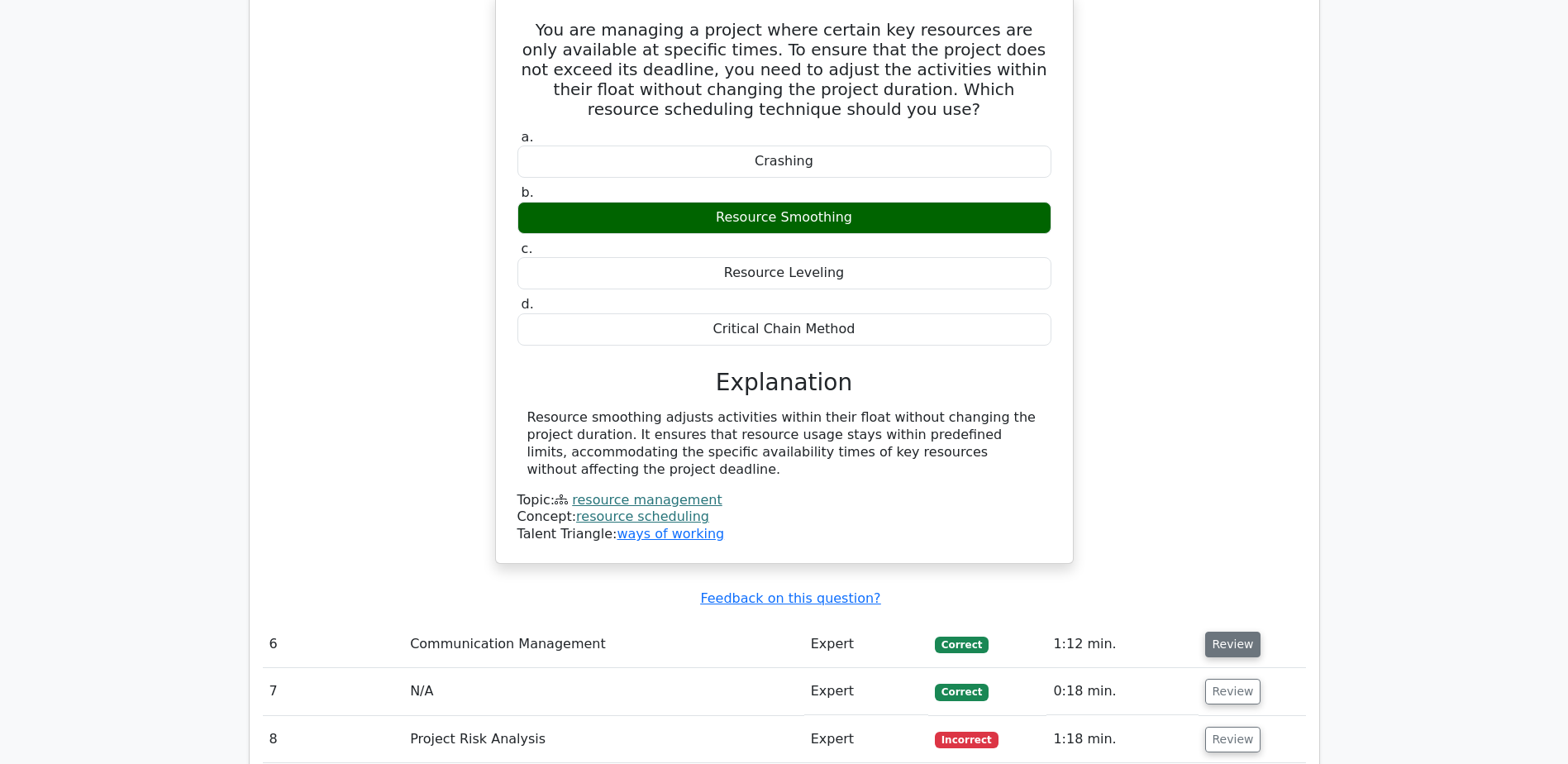
click at [1232, 632] on button "Review" at bounding box center [1232, 644] width 56 height 26
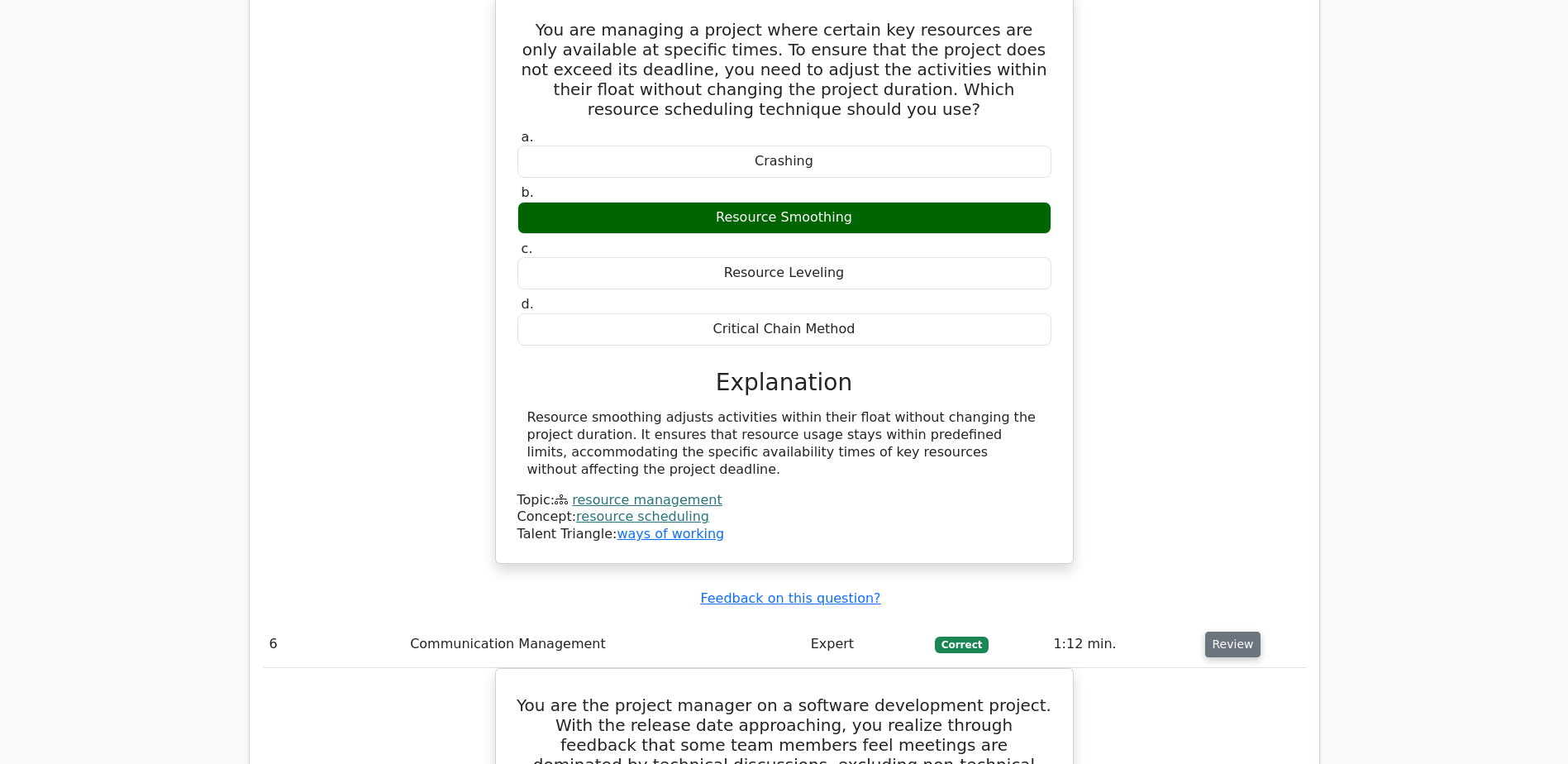
click at [1232, 632] on button "Review" at bounding box center [1232, 644] width 56 height 26
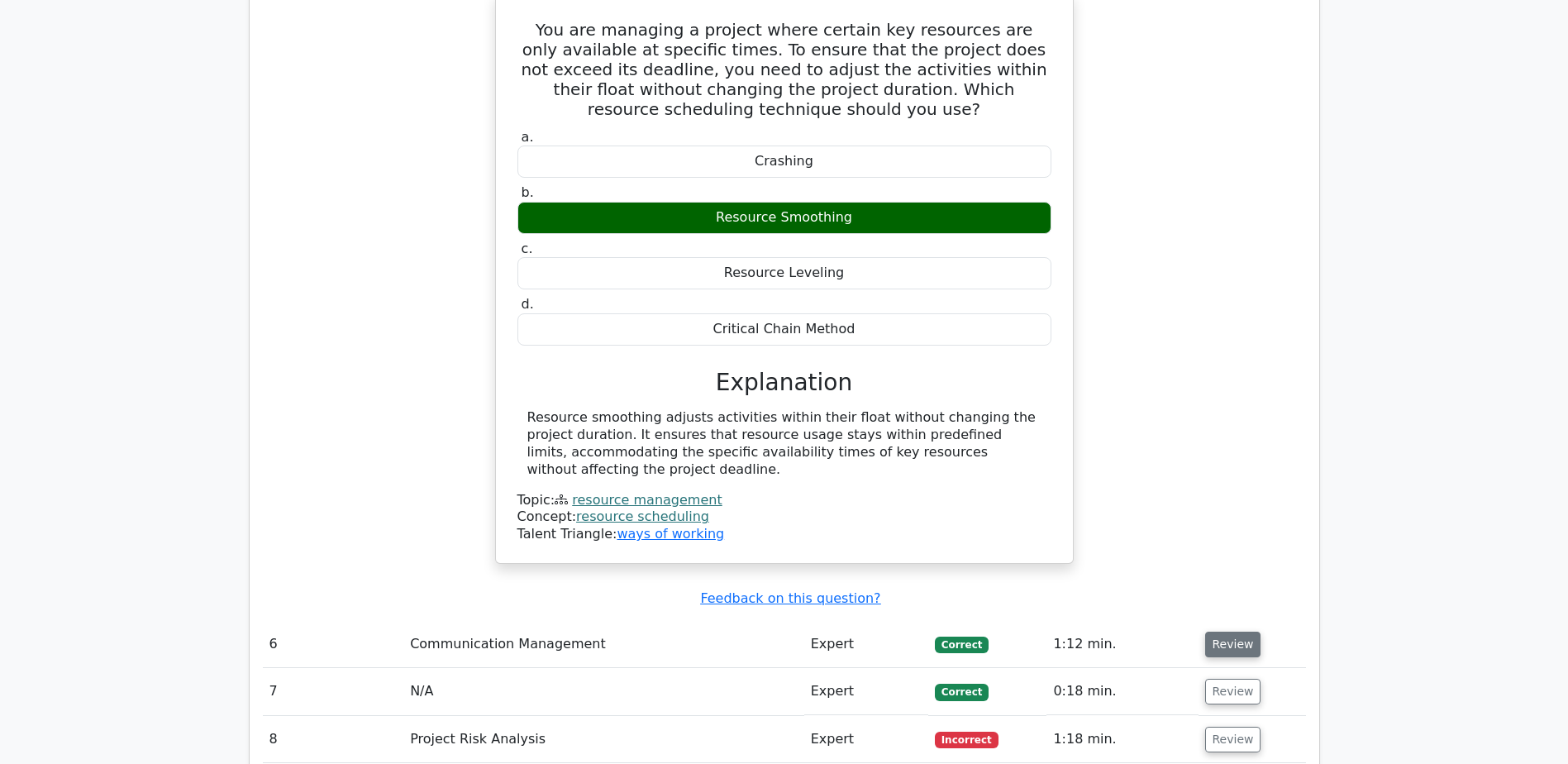
click at [1232, 632] on button "Review" at bounding box center [1232, 644] width 56 height 26
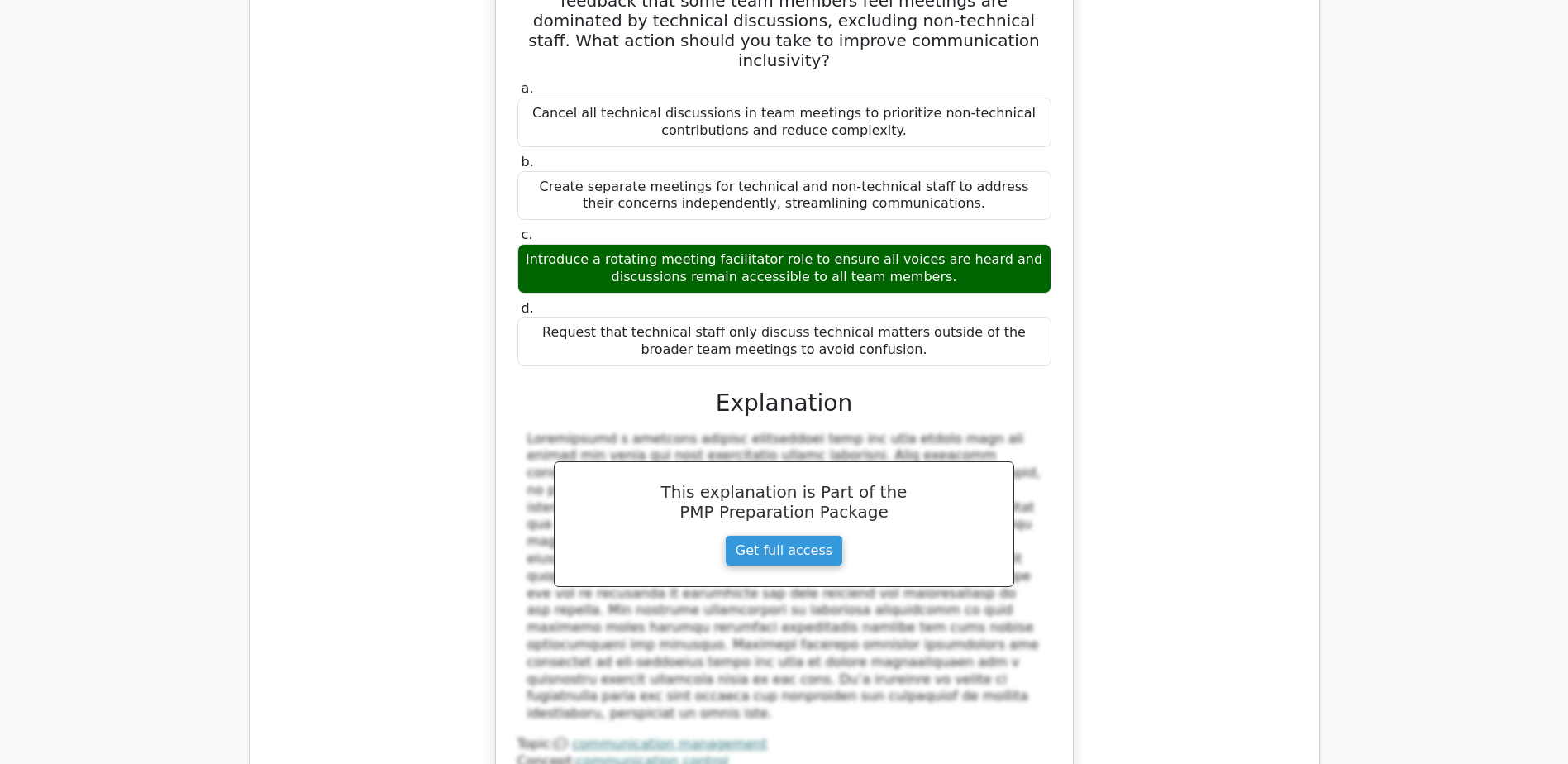
scroll to position [6286, 0]
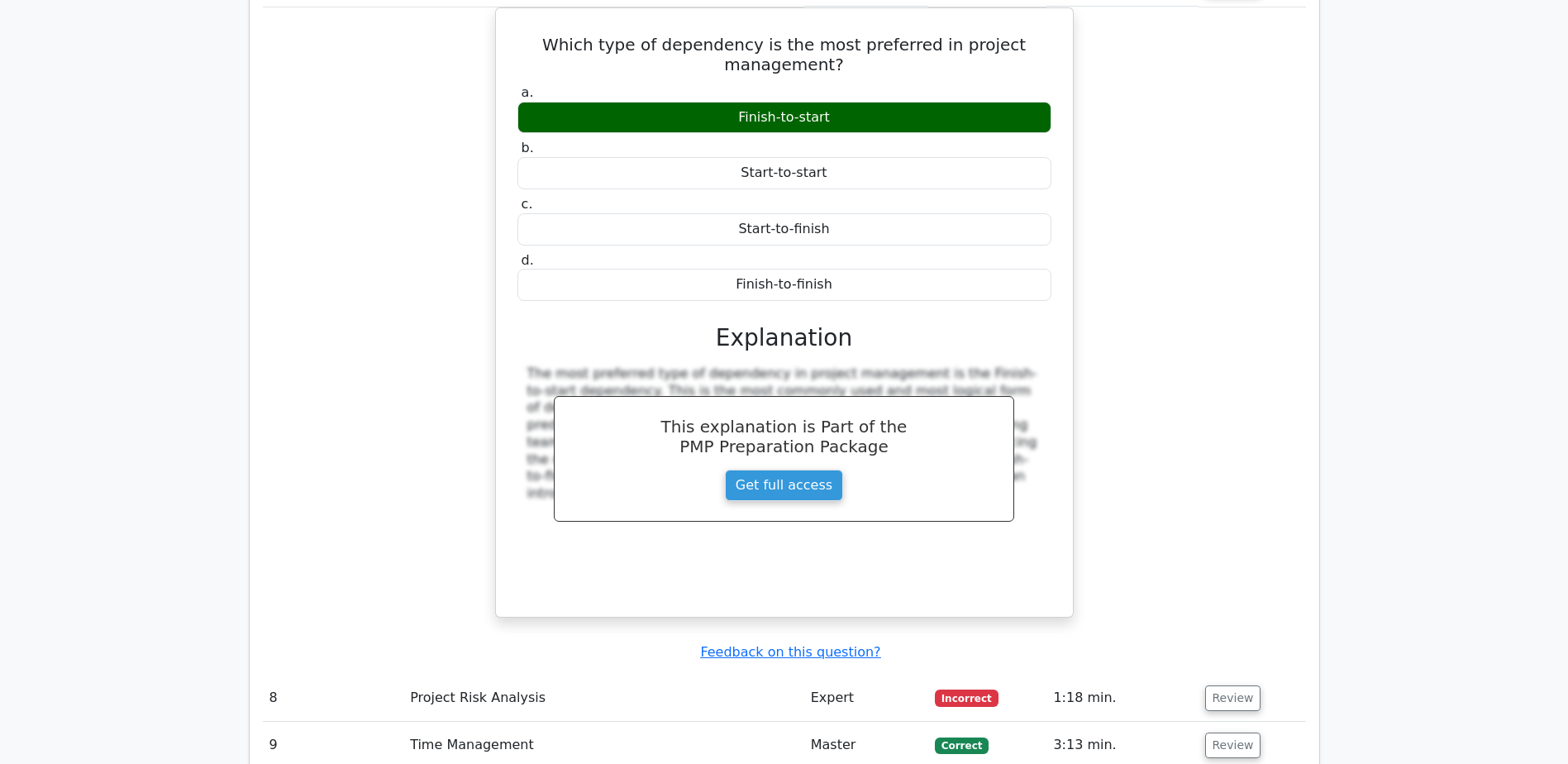
scroll to position [7113, 0]
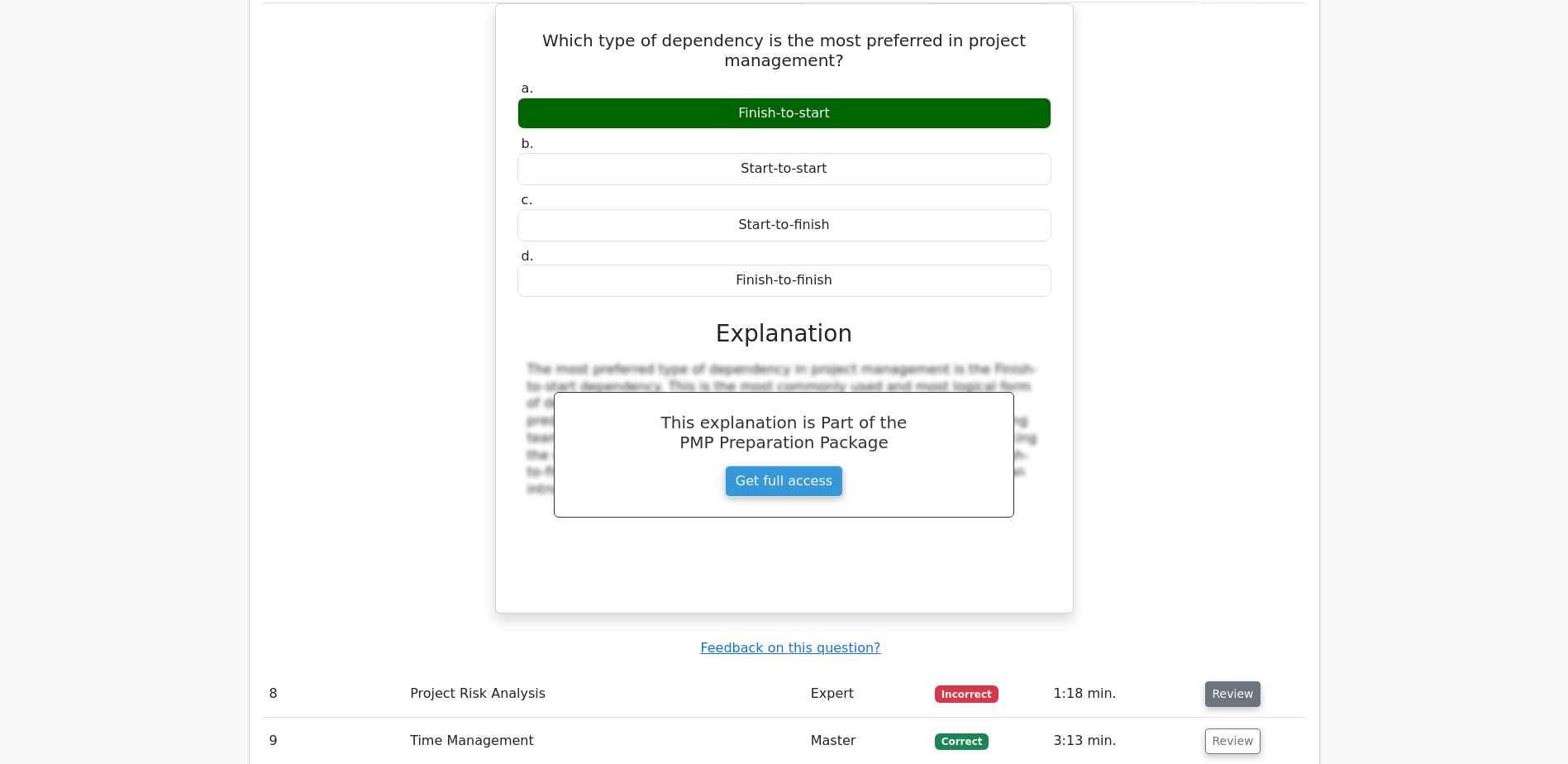
click at [1238, 682] on button "Review" at bounding box center [1232, 694] width 56 height 26
click at [1235, 682] on button "Review" at bounding box center [1232, 694] width 56 height 26
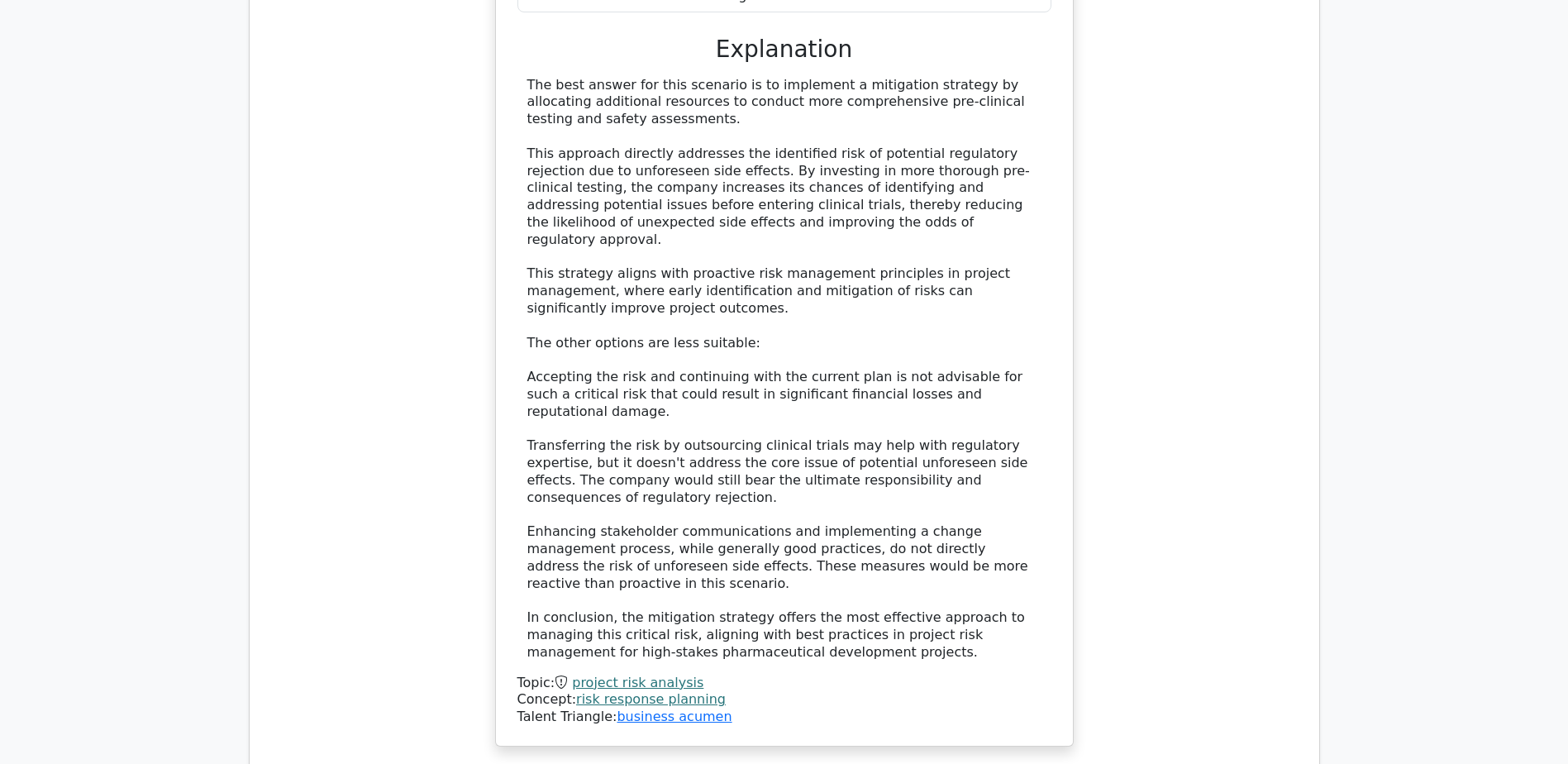
scroll to position [8436, 0]
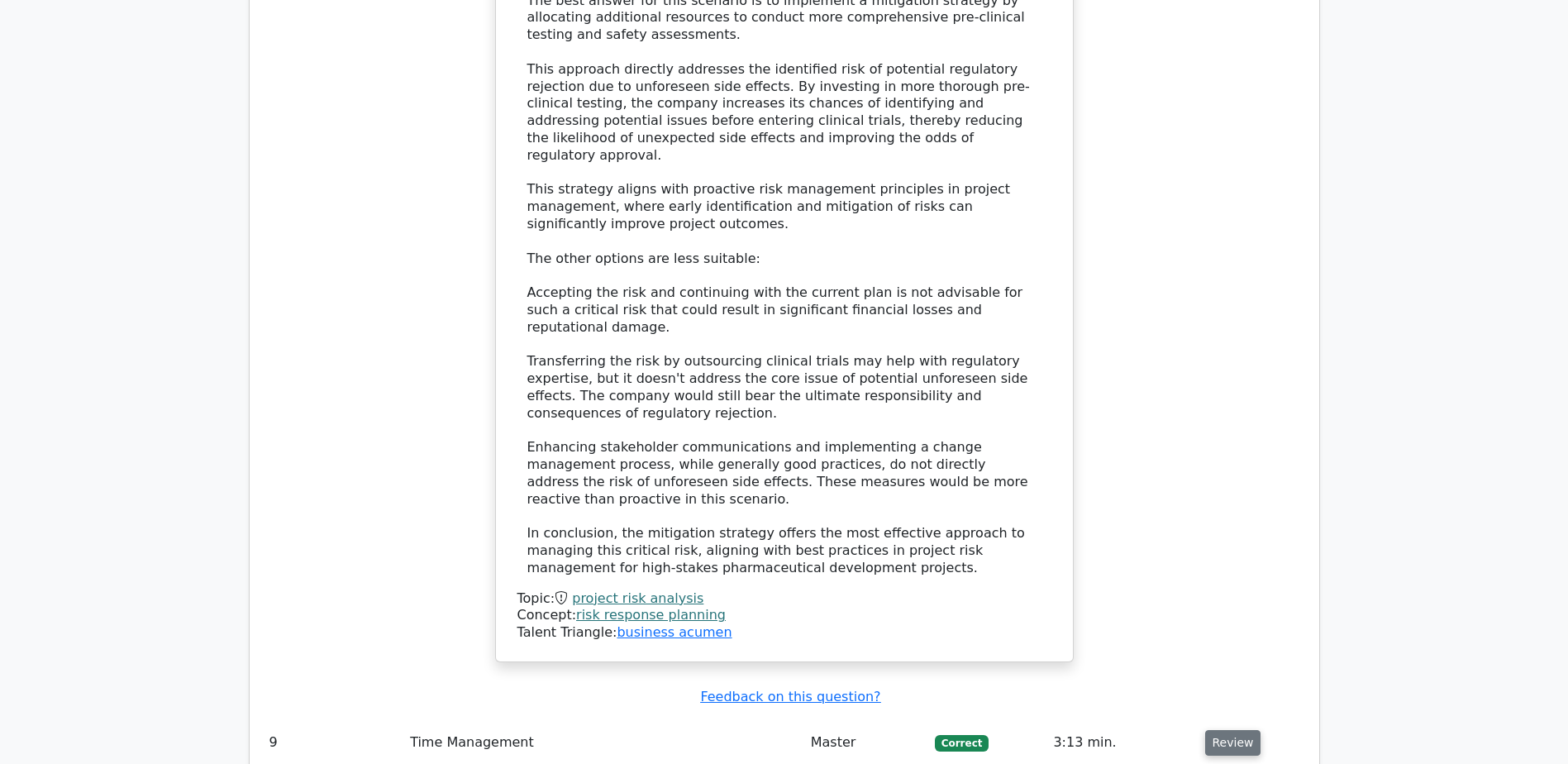
click at [1238, 730] on button "Review" at bounding box center [1232, 742] width 56 height 26
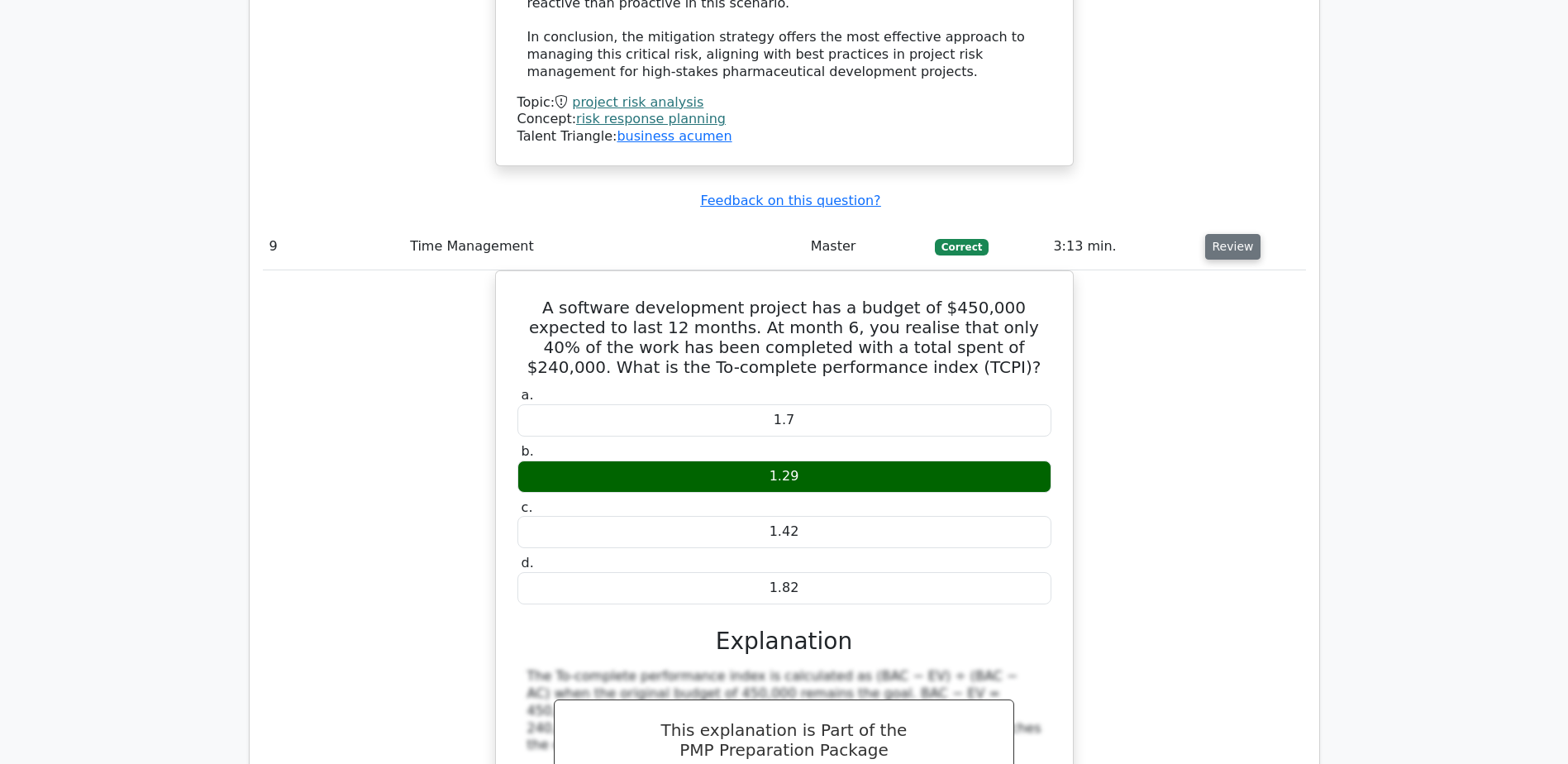
scroll to position [9181, 0]
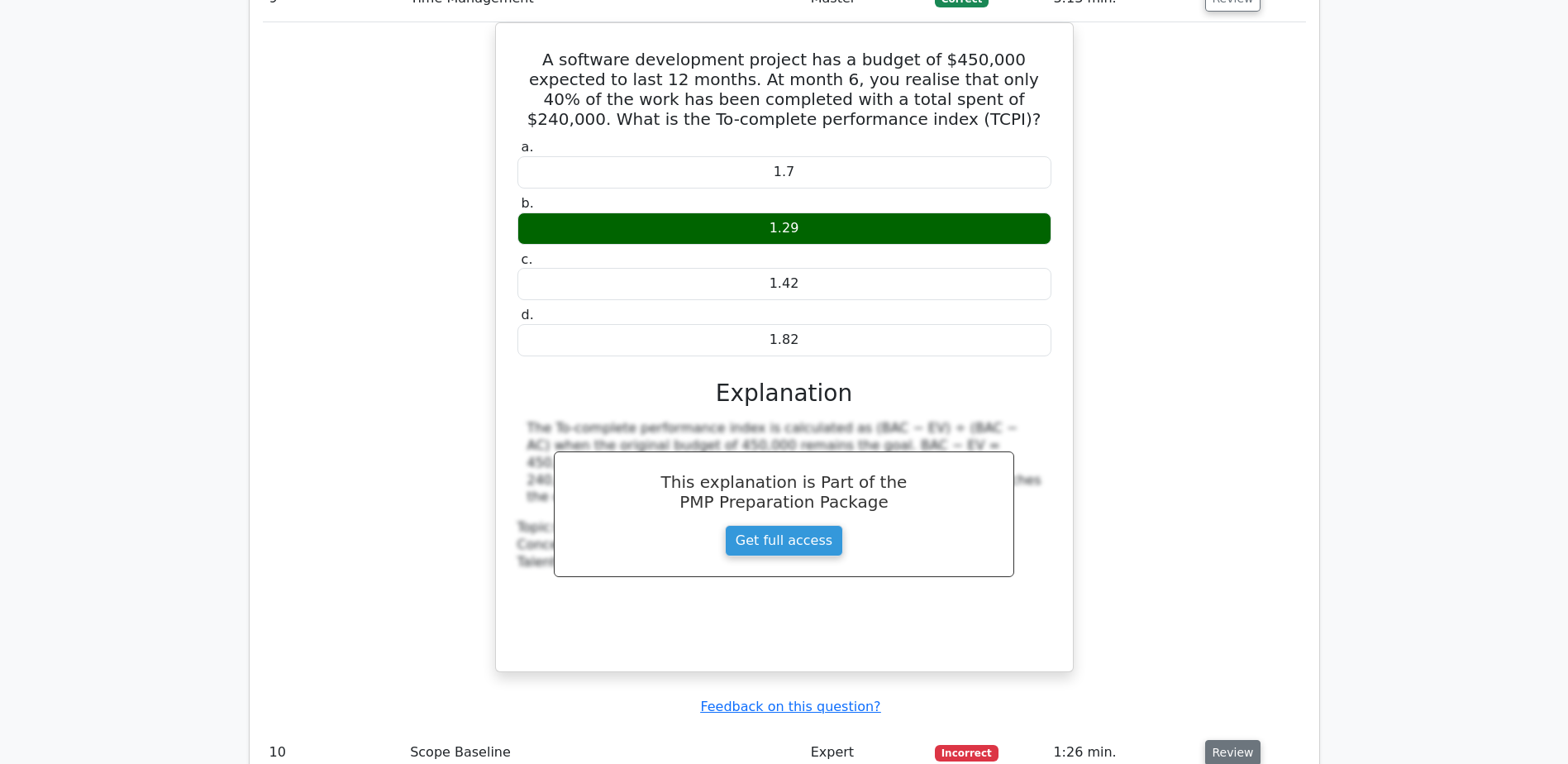
click at [1234, 740] on button "Review" at bounding box center [1232, 753] width 56 height 26
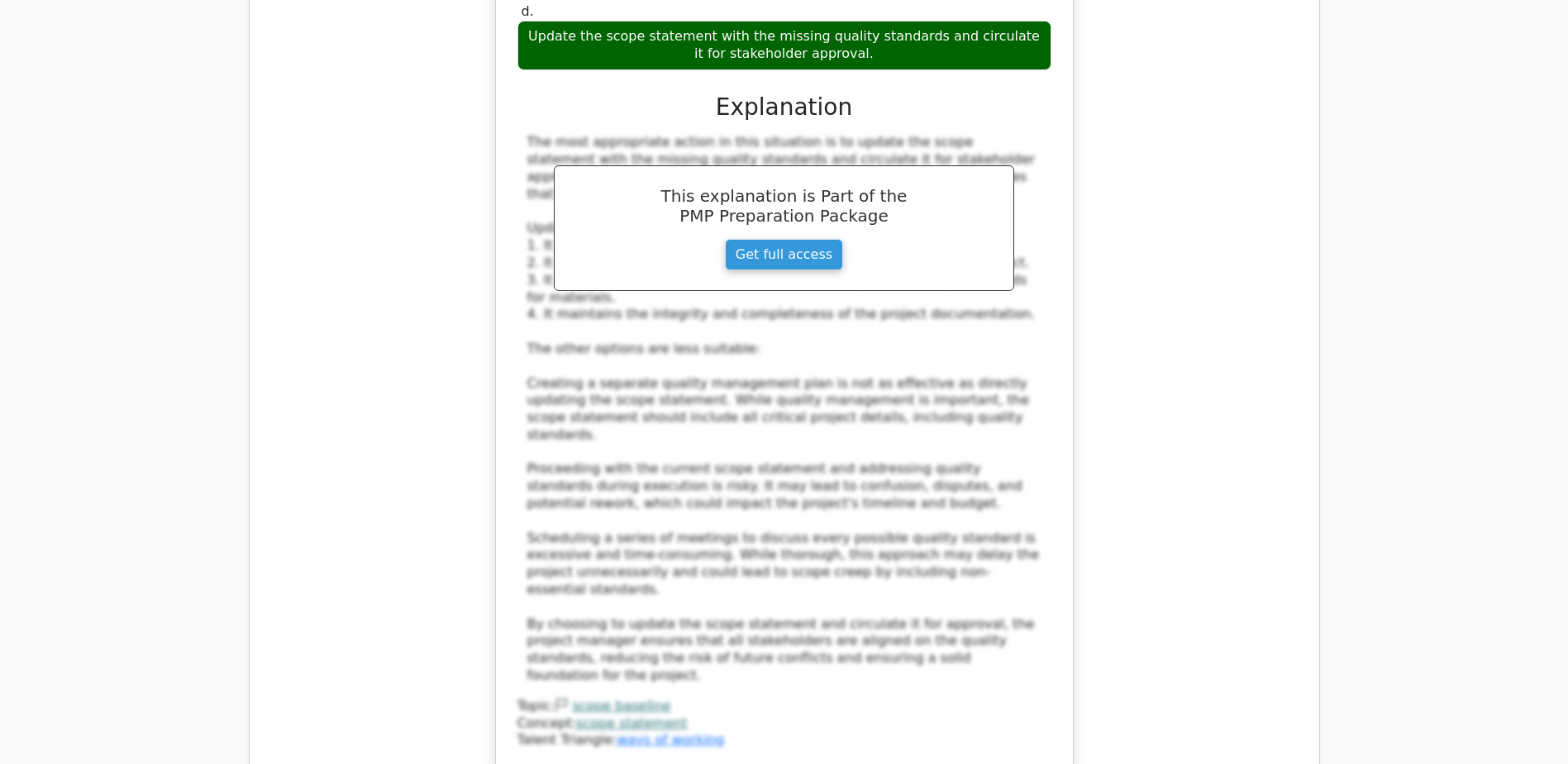
scroll to position [10422, 0]
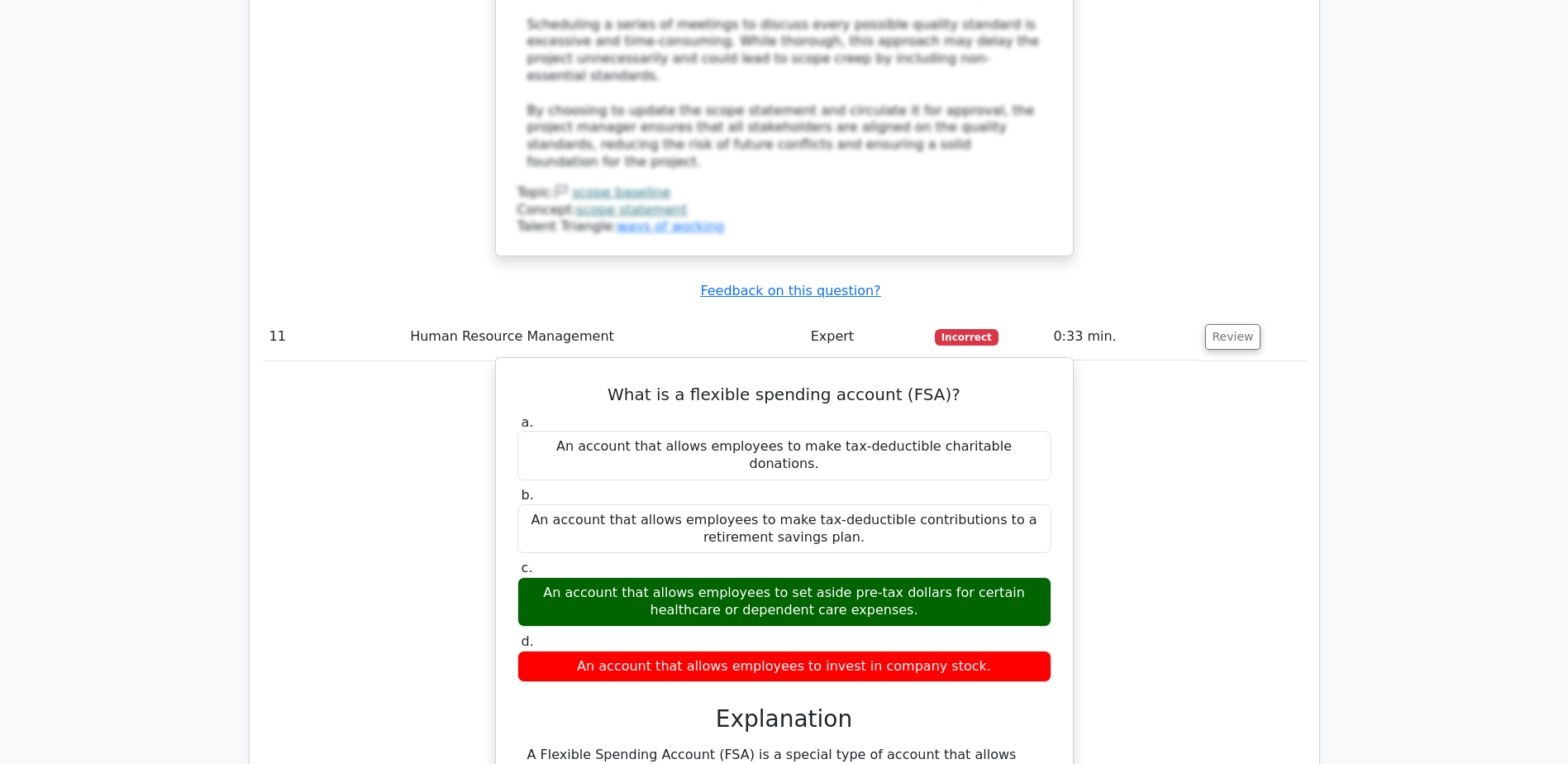
scroll to position [11084, 0]
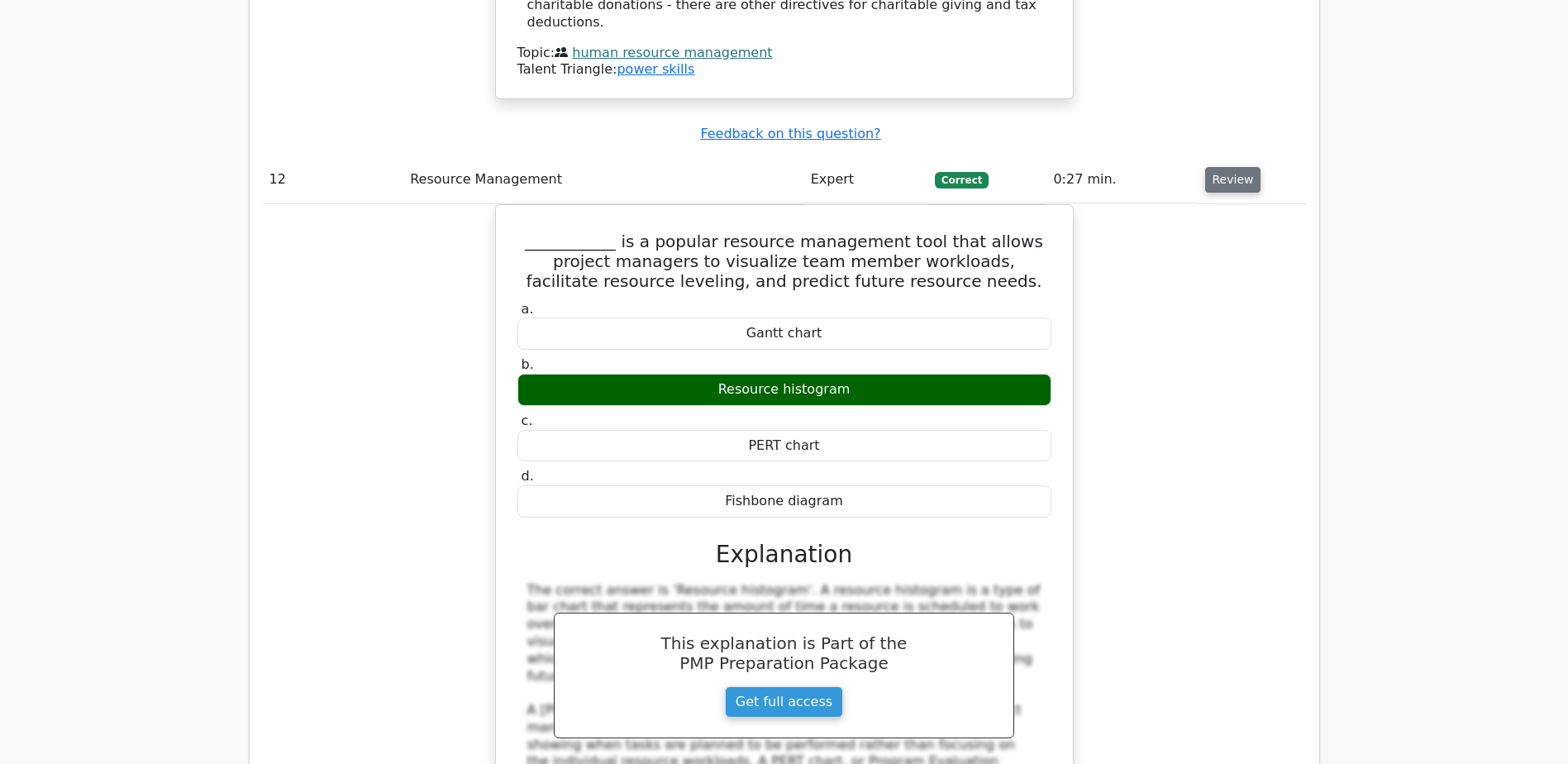
scroll to position [11828, 0]
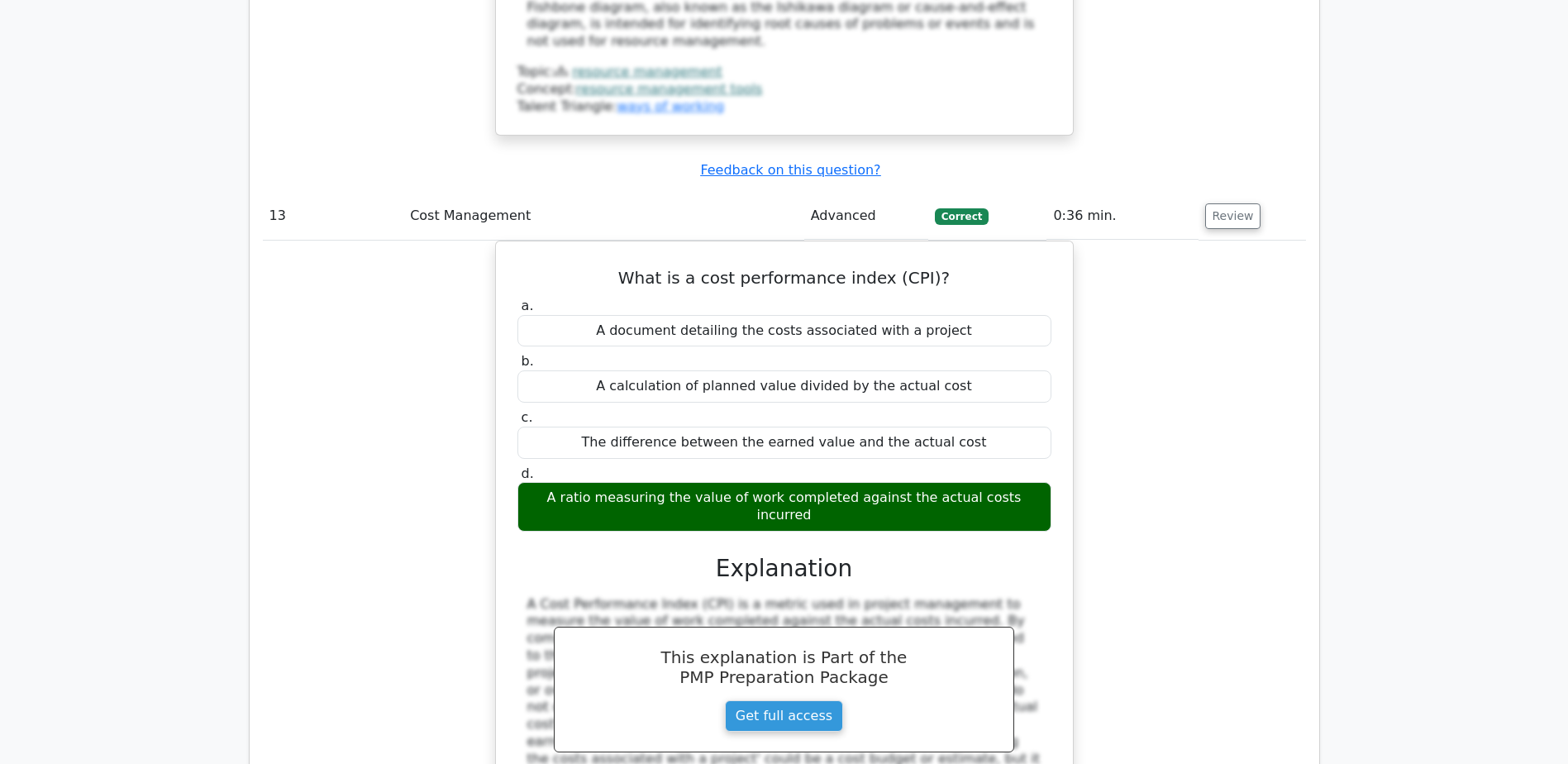
scroll to position [12655, 0]
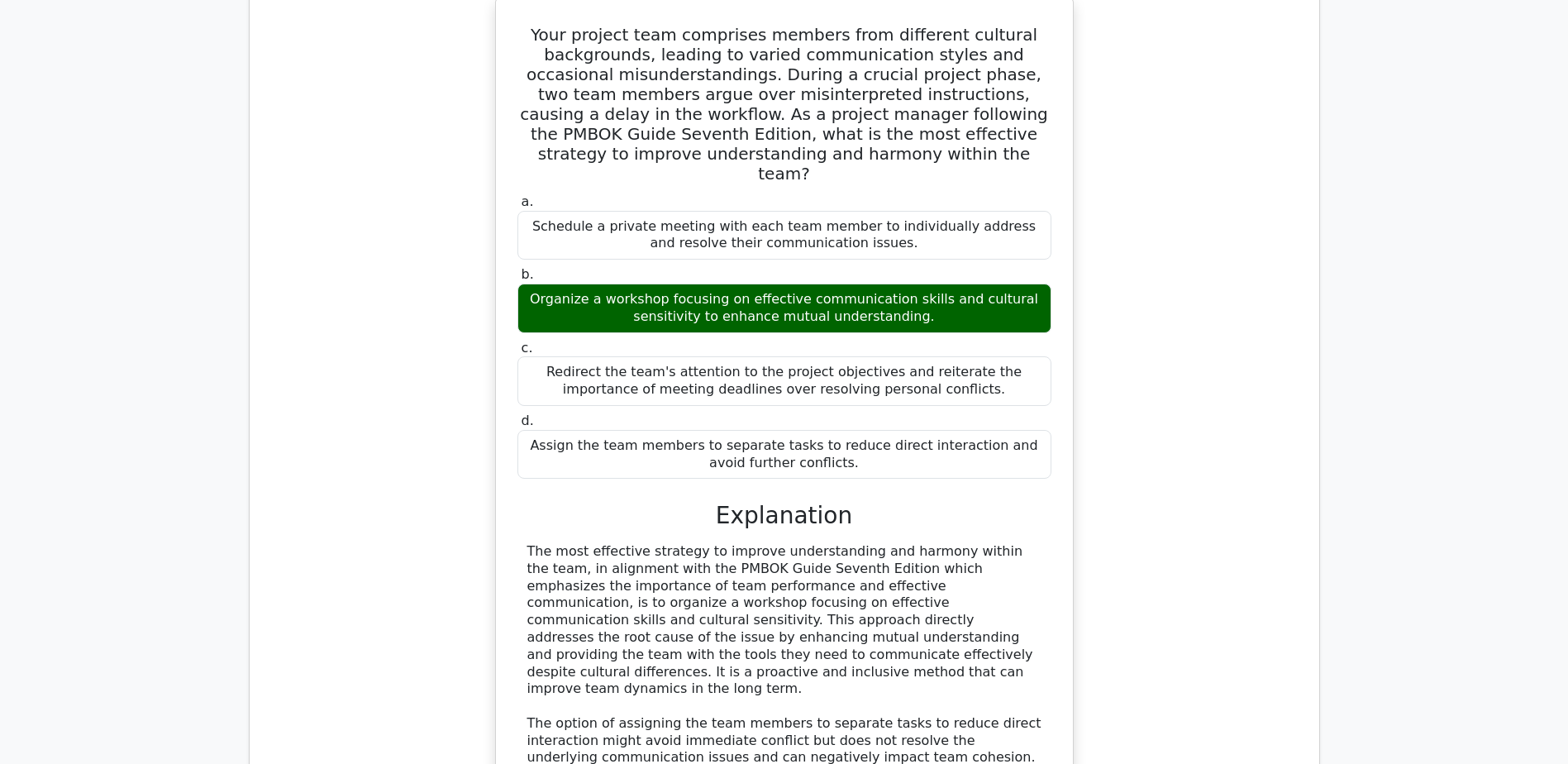
scroll to position [13647, 0]
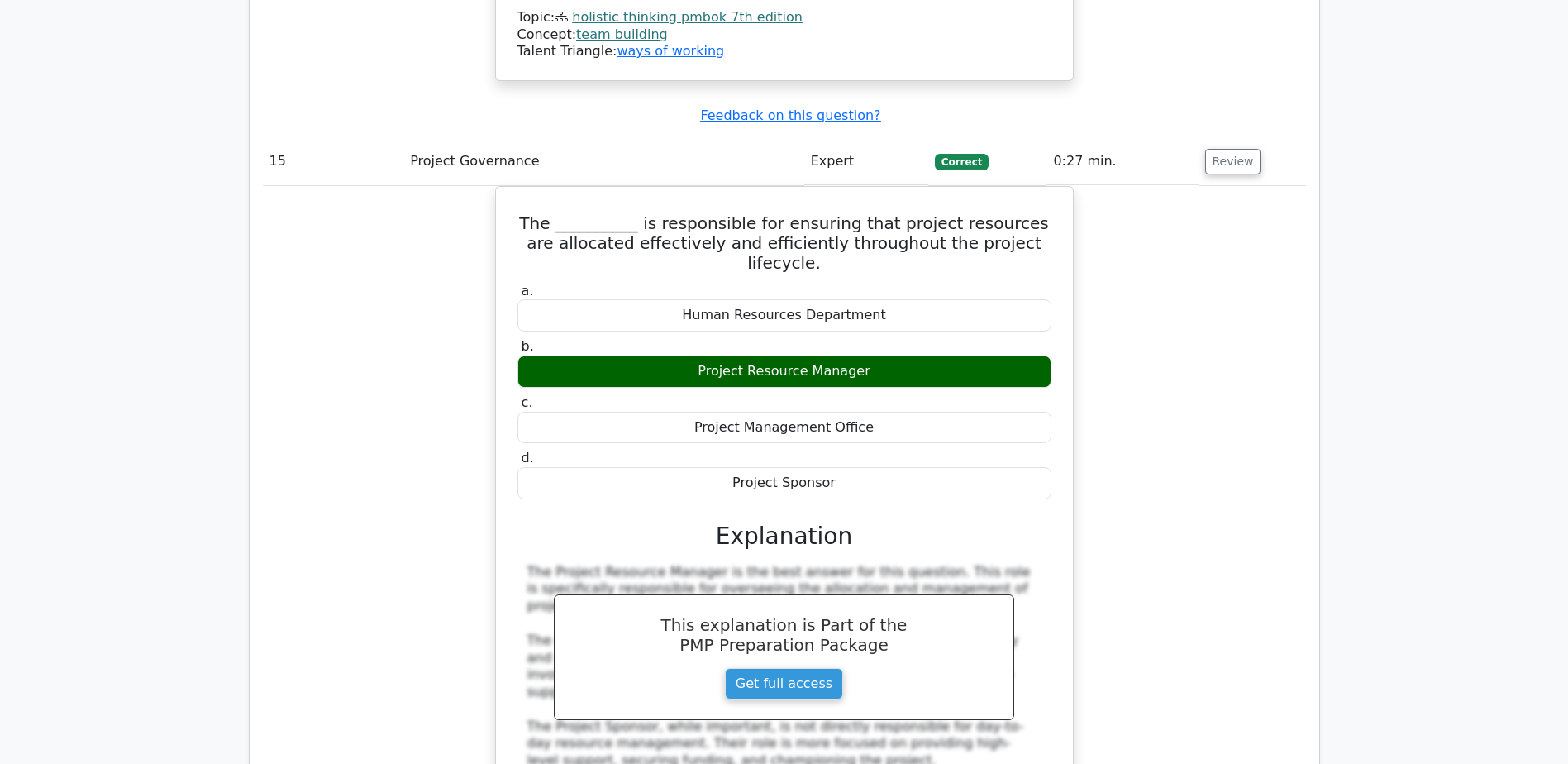
scroll to position [14558, 0]
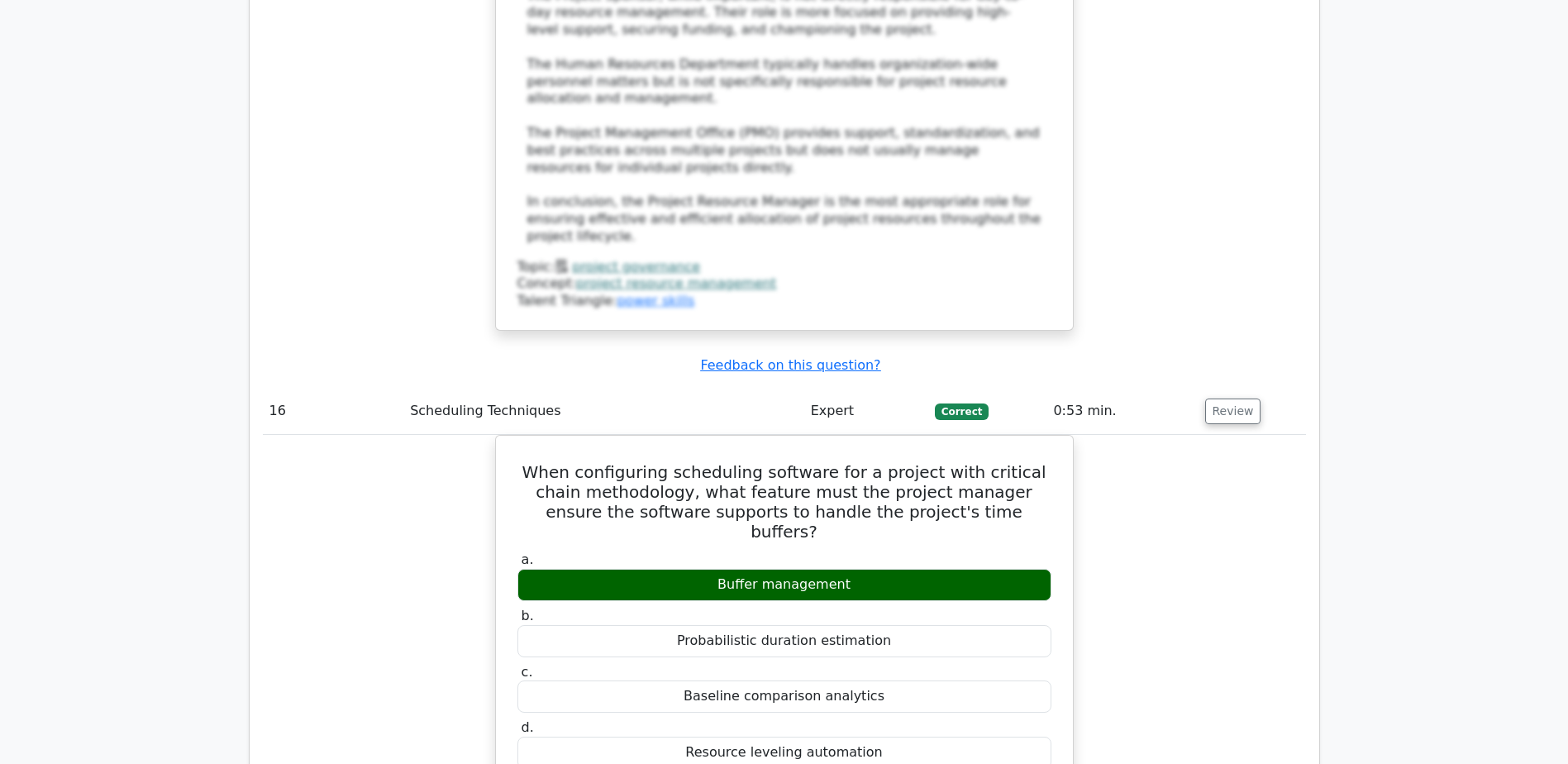
scroll to position [15384, 0]
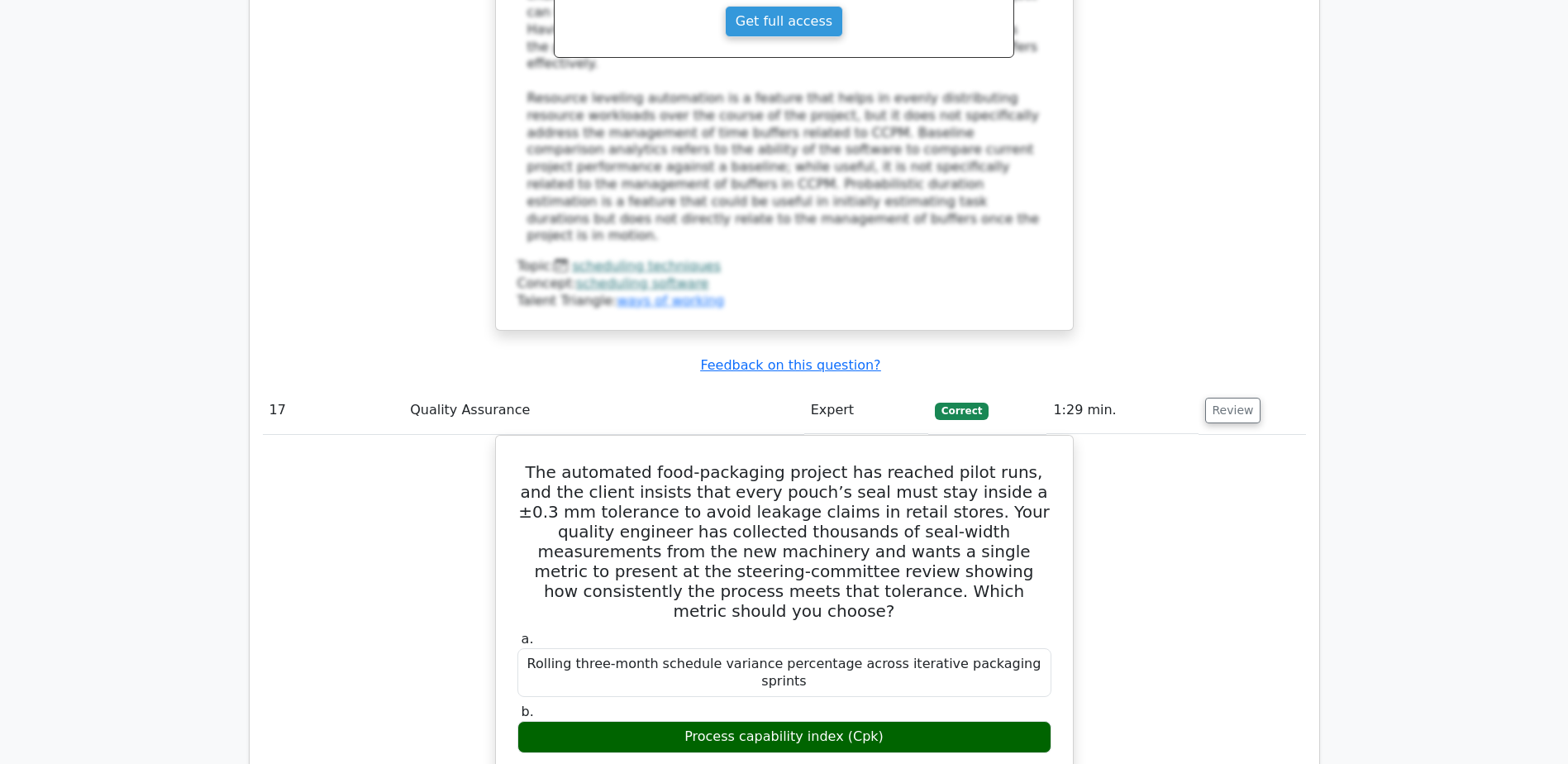
scroll to position [16211, 0]
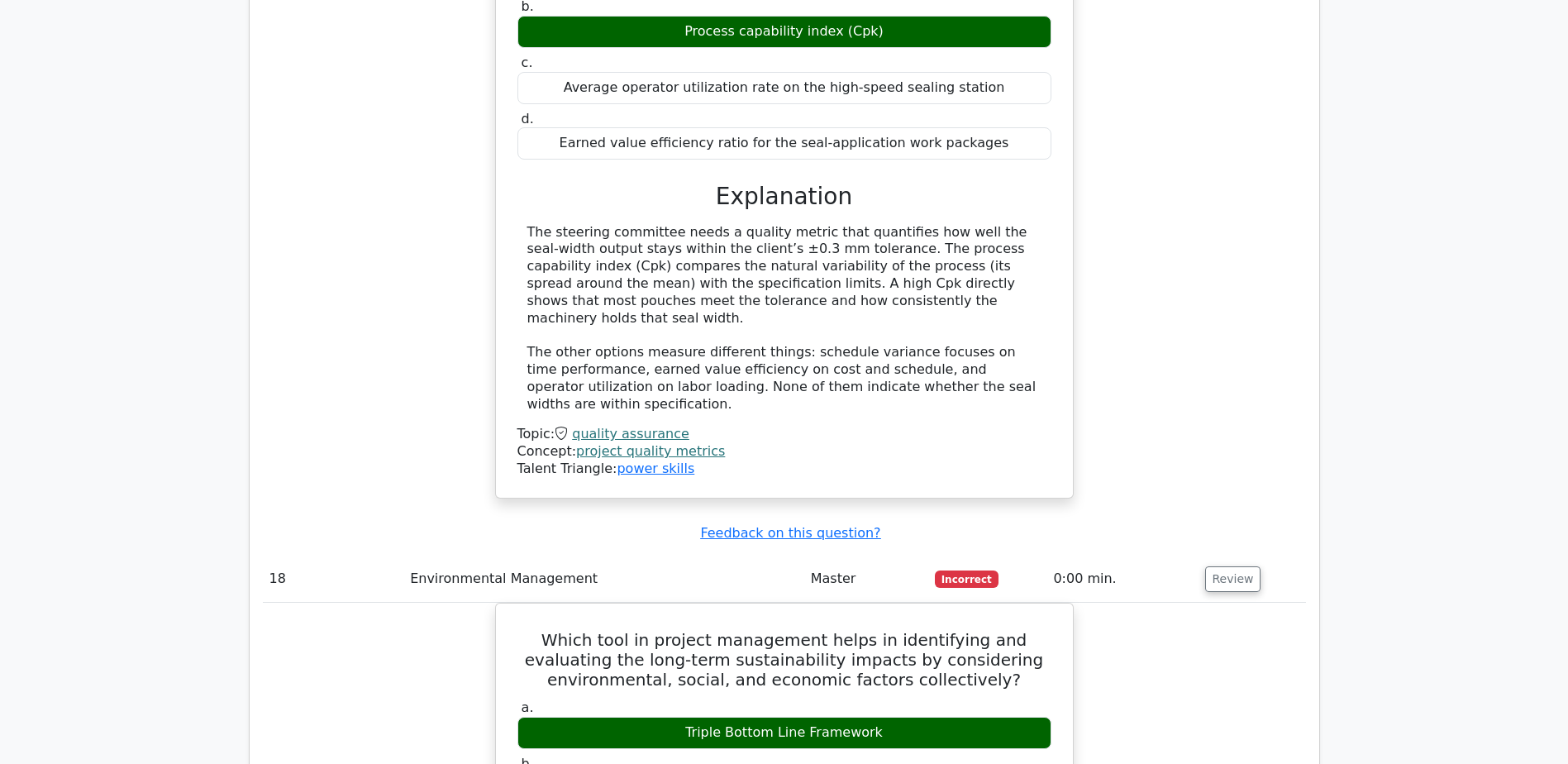
scroll to position [16956, 0]
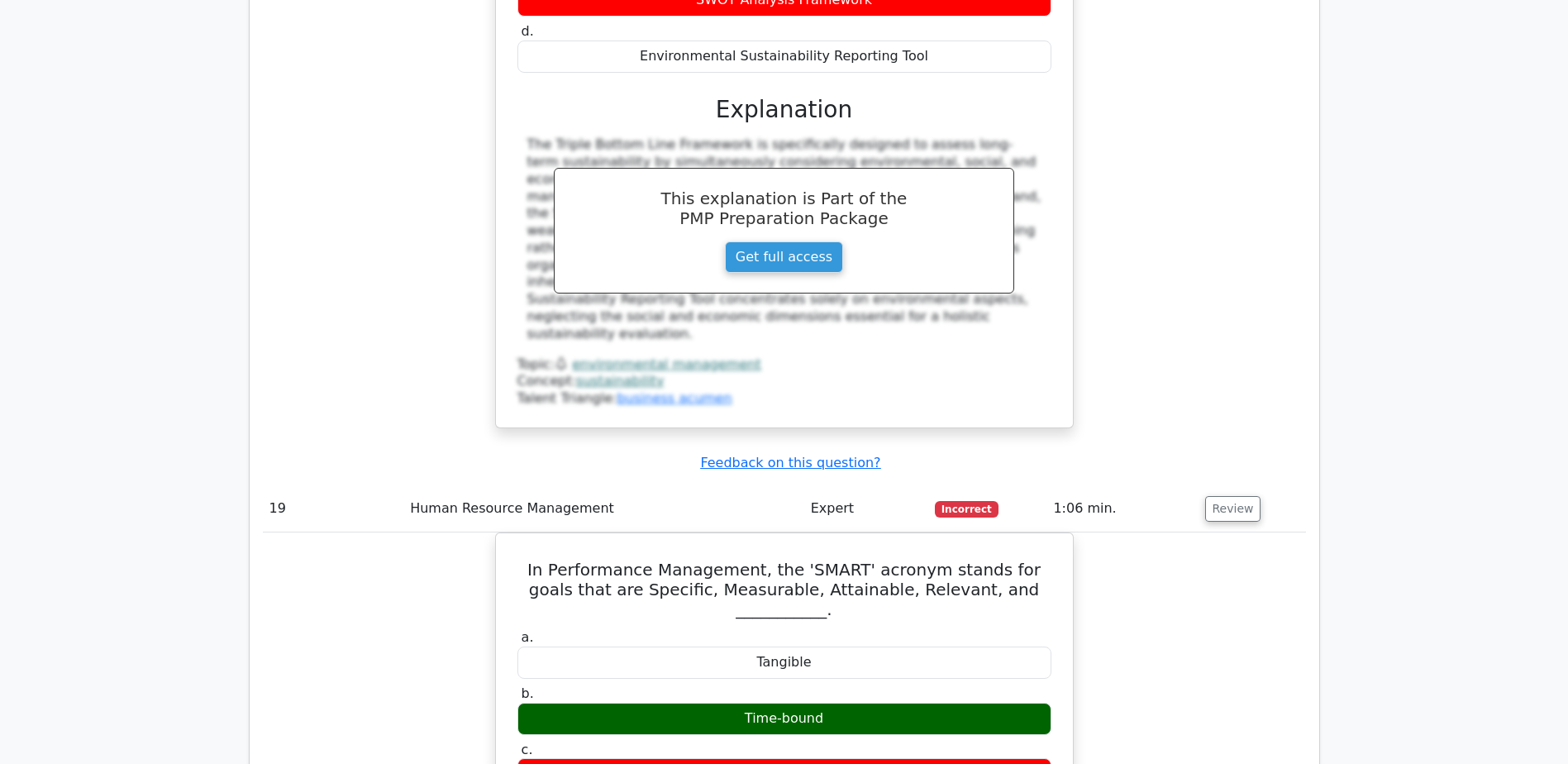
scroll to position [17783, 0]
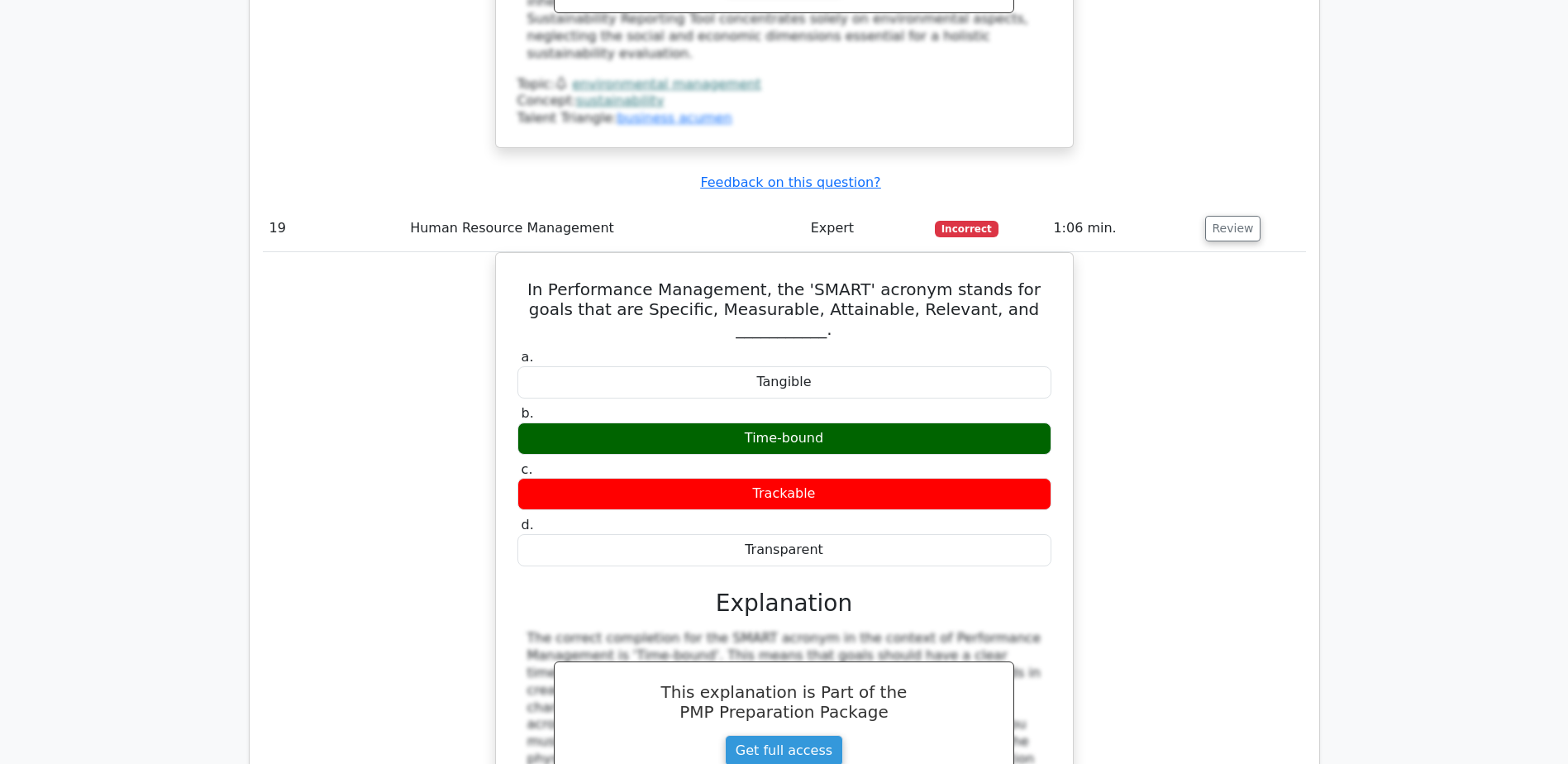
scroll to position [17866, 0]
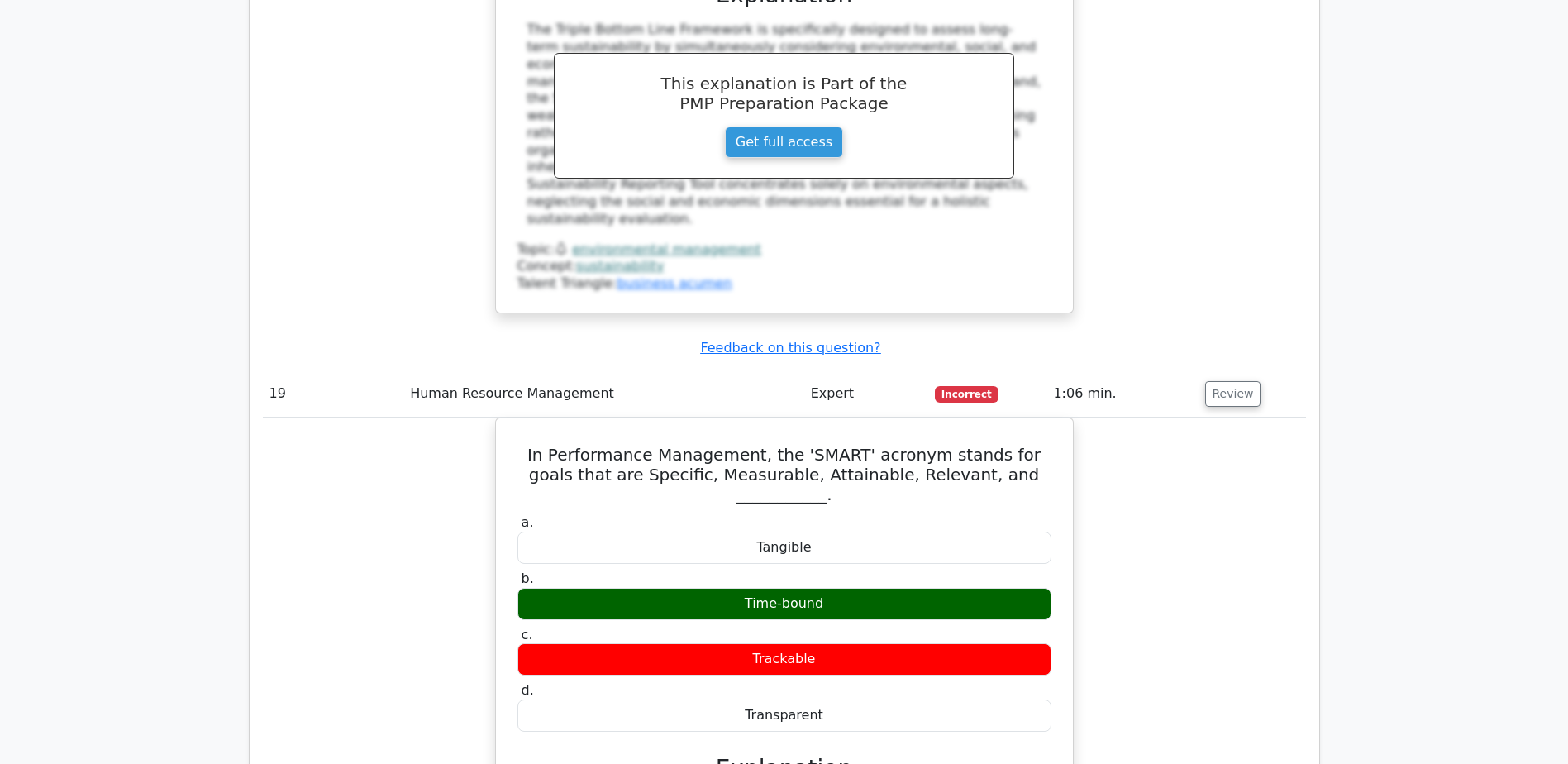
drag, startPoint x: 914, startPoint y: 341, endPoint x: 882, endPoint y: 340, distance: 32.0
drag, startPoint x: 872, startPoint y: 340, endPoint x: 767, endPoint y: 348, distance: 105.3
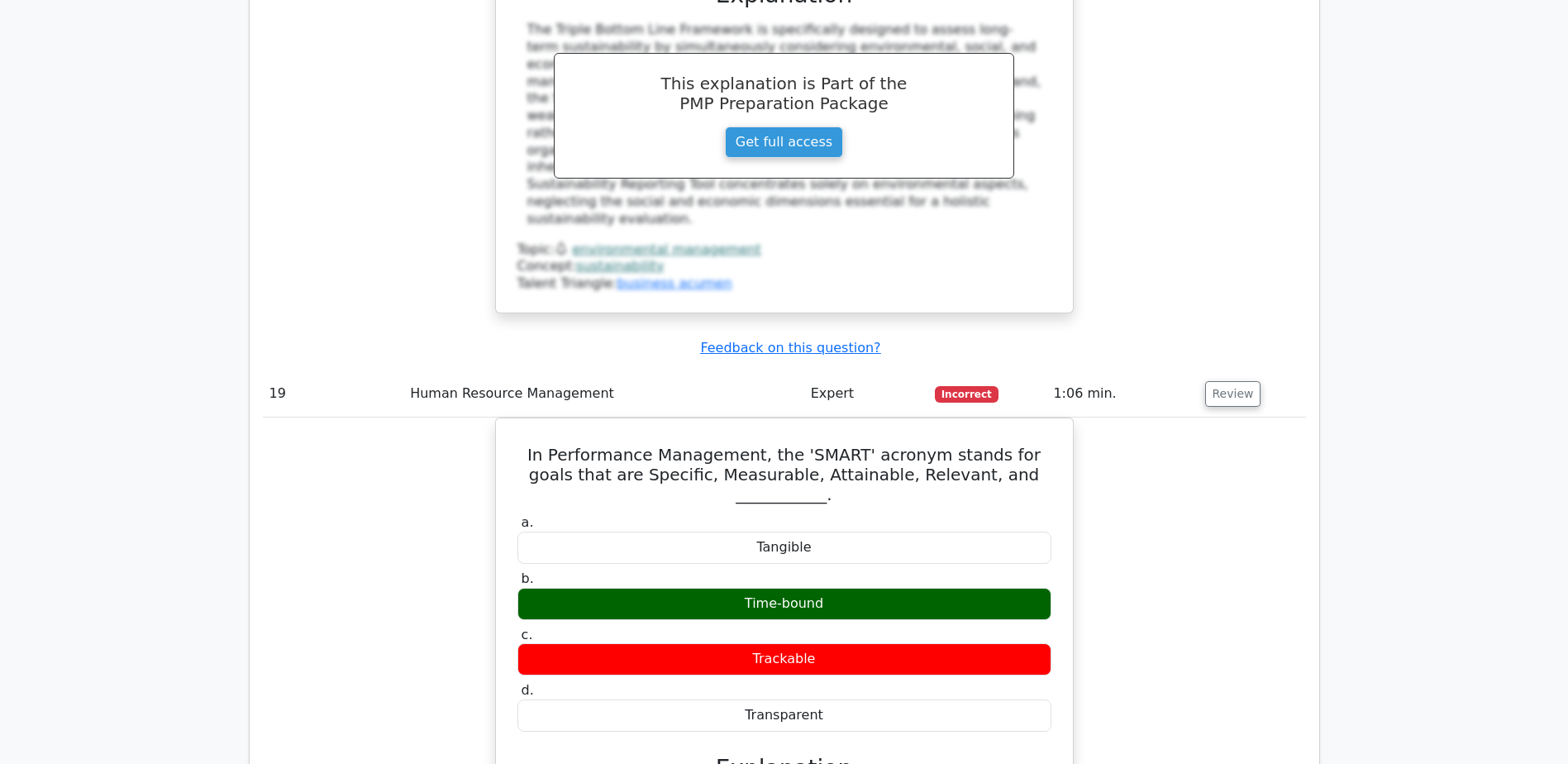
drag, startPoint x: 767, startPoint y: 348, endPoint x: 728, endPoint y: 346, distance: 39.1
drag, startPoint x: 728, startPoint y: 346, endPoint x: 940, endPoint y: 332, distance: 212.5
copy div "Coastal protection from storm surges"
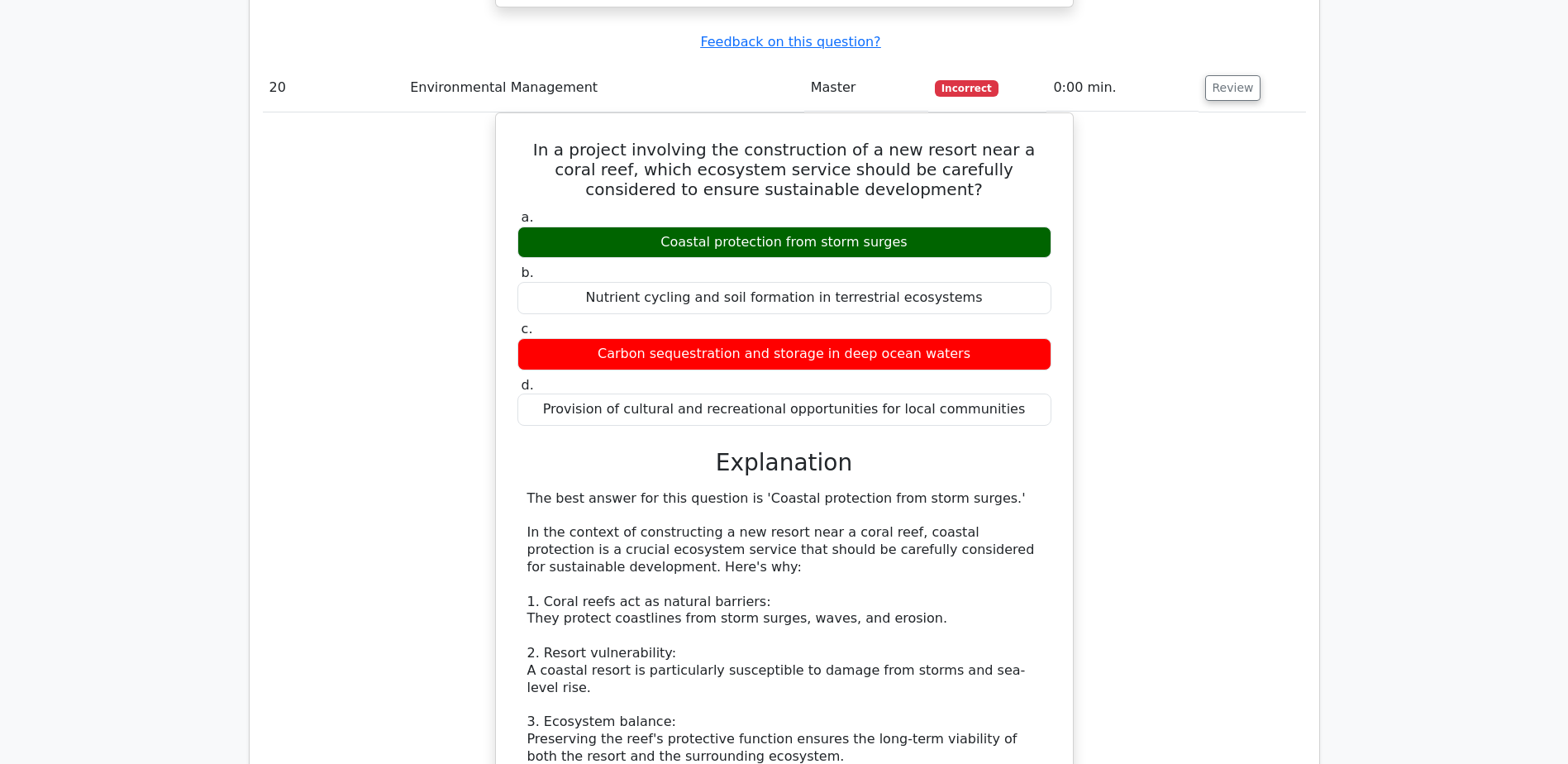
scroll to position [18941, 0]
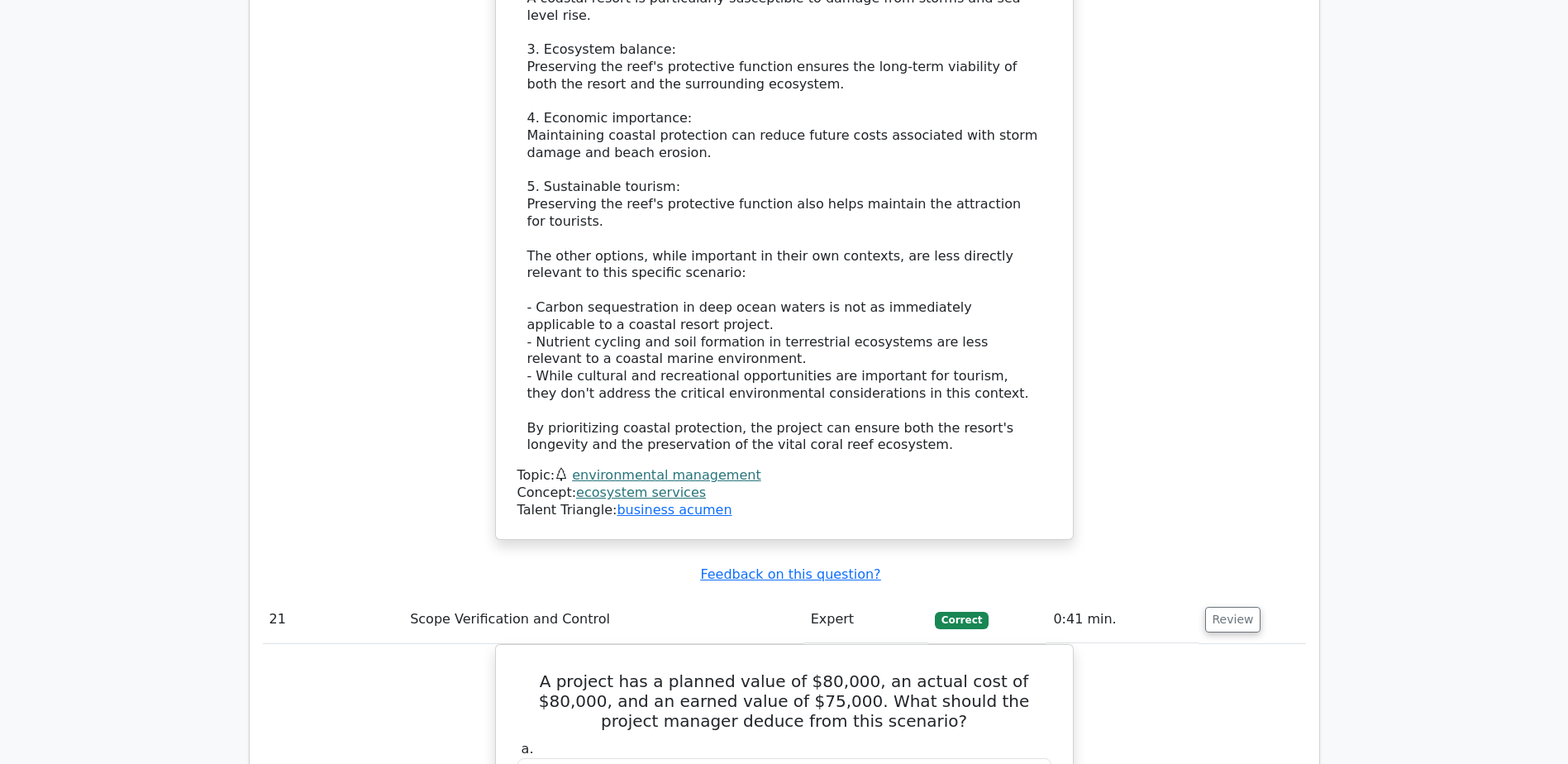
scroll to position [19603, 0]
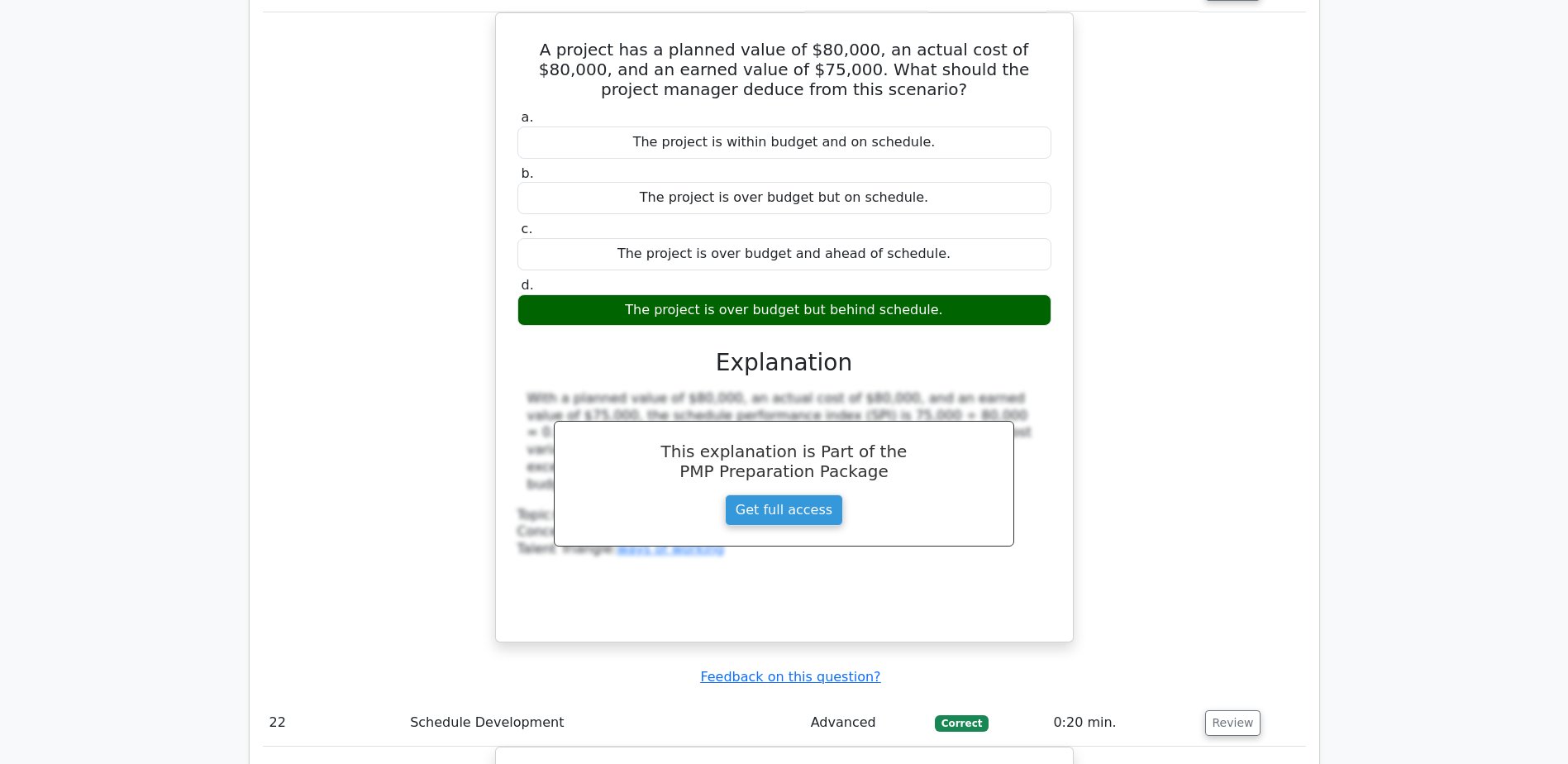
scroll to position [20264, 0]
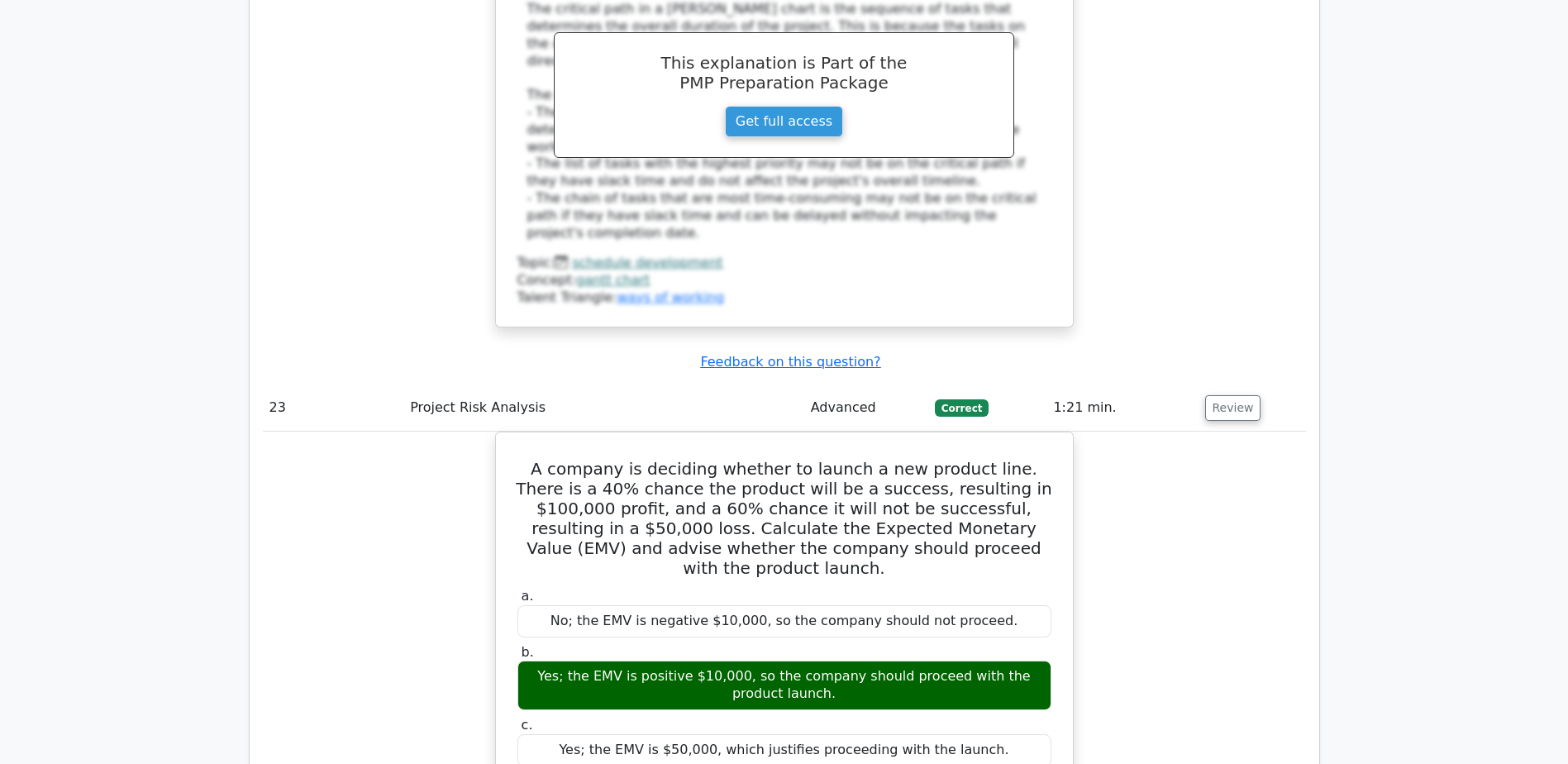
scroll to position [21340, 0]
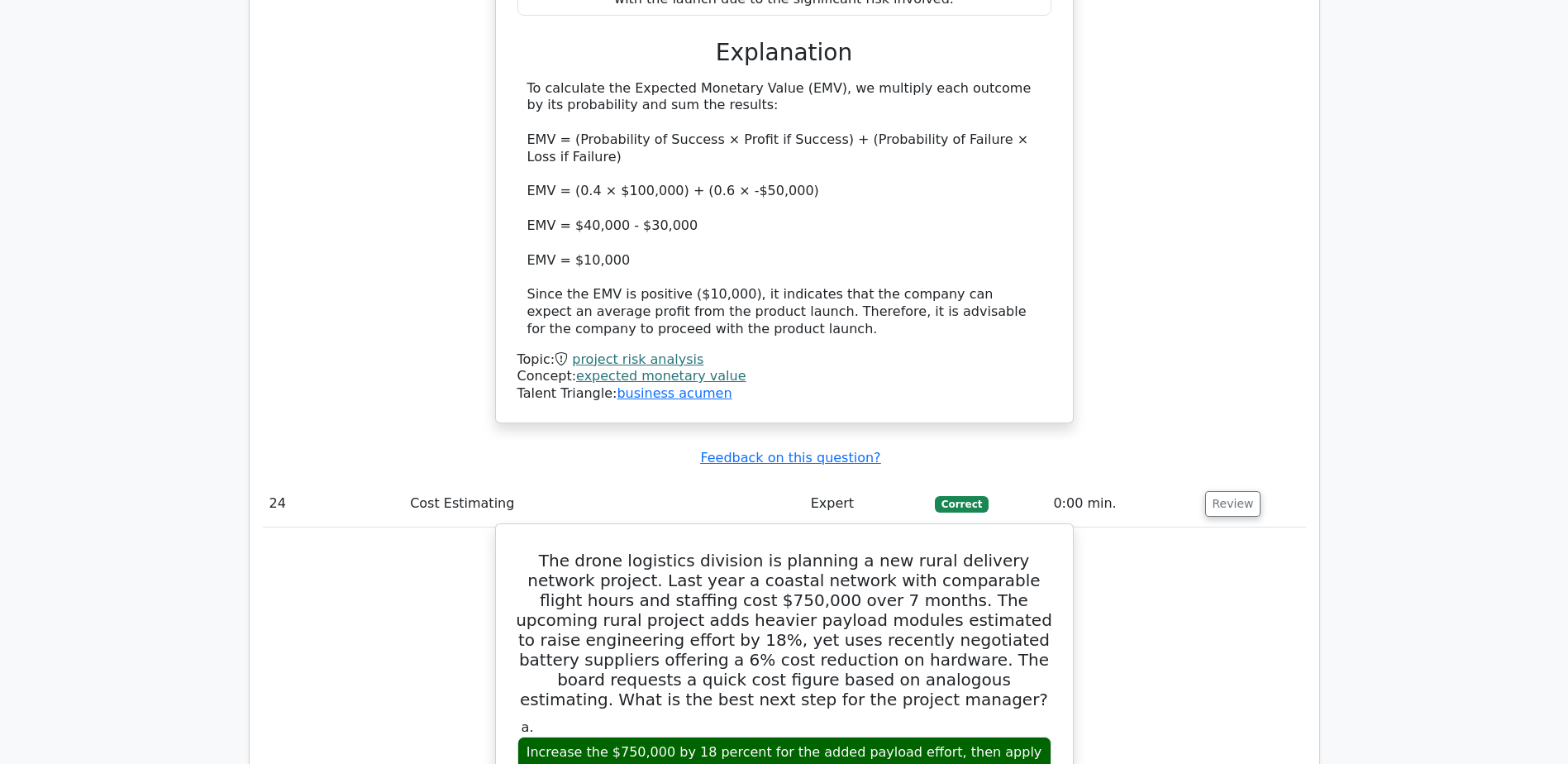
scroll to position [22166, 0]
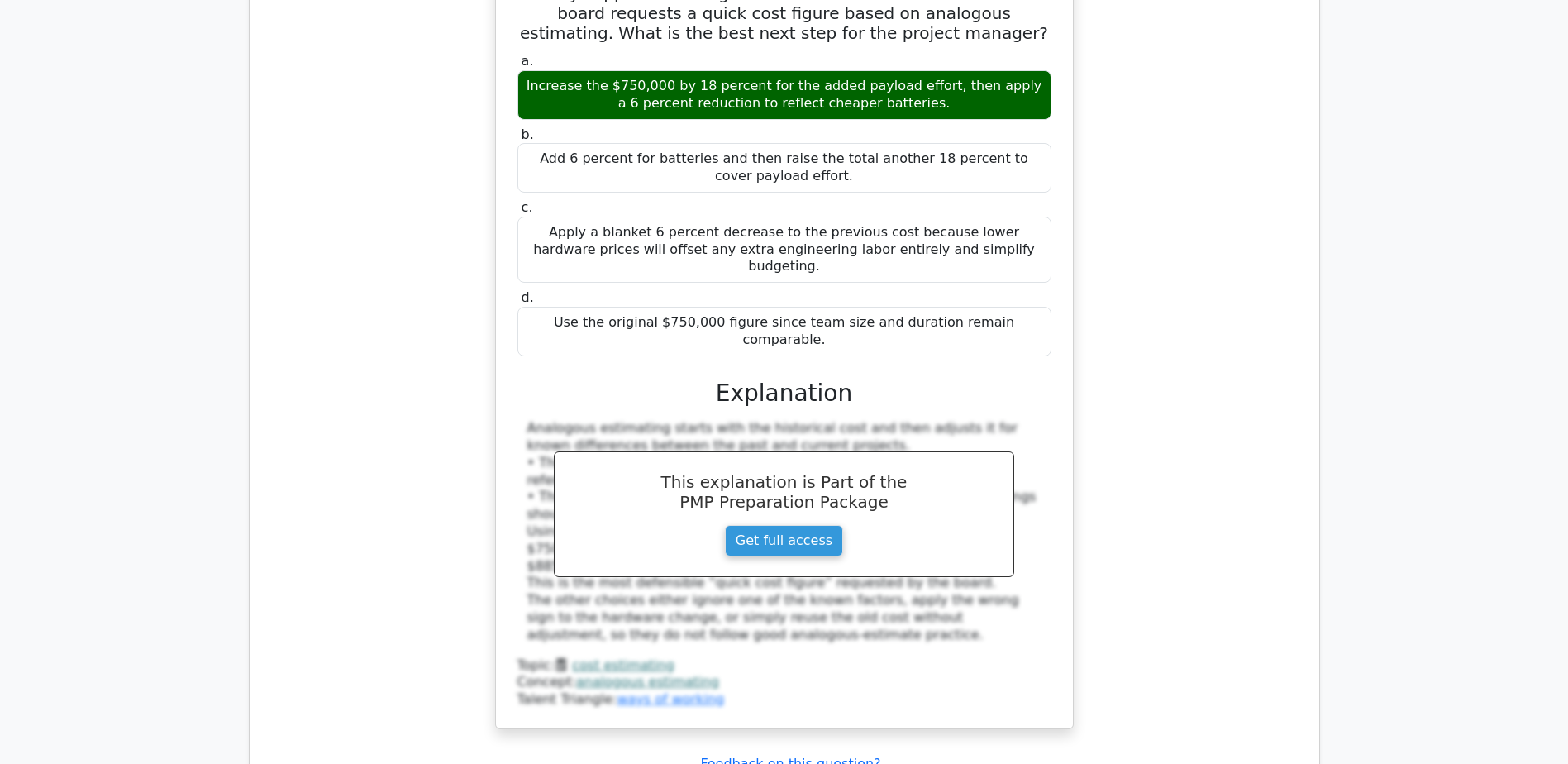
scroll to position [22911, 0]
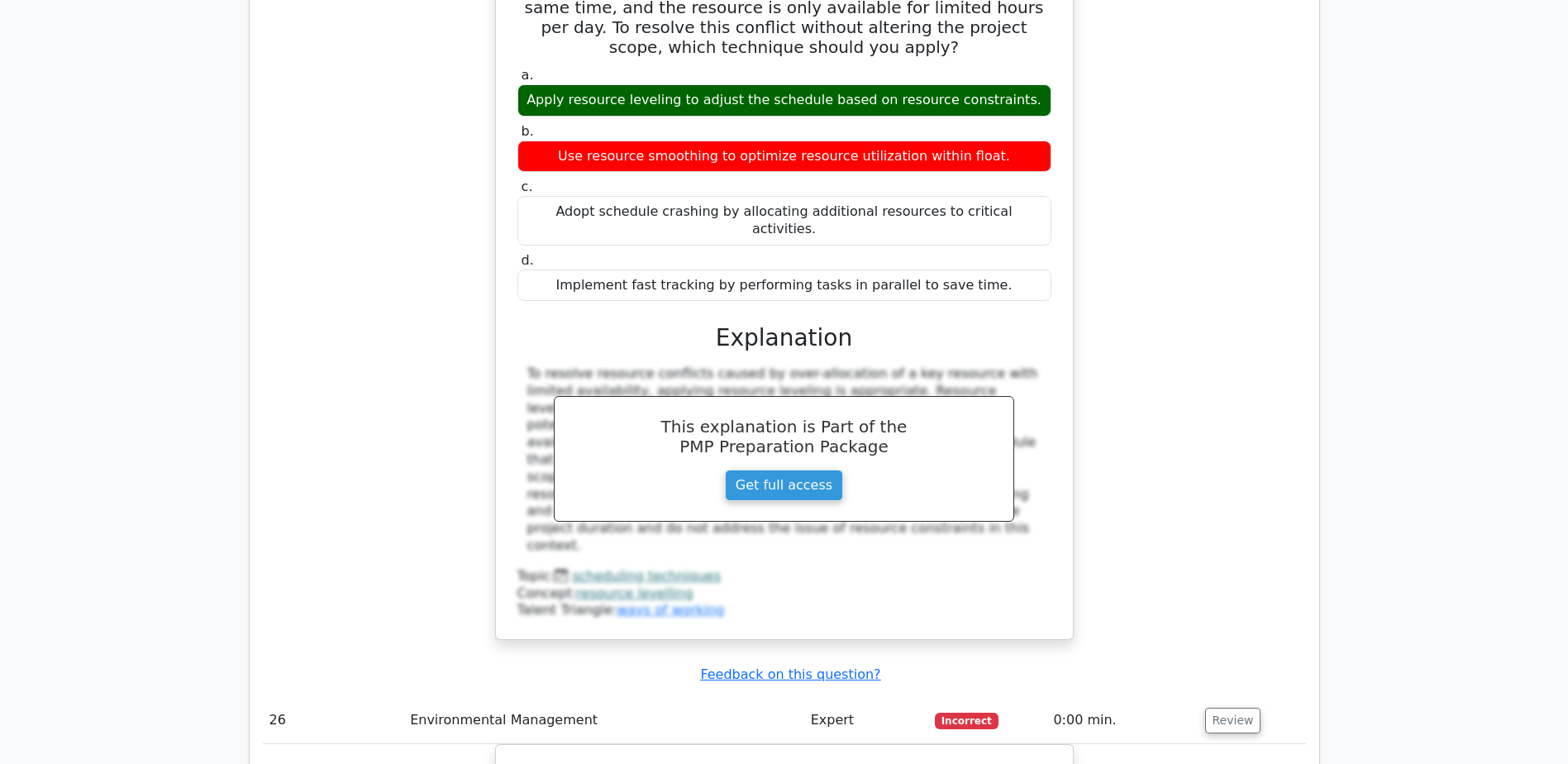
scroll to position [23738, 0]
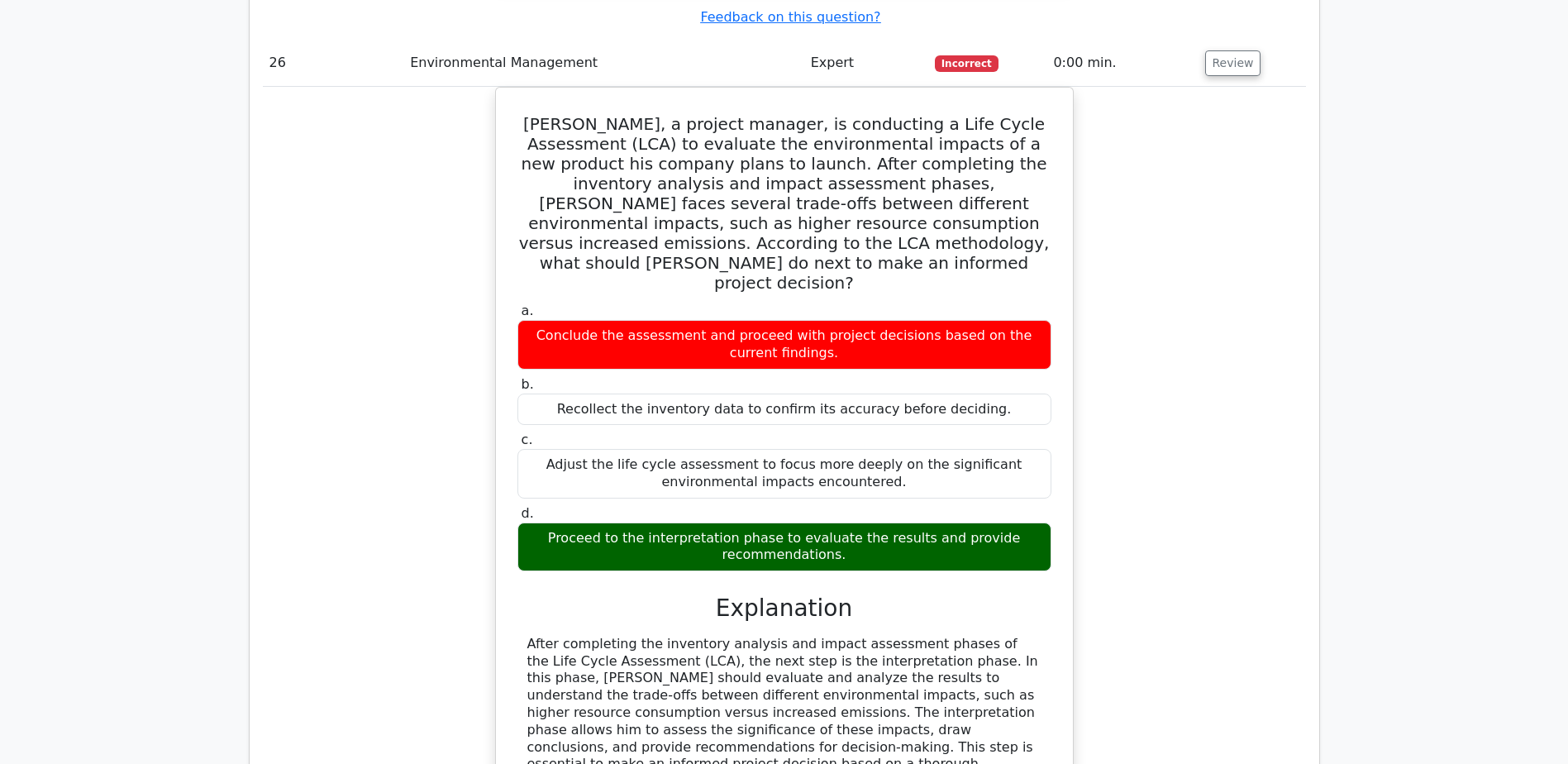
scroll to position [24648, 0]
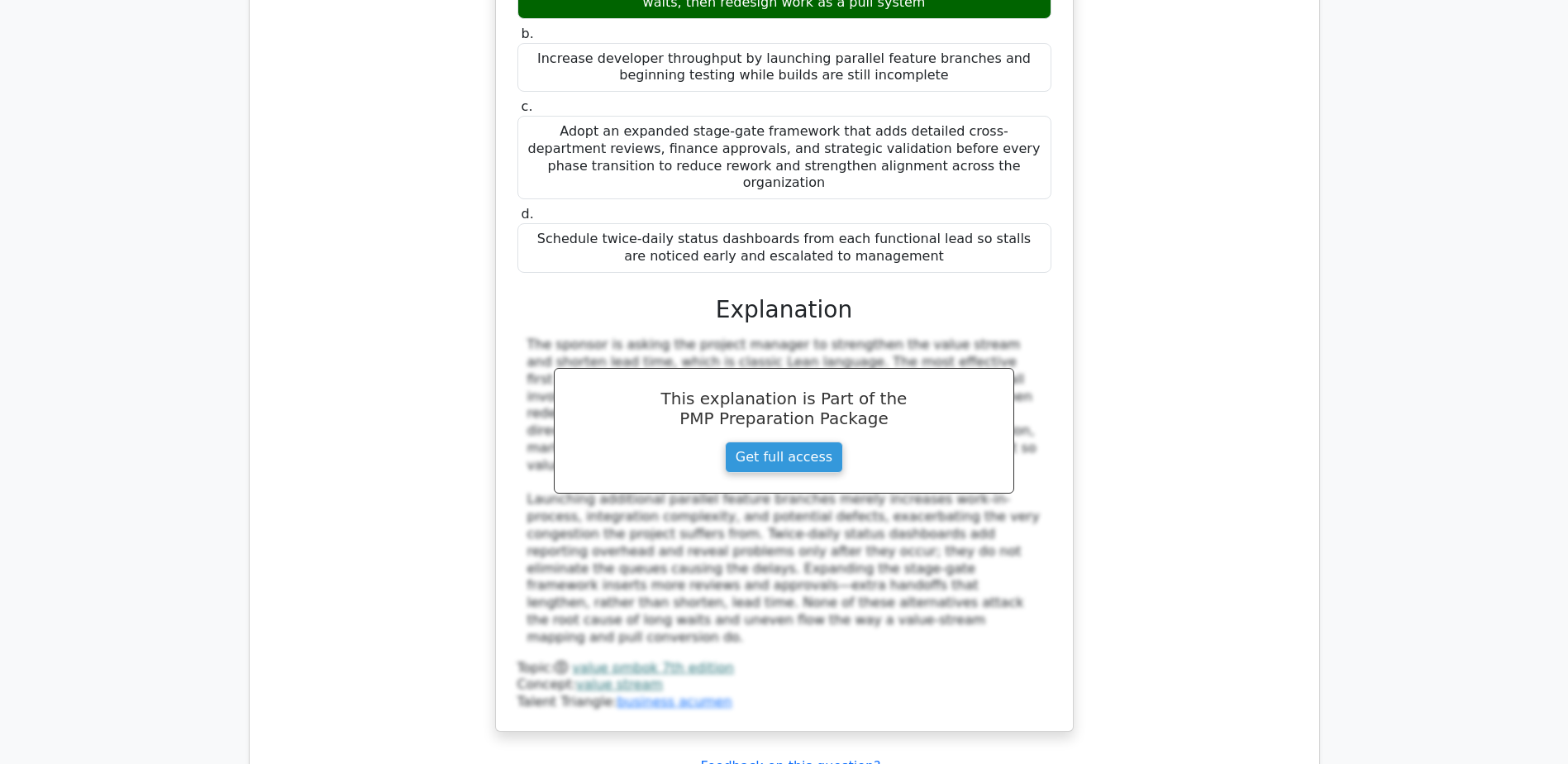
scroll to position [25640, 0]
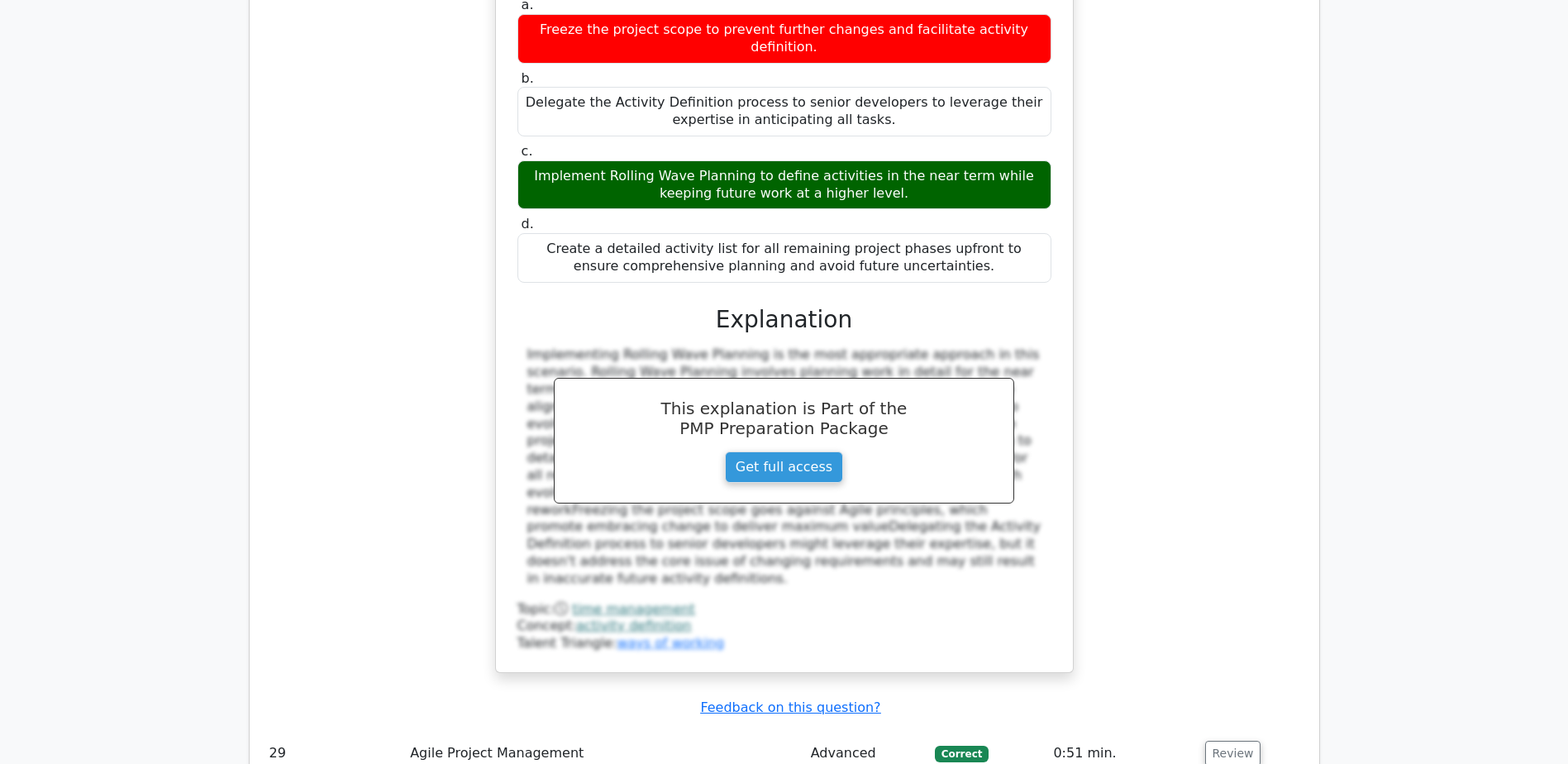
scroll to position [26633, 0]
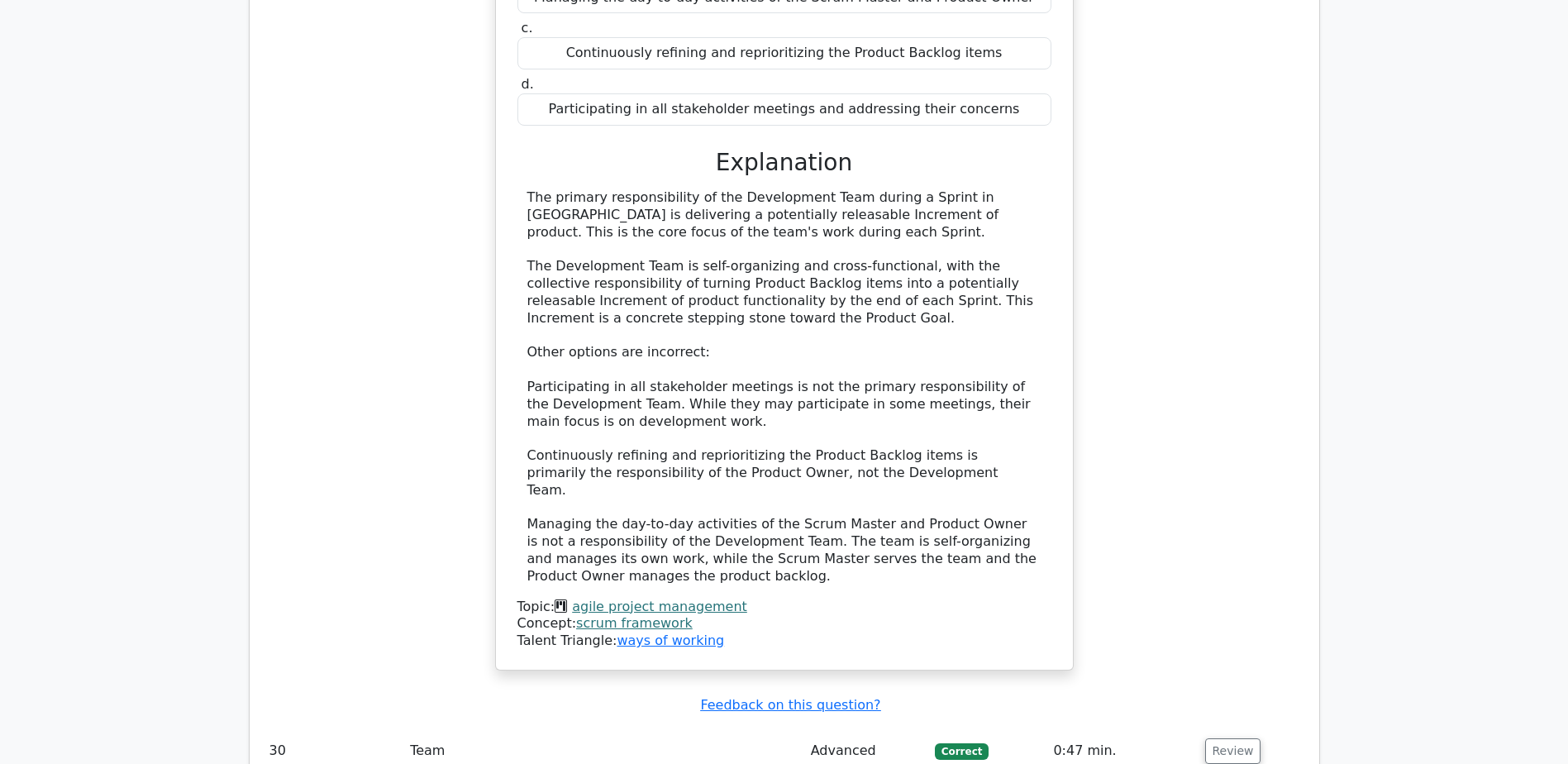
scroll to position [27741, 0]
